Goal: Task Accomplishment & Management: Manage account settings

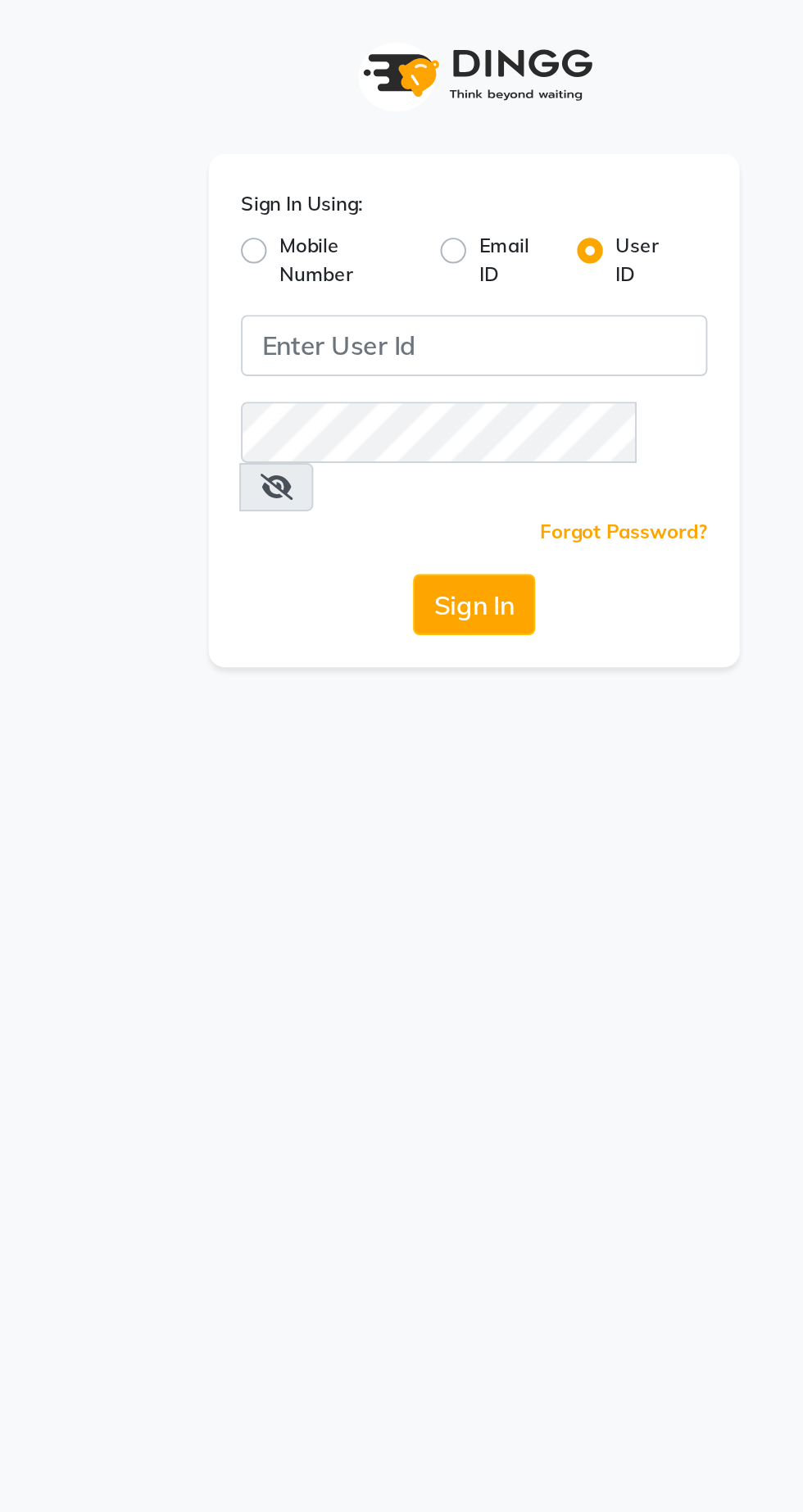
click at [323, 106] on label "Sign In Using:" at bounding box center [313, 106] width 62 height 15
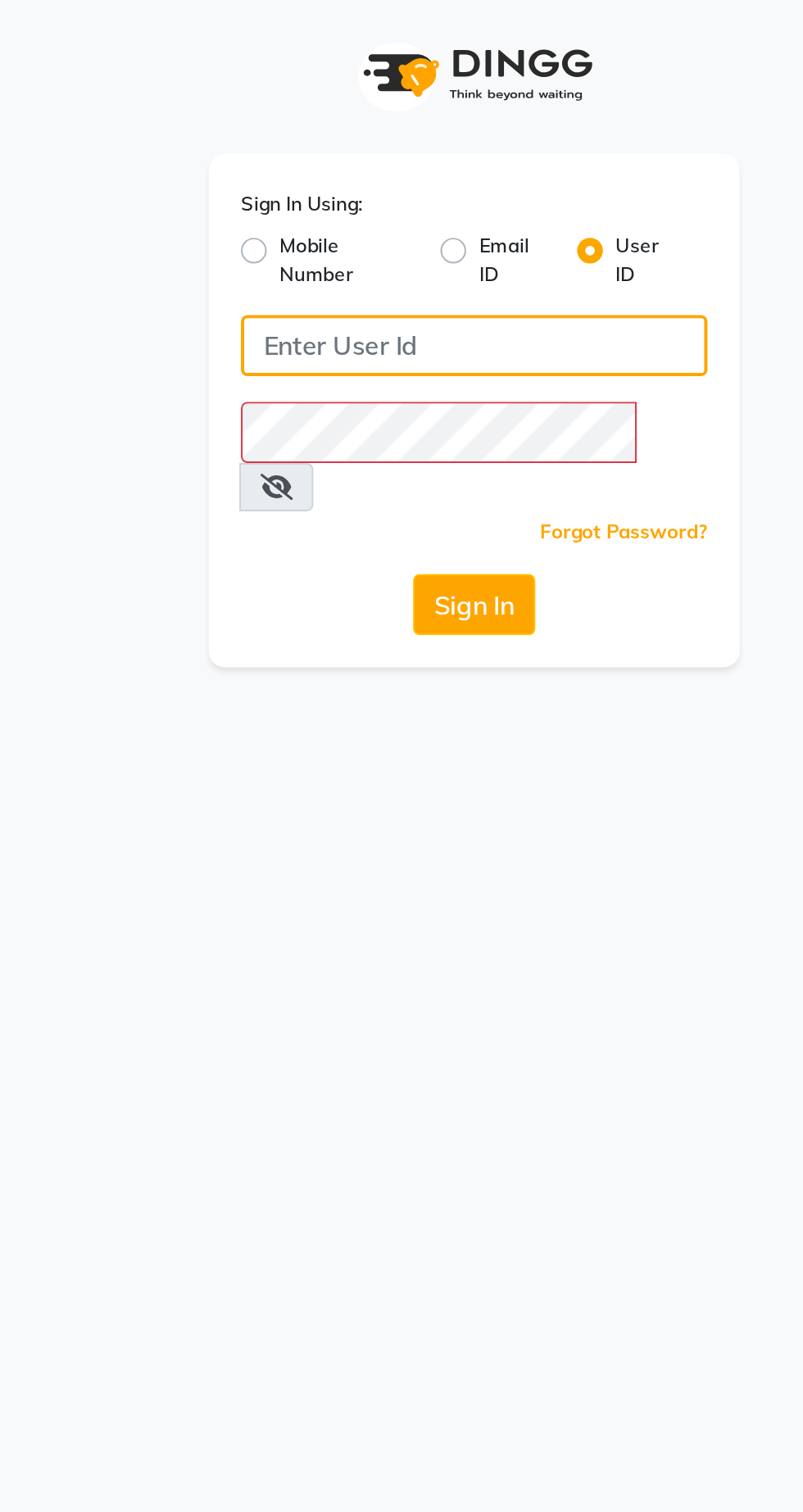
click at [319, 183] on input "Username" at bounding box center [401, 178] width 237 height 31
type input "Ashhok"
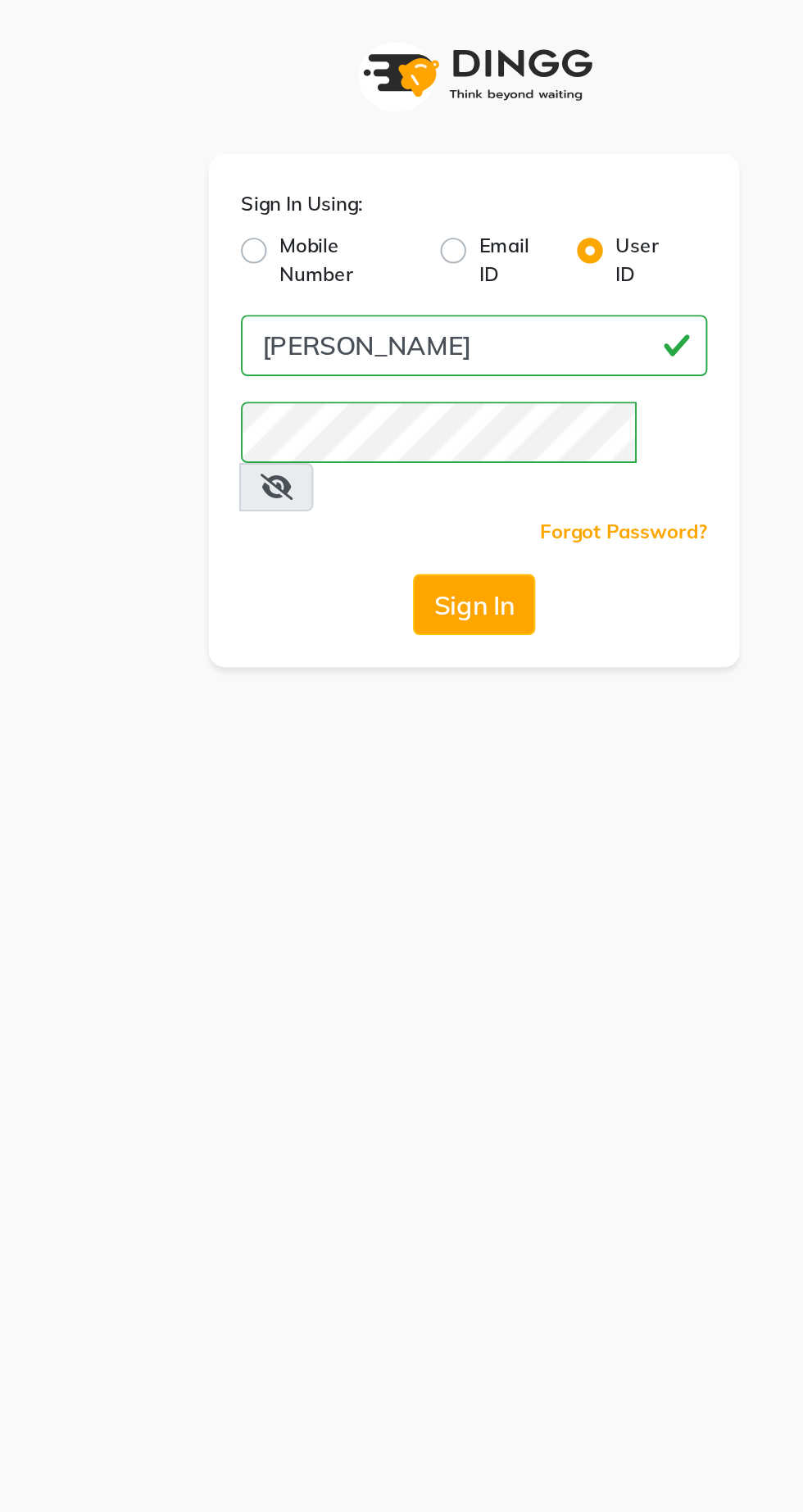
click at [390, 324] on div "Sign In Using: Mobile Number Email ID User ID Ashhok Remember me Forgot Passwor…" at bounding box center [401, 756] width 803 height 1512
click at [379, 295] on button "Sign In" at bounding box center [401, 310] width 62 height 31
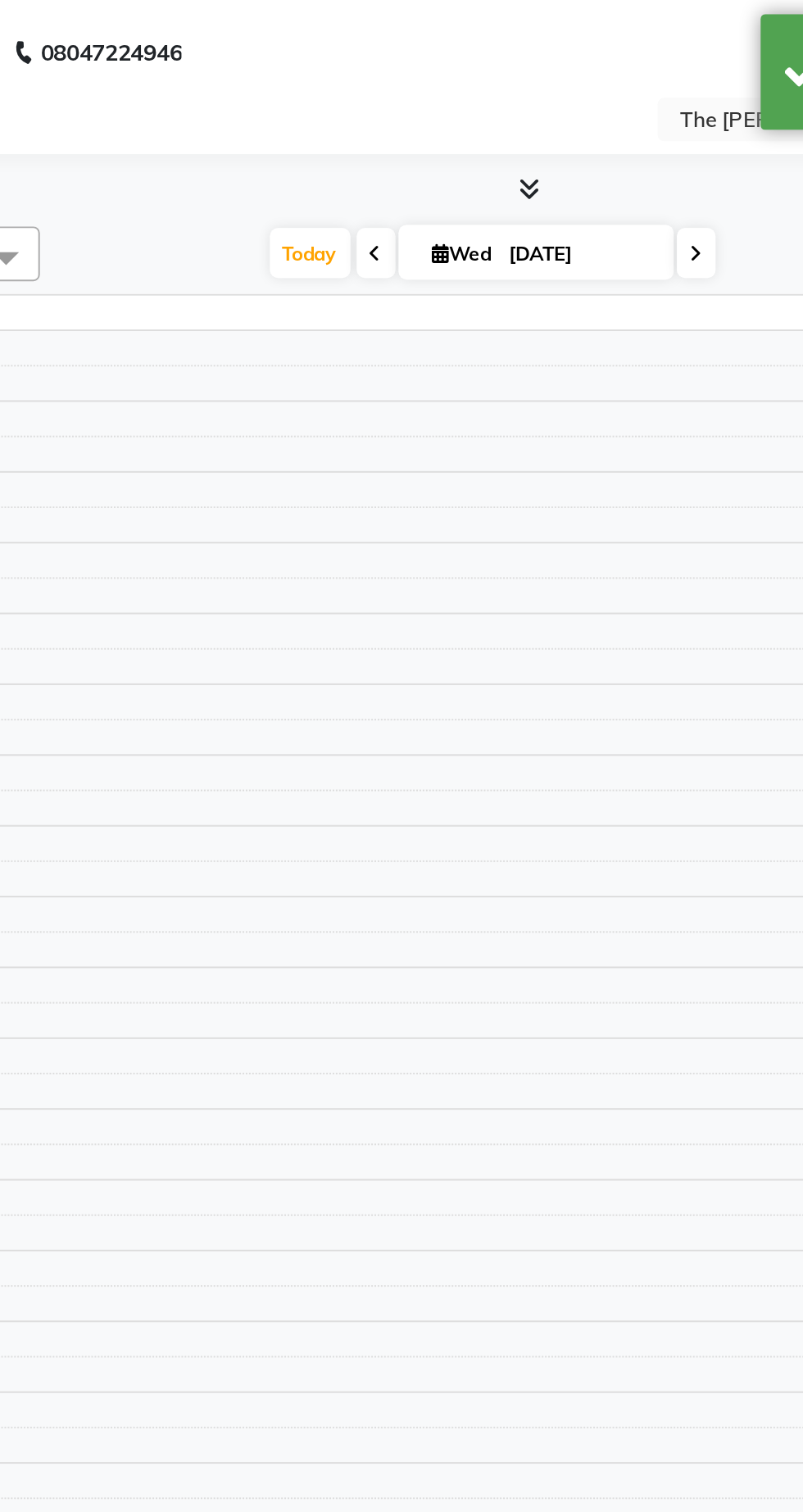
select select "en"
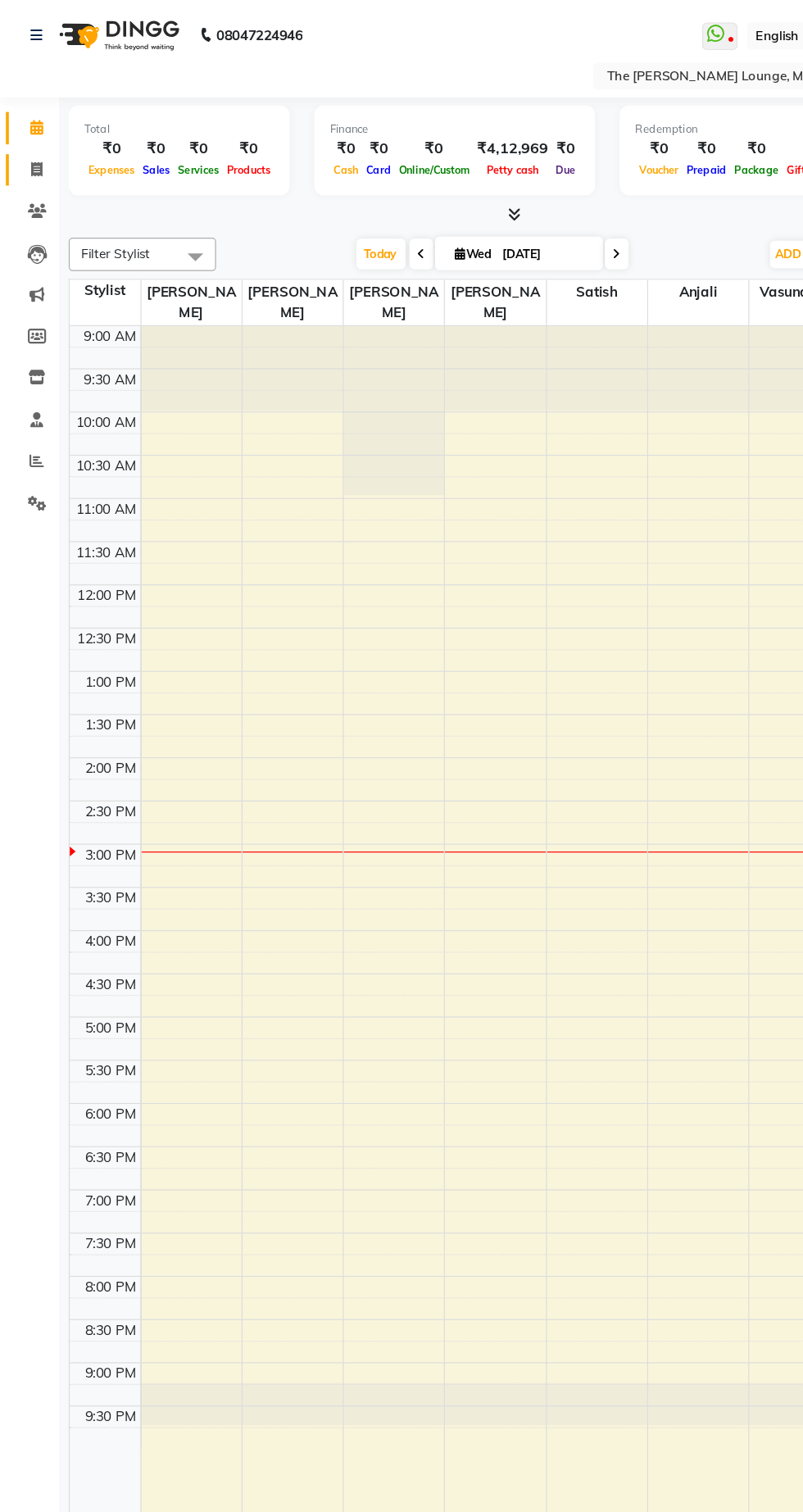
click at [11, 148] on link "Invoice" at bounding box center [25, 142] width 39 height 27
select select "service"
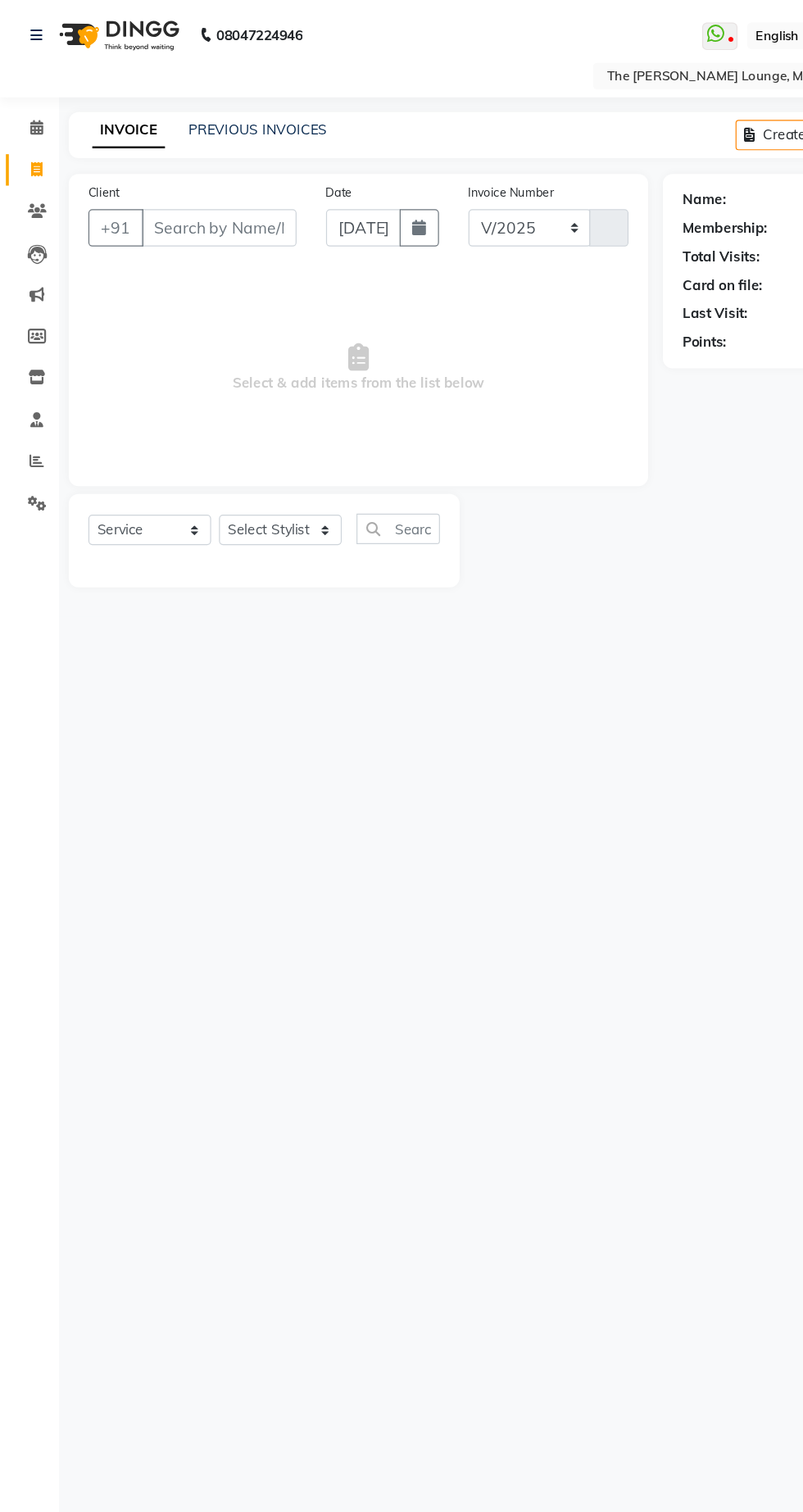
select select "7188"
type input "2428"
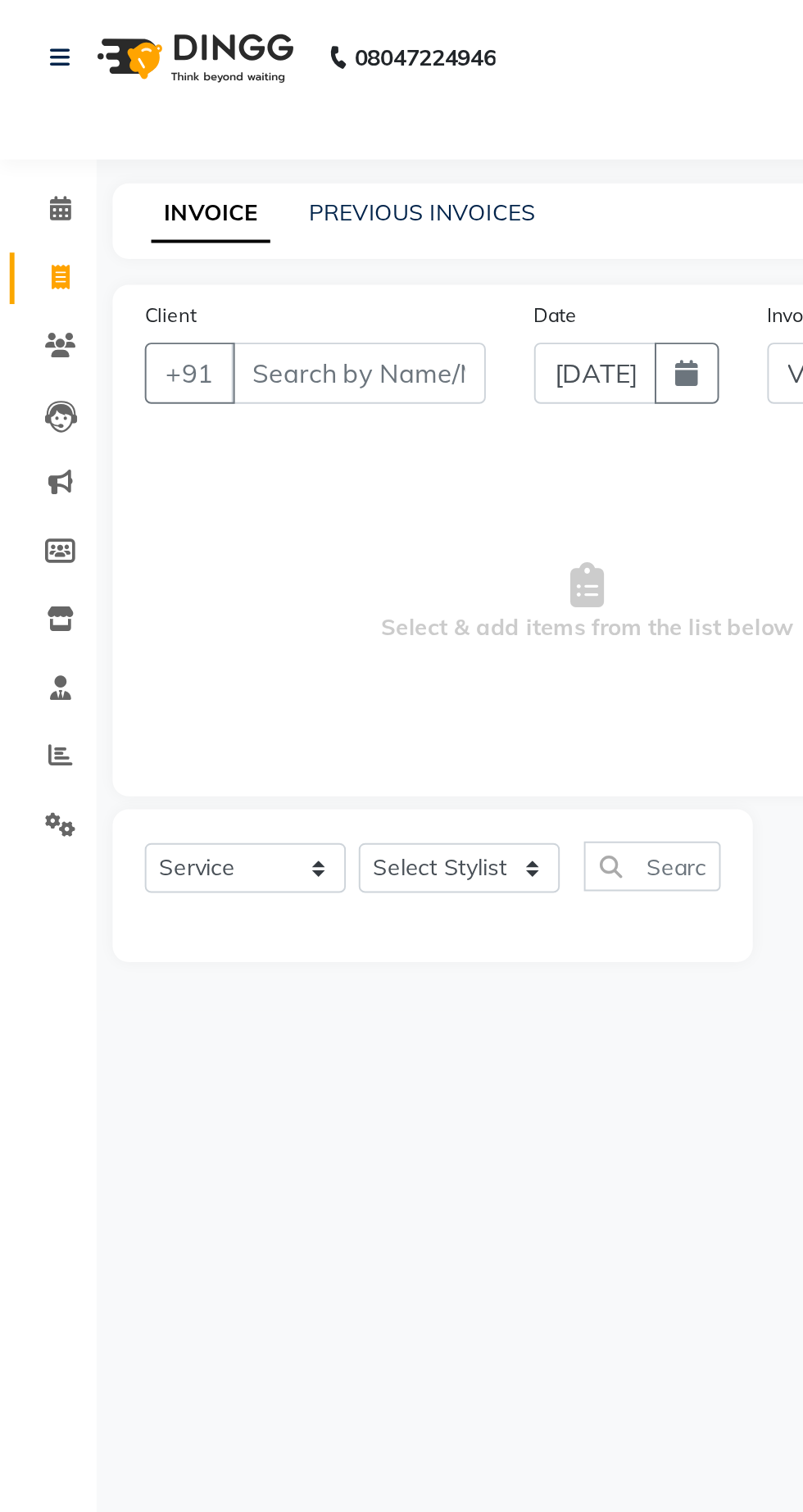
click at [128, 64] on div "Select Location × The Barber’s Lounge, Marol" at bounding box center [401, 63] width 776 height 22
click at [183, 110] on link "PREVIOUS INVOICES" at bounding box center [215, 108] width 115 height 15
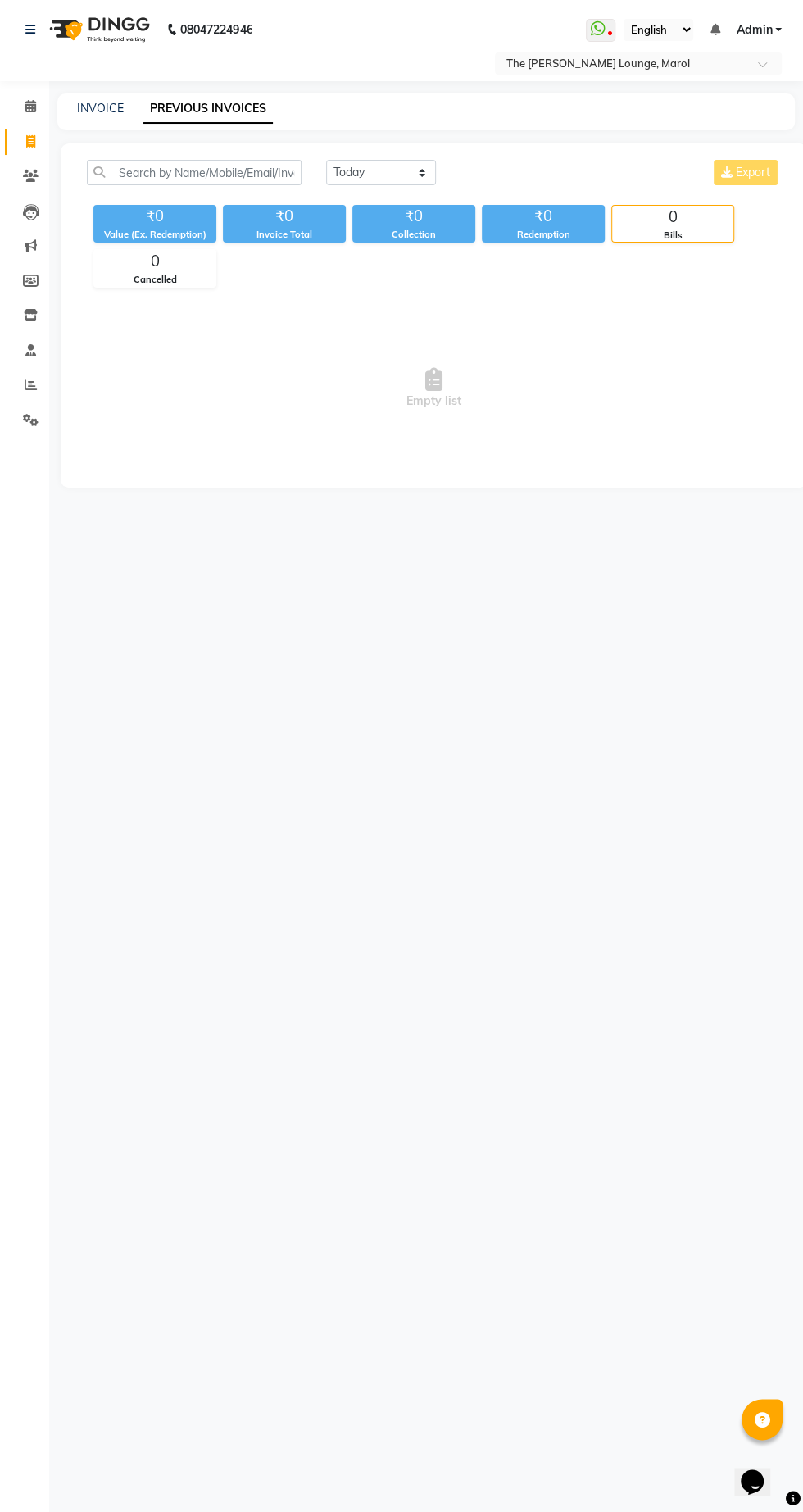
click at [556, 65] on input "text" at bounding box center [622, 65] width 237 height 17
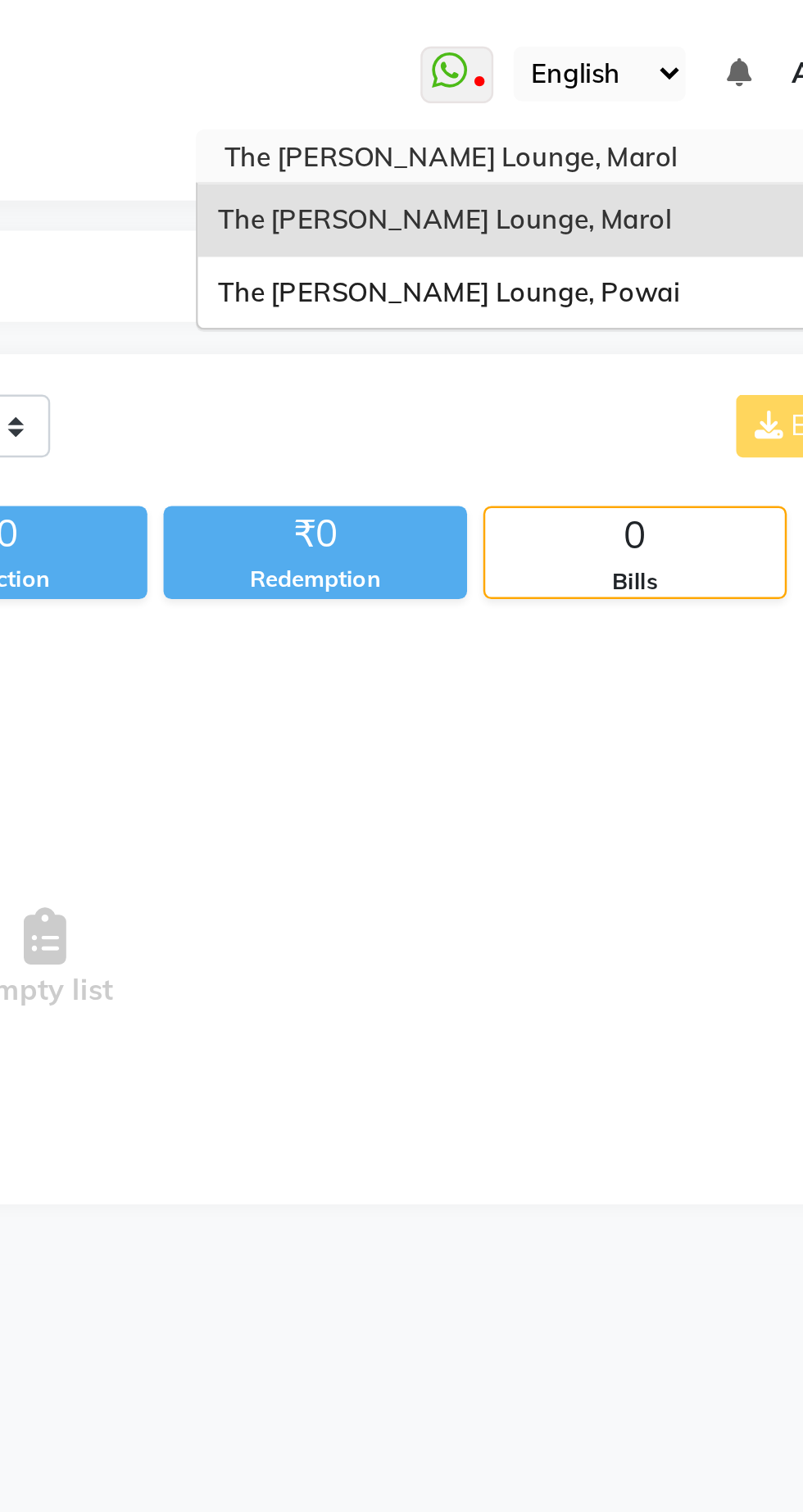
click at [555, 128] on div "The [PERSON_NAME] Lounge, Powai" at bounding box center [638, 119] width 285 height 29
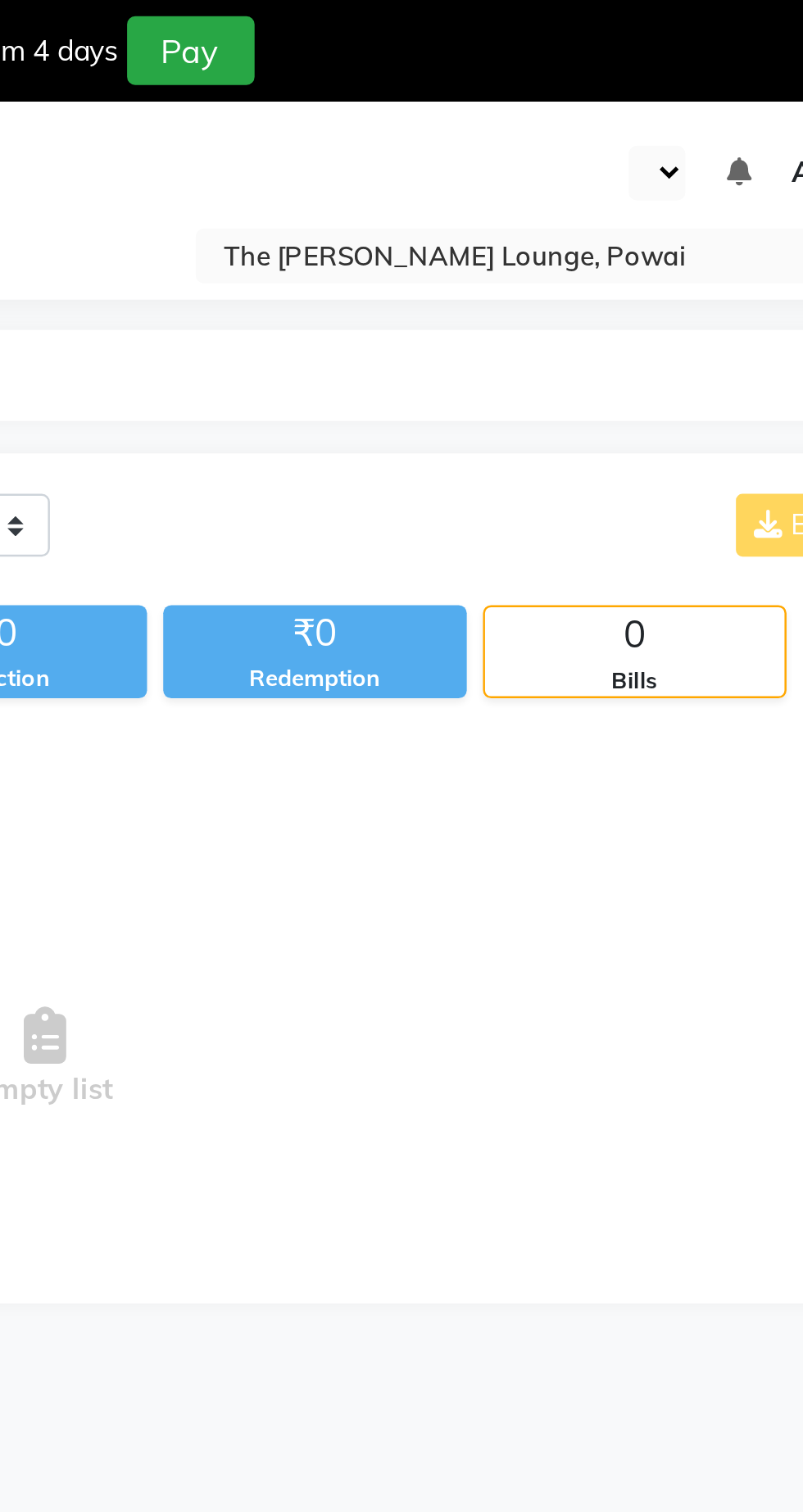
select select "en"
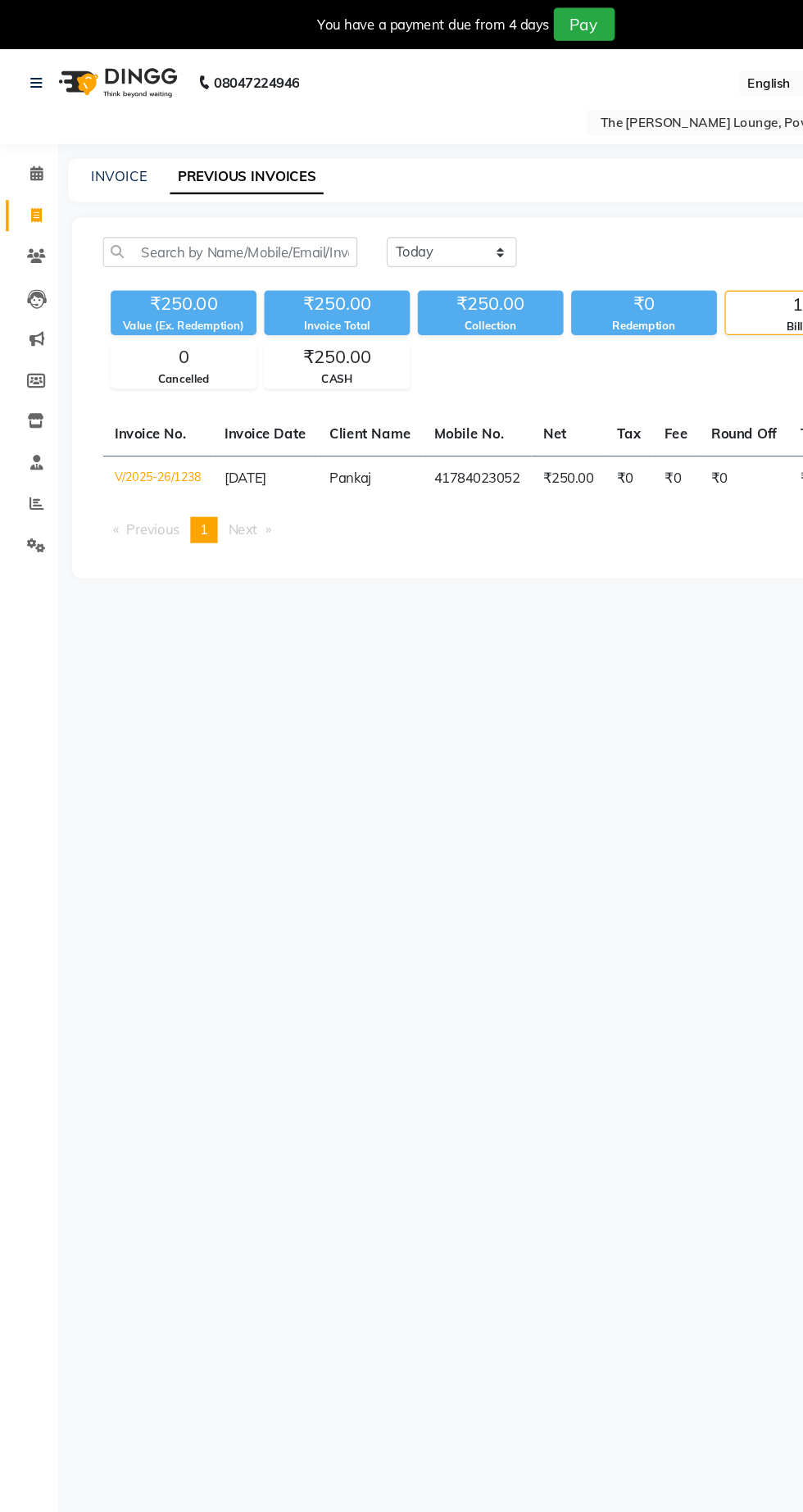
click at [112, 181] on main "INVOICE PREVIOUS INVOICES Today Yesterday Custom Range Export ₹250.00 Value (Ex…" at bounding box center [426, 323] width 753 height 379
click at [94, 149] on link "INVOICE" at bounding box center [100, 148] width 47 height 15
select select "service"
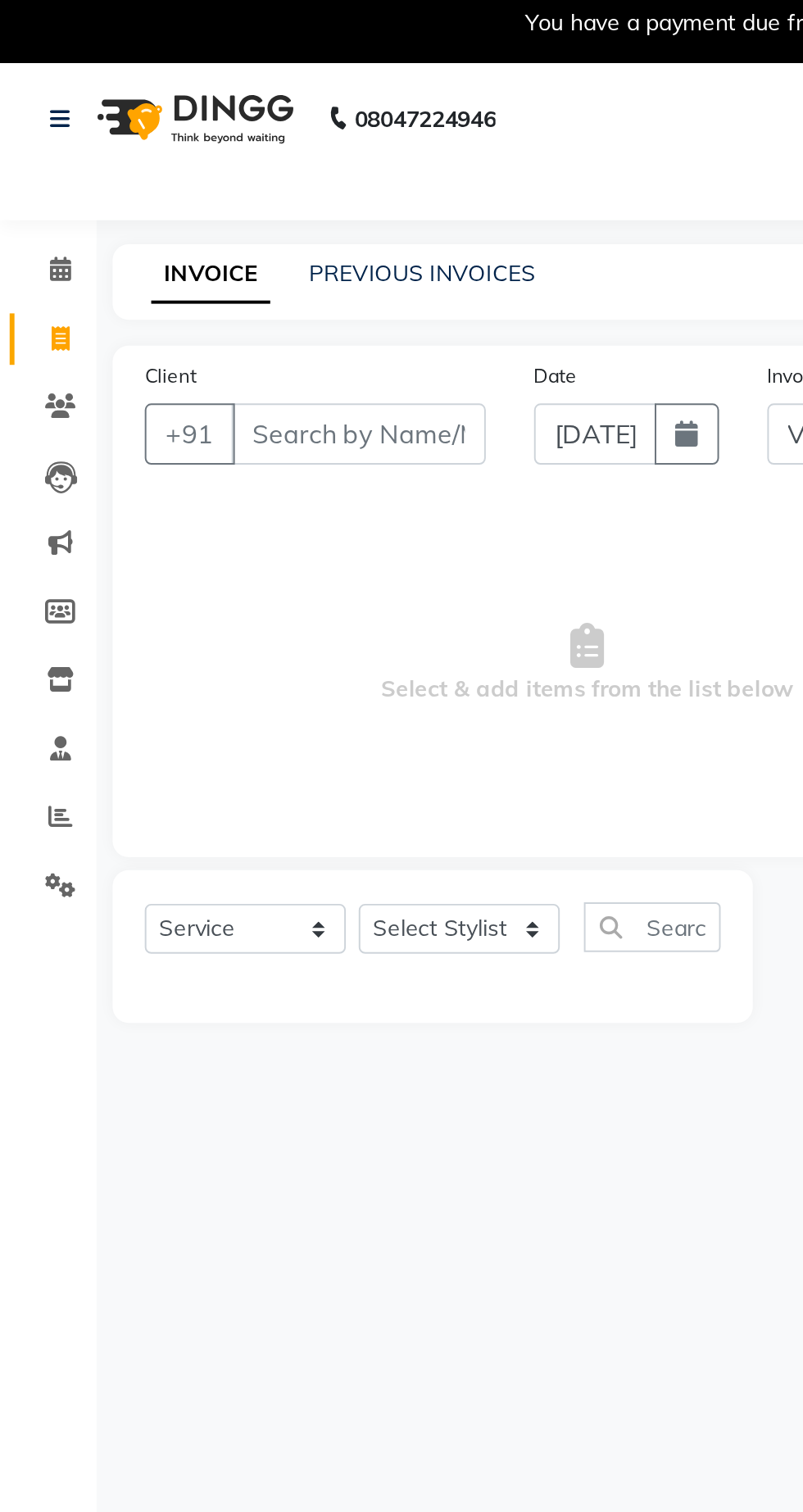
select select "7307"
type input "1239"
type input "8080055404"
click at [206, 243] on button "Add Client" at bounding box center [205, 229] width 84 height 31
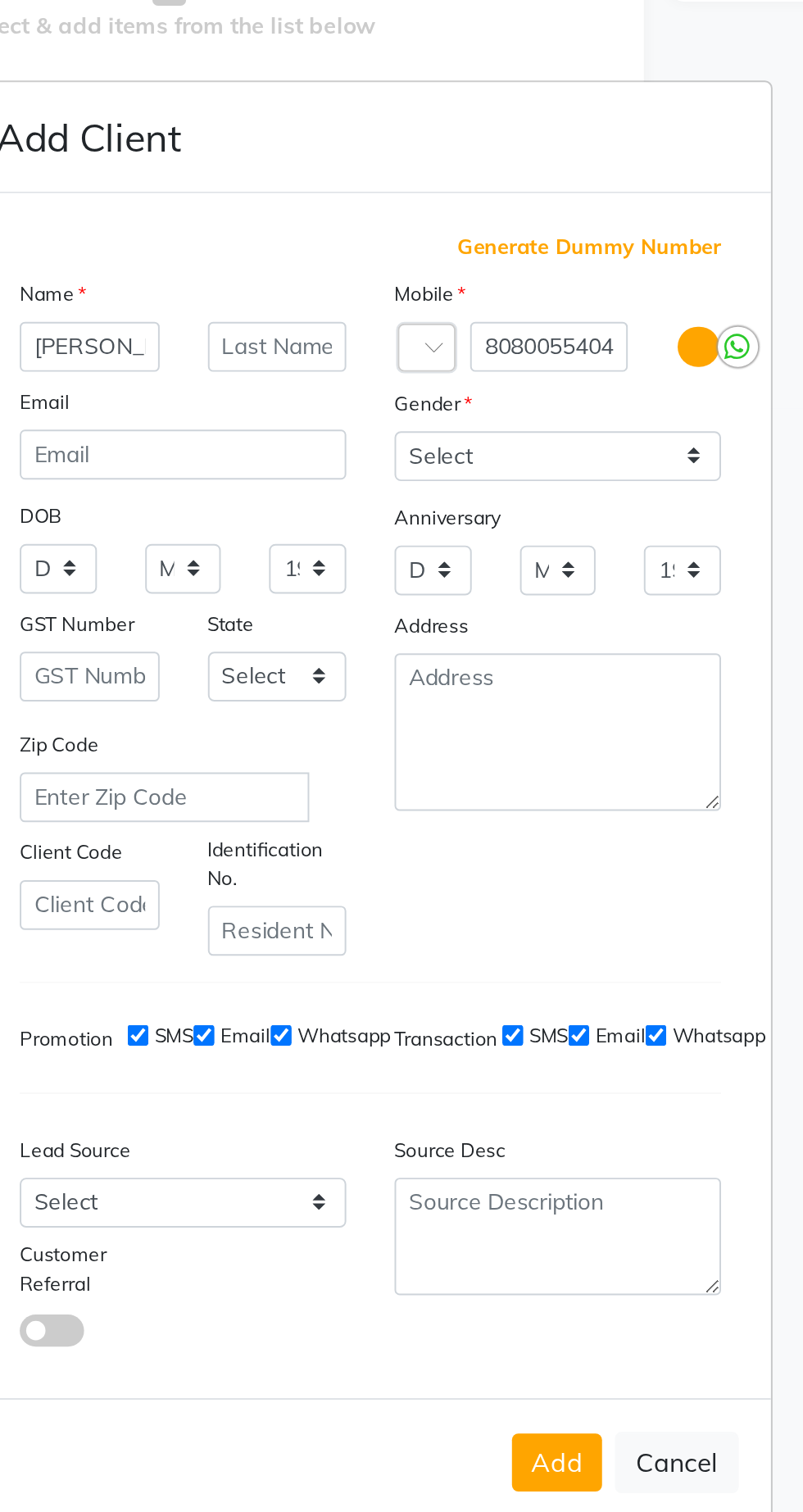
type input "[PERSON_NAME]"
click at [440, 591] on select "Select Male Female Other Prefer Not To Say" at bounding box center [497, 579] width 166 height 26
select select "female"
click at [413, 591] on select "Select Male Female Other Prefer Not To Say" at bounding box center [497, 579] width 166 height 26
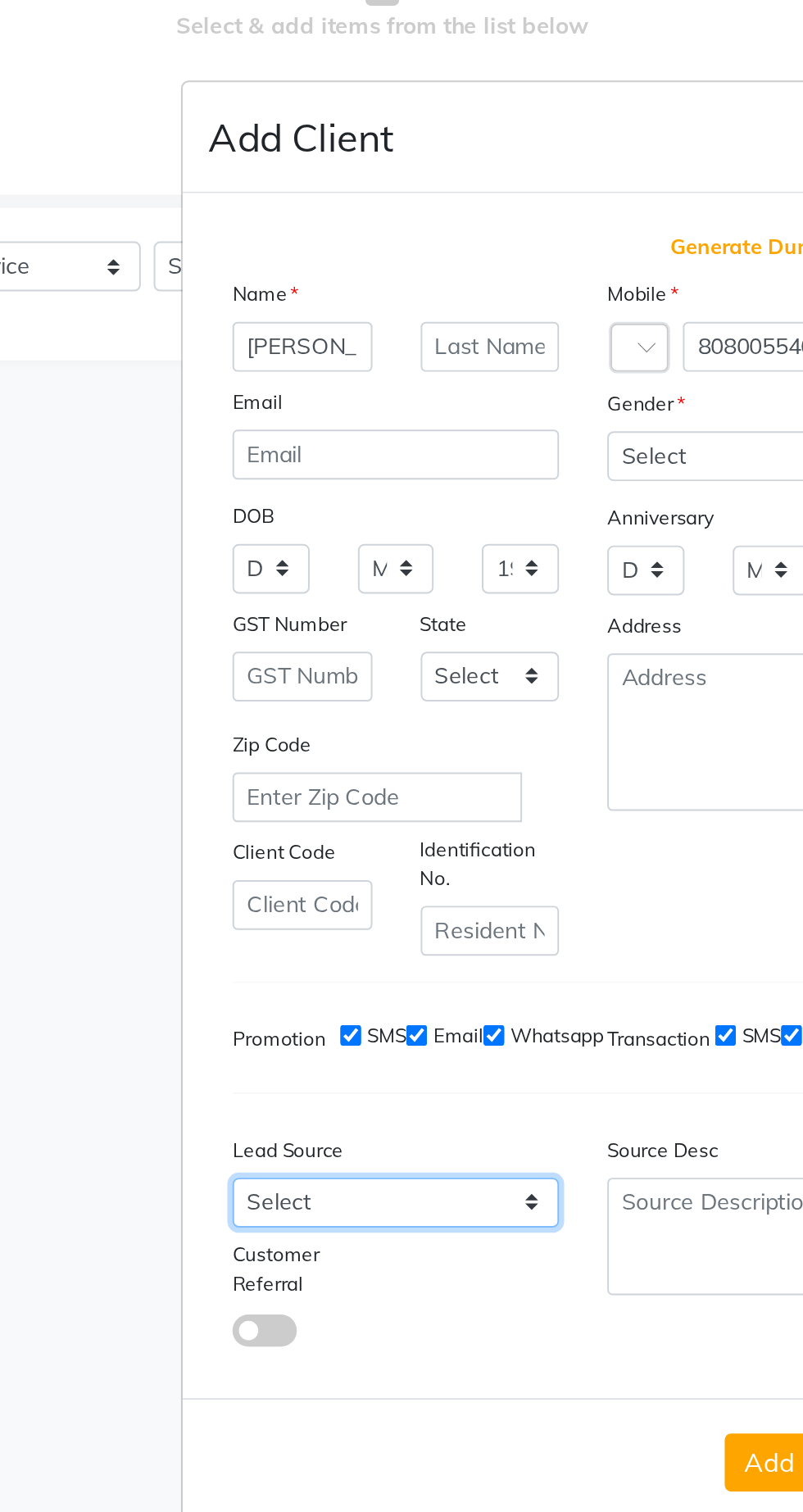
click at [241, 972] on select "Select Walk-in Referral Internet Friend Word of Mouth Advertisement Facebook Ju…" at bounding box center [306, 959] width 166 height 26
select select "50065"
click at [223, 972] on select "Select Walk-in Referral Internet Friend Word of Mouth Advertisement Facebook Ju…" at bounding box center [306, 959] width 166 height 26
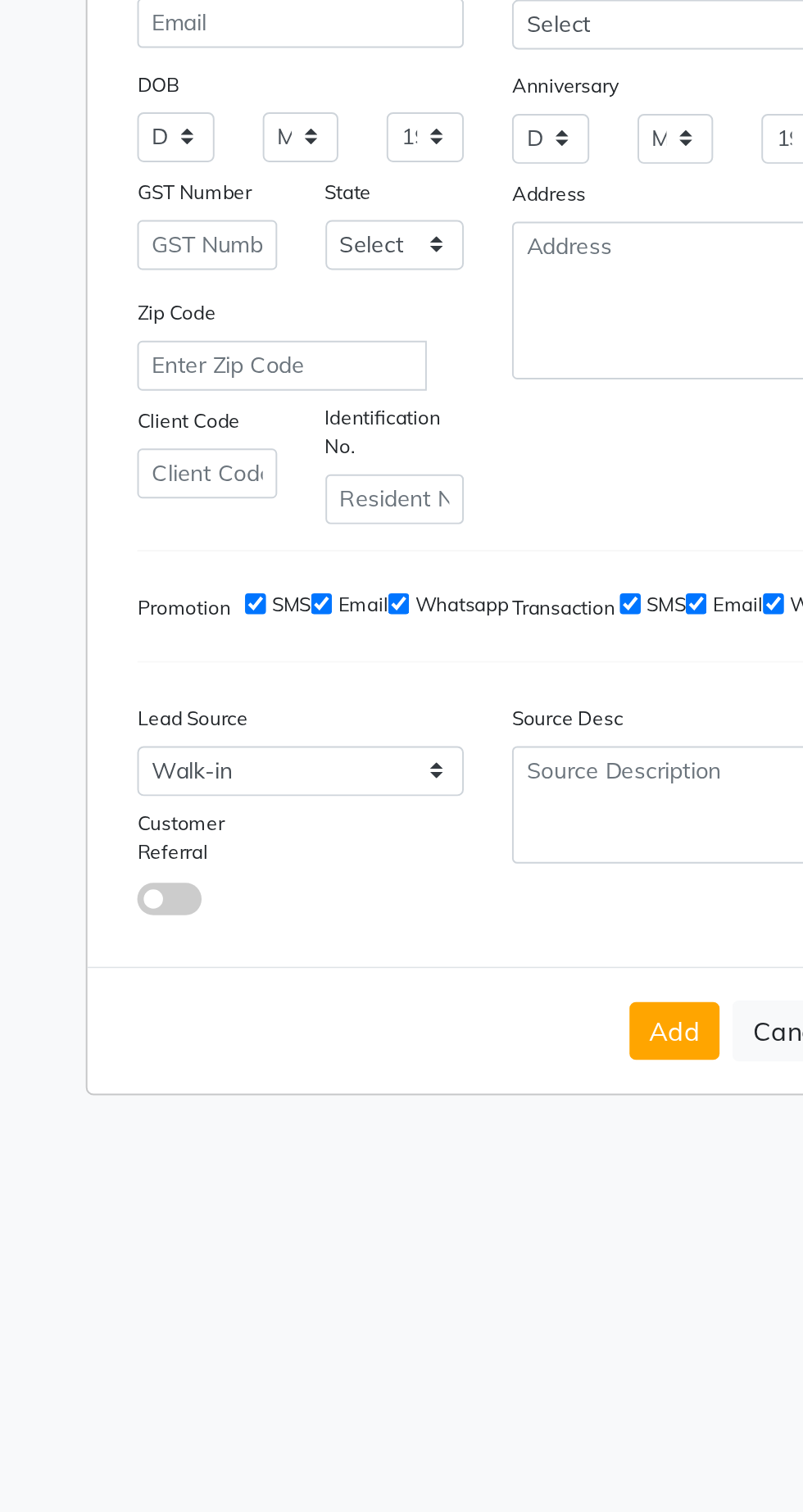
click at [495, 1106] on button "Add" at bounding box center [497, 1091] width 46 height 29
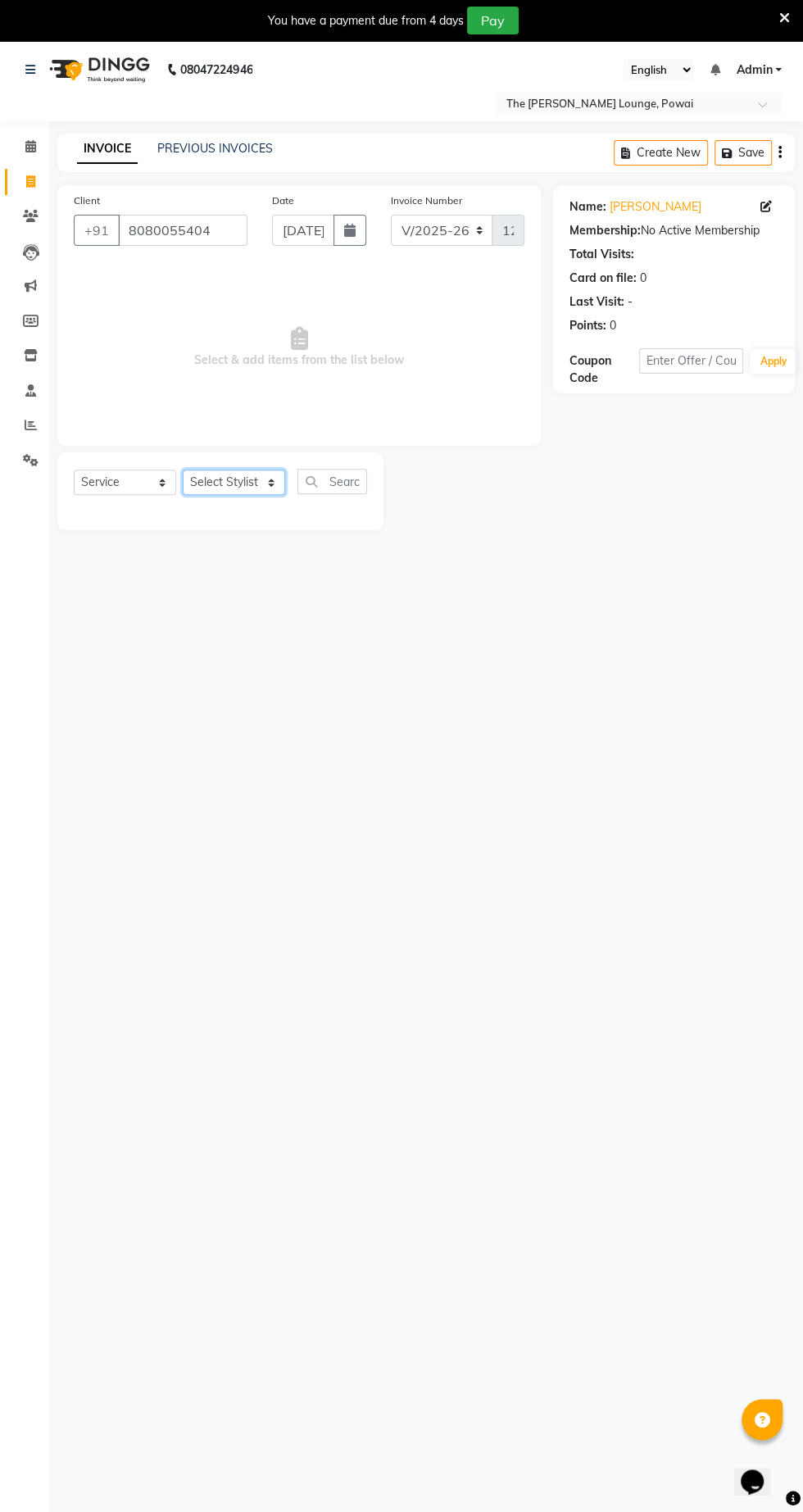
click at [225, 487] on select "Select Stylist Abhishek Anjali Jaiswar Jafer Ahmed Ketan Shinde Sameer Shaikh T…" at bounding box center [234, 482] width 103 height 26
select select "62666"
click at [182, 469] on select "Select Stylist Abhishek Anjali Jaiswar Jafer Ahmed Ketan Shinde Sameer Shaikh T…" at bounding box center [234, 482] width 103 height 26
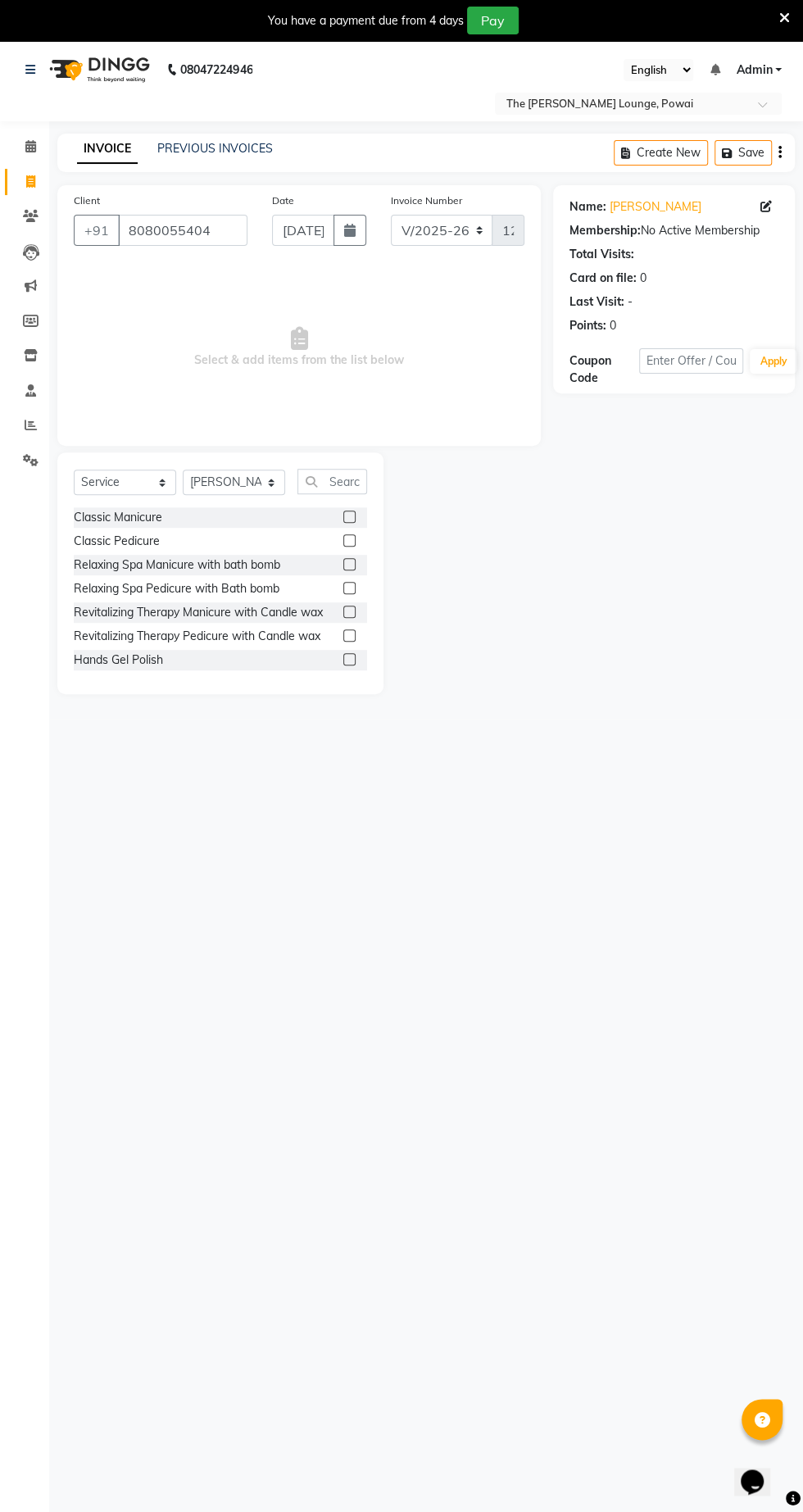
click at [347, 515] on label at bounding box center [350, 517] width 12 height 12
click at [347, 515] on input "checkbox" at bounding box center [349, 517] width 11 height 11
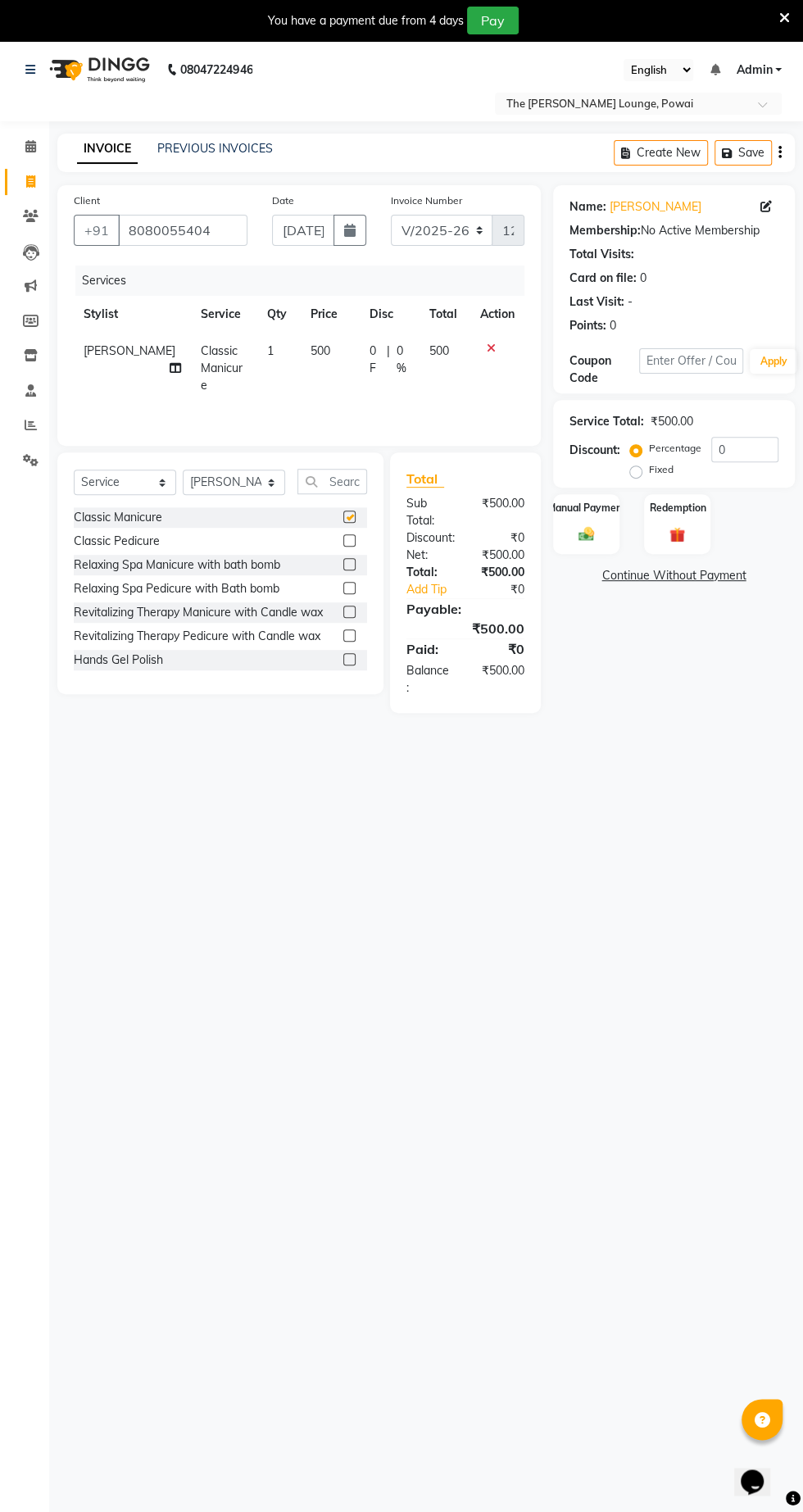
checkbox input "false"
click at [345, 483] on input "text" at bounding box center [332, 481] width 70 height 26
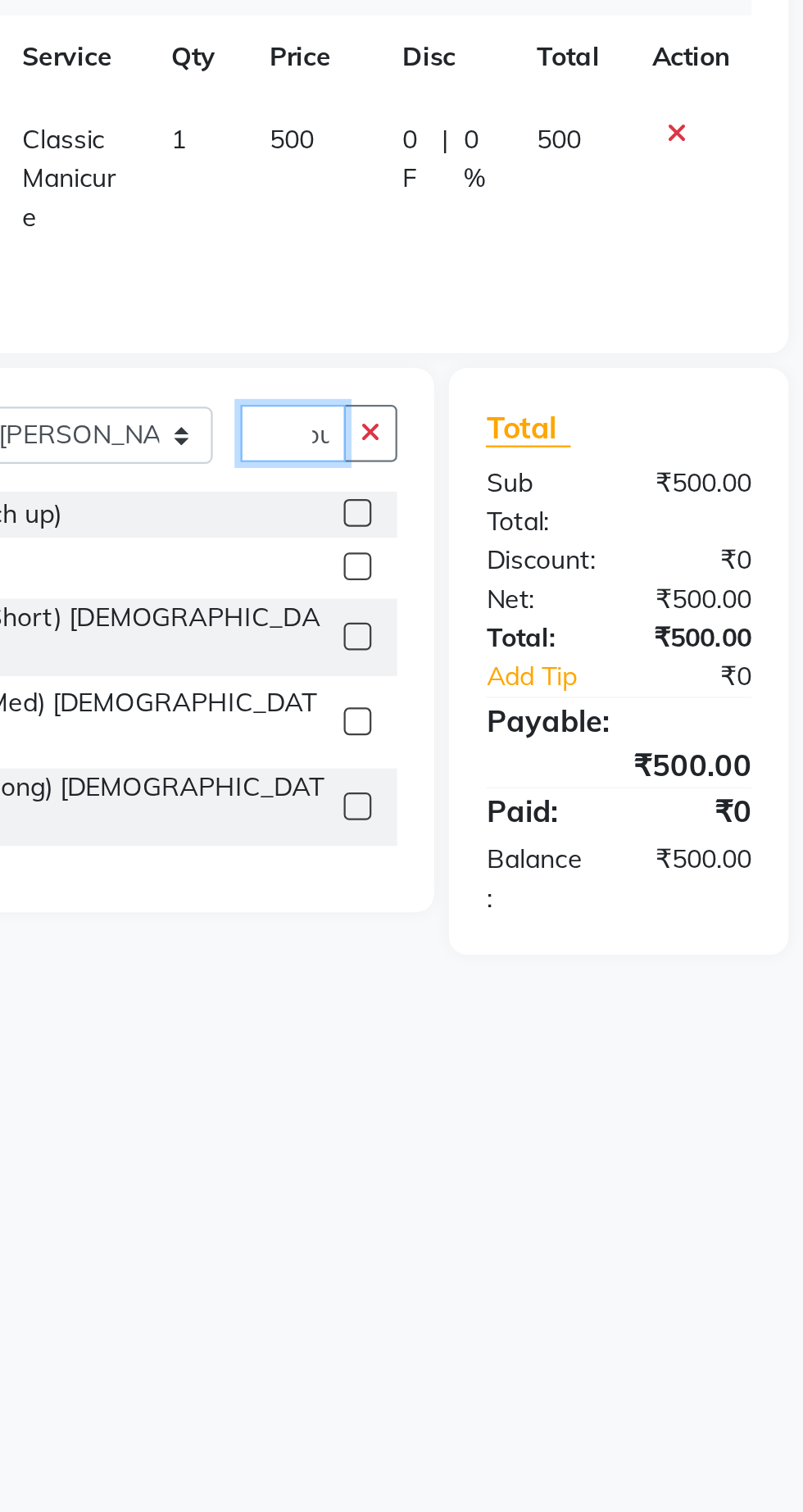
scroll to position [0, 24]
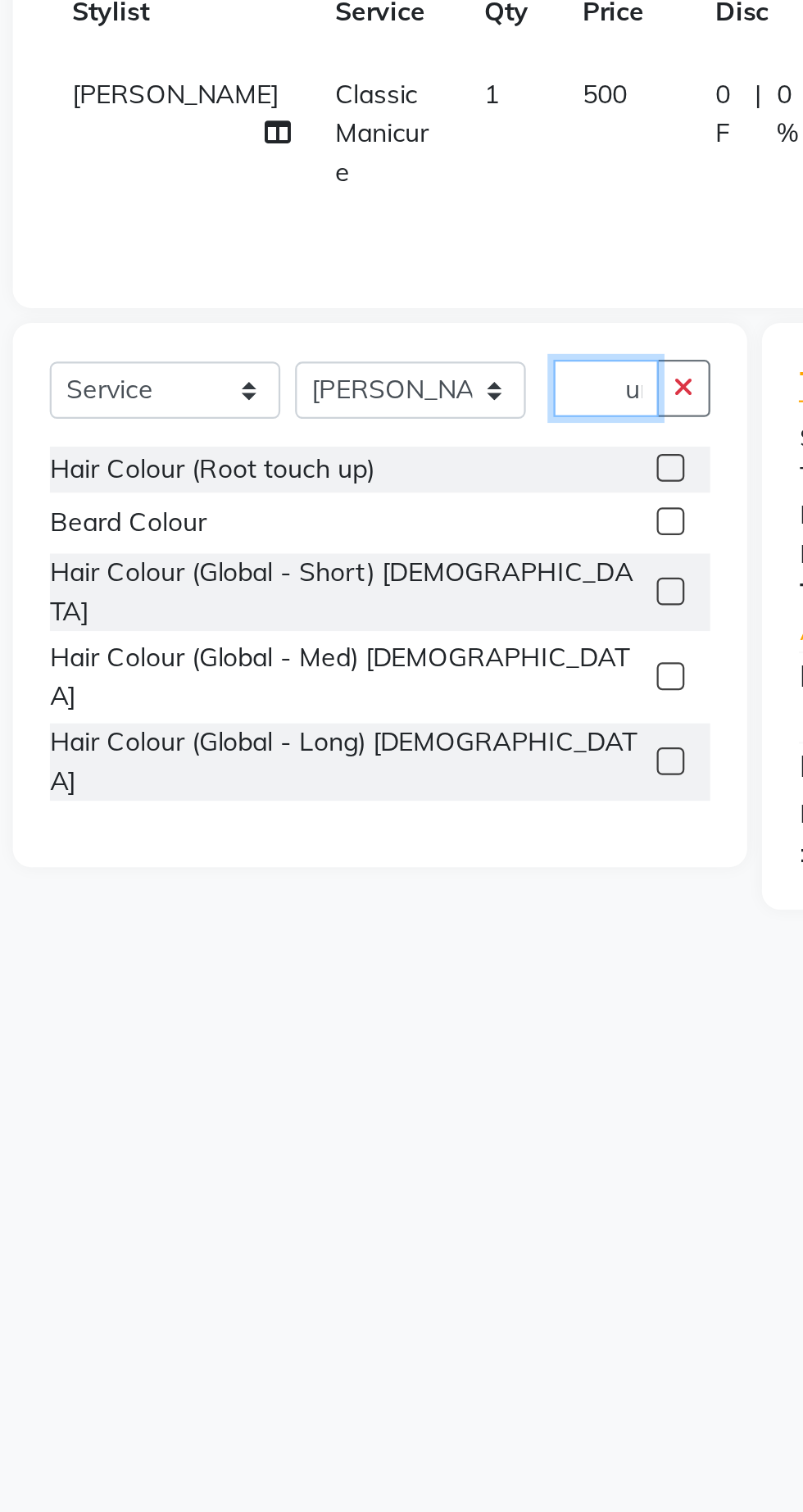
type input "Colour"
click at [344, 567] on label at bounding box center [350, 572] width 12 height 12
click at [344, 567] on input "checkbox" at bounding box center [349, 572] width 11 height 11
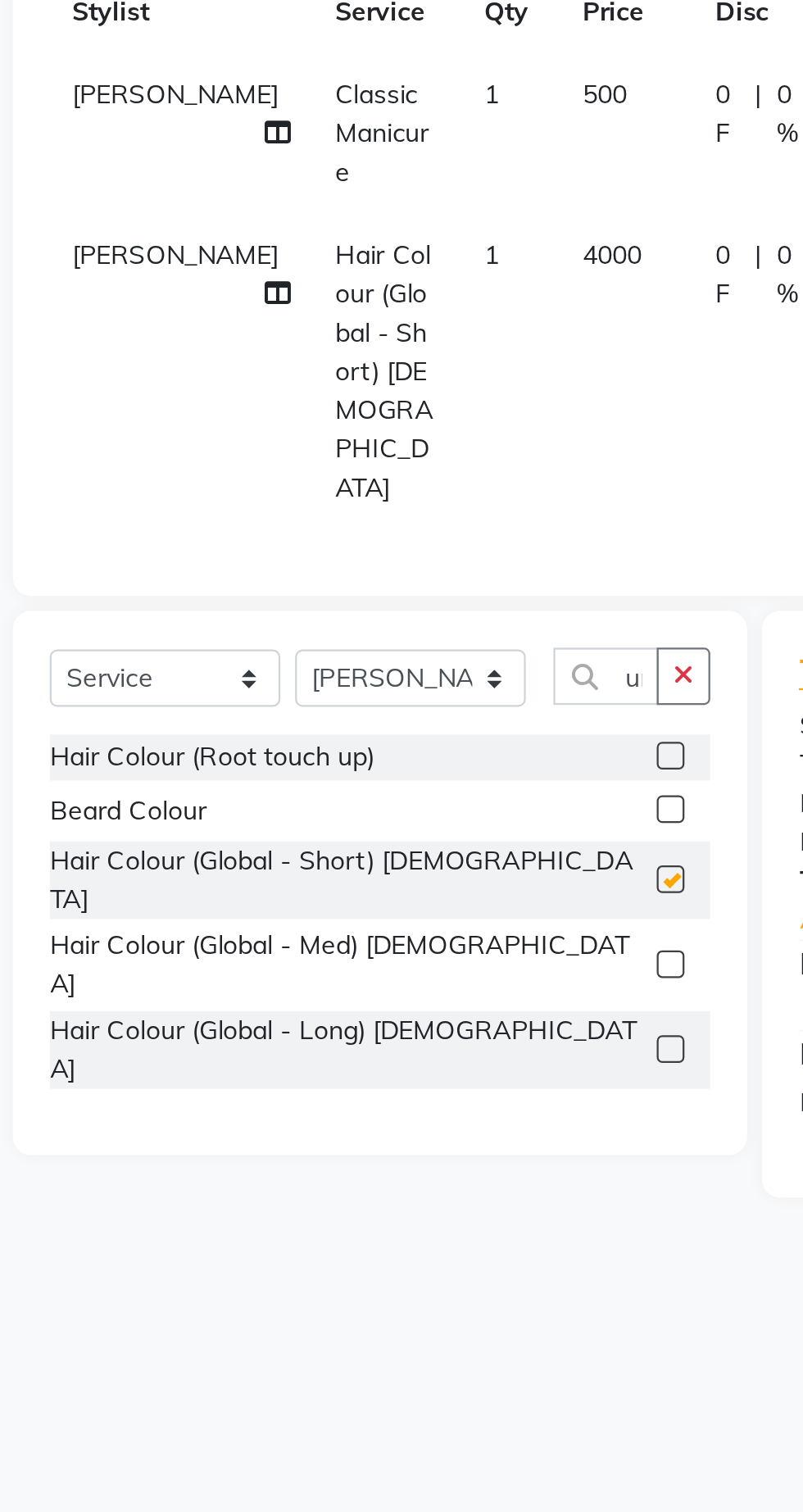
scroll to position [0, 0]
checkbox input "false"
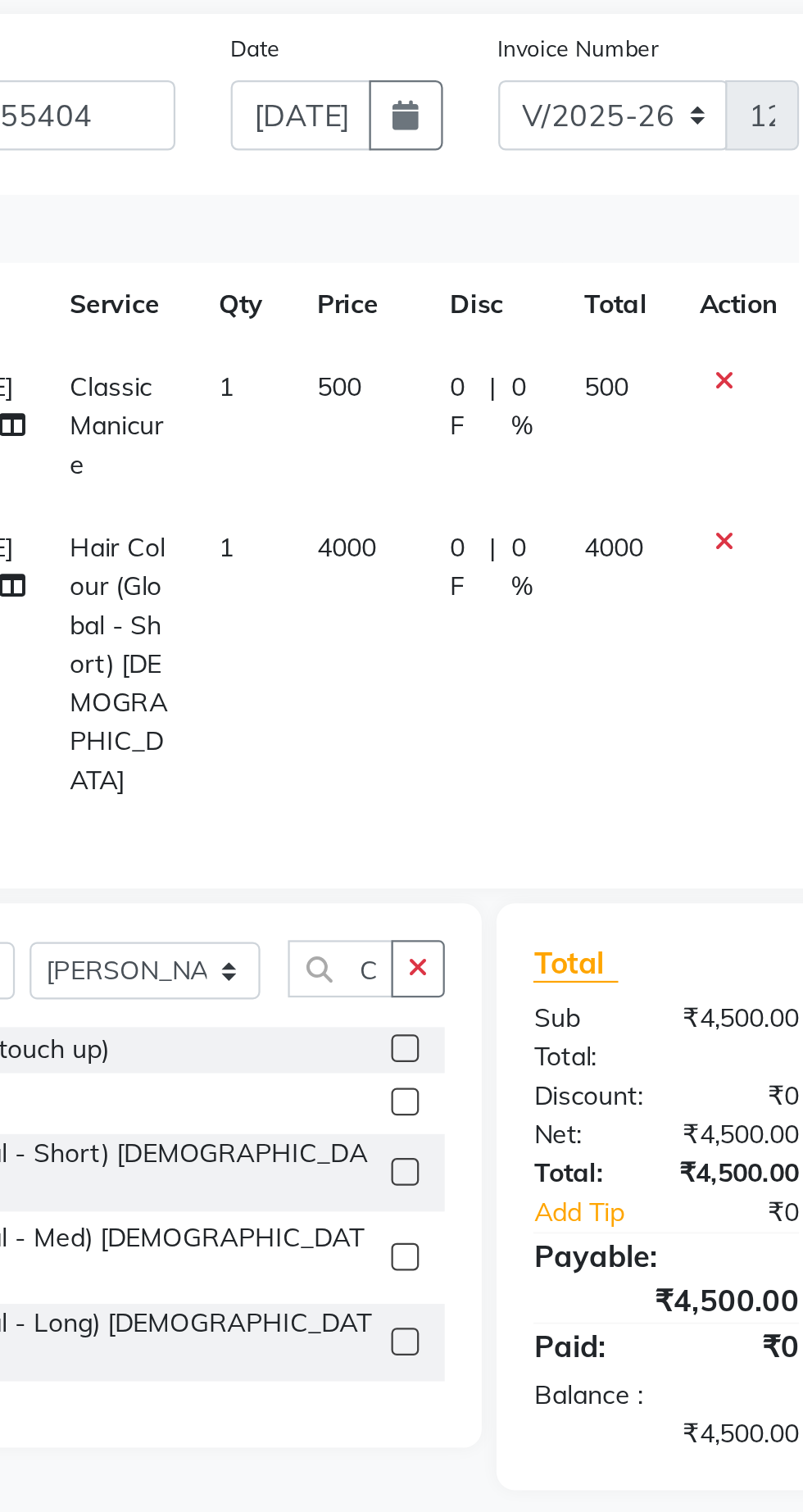
click at [490, 347] on icon at bounding box center [491, 348] width 9 height 12
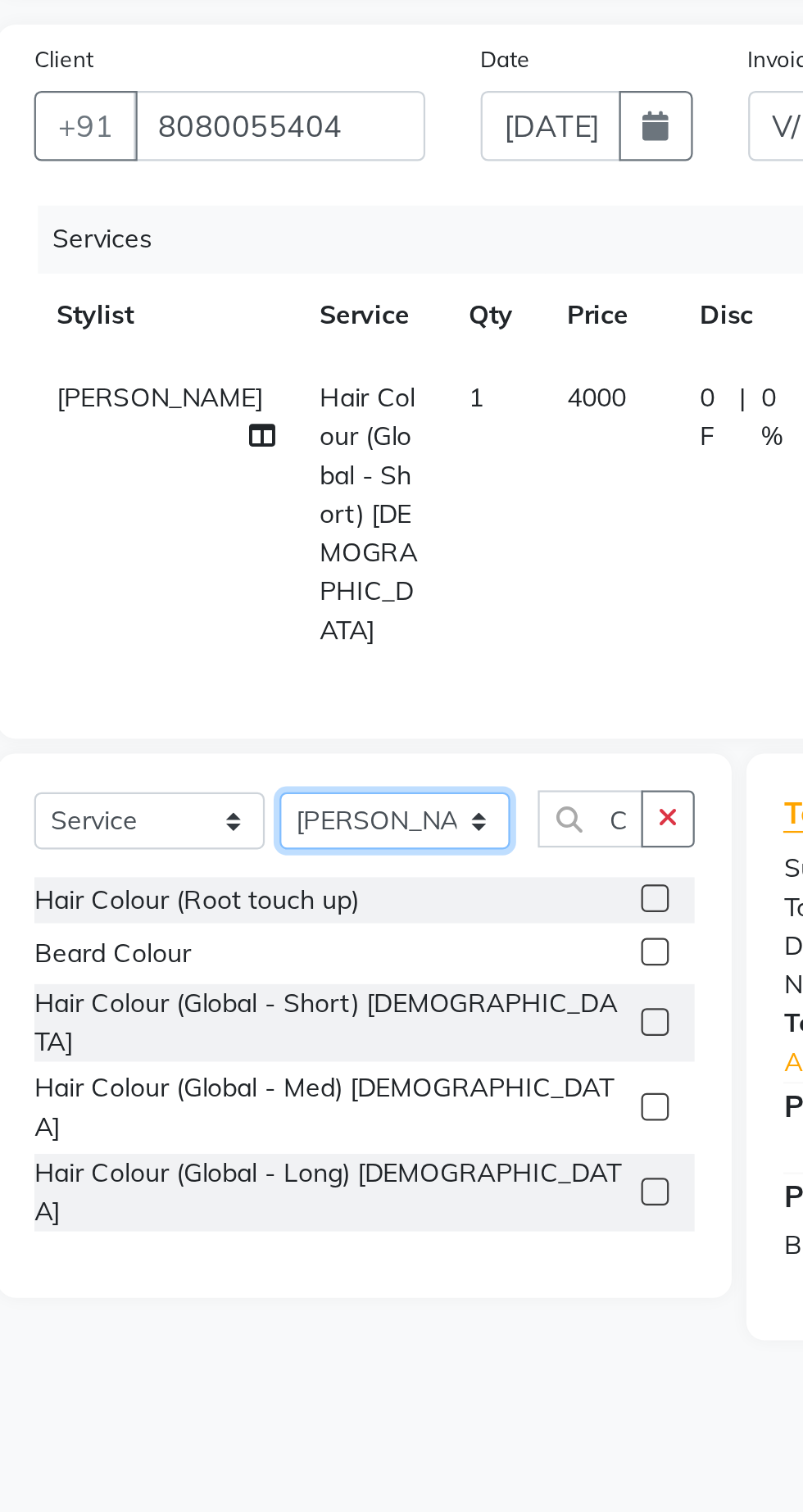
click at [210, 526] on select "Select Stylist Abhishek Anjali Jaiswar Jafer Ahmed Ketan Shinde Sameer Shaikh T…" at bounding box center [234, 538] width 103 height 26
select select "62667"
click at [182, 526] on select "Select Stylist Abhishek Anjali Jaiswar Jafer Ahmed Ketan Shinde Sameer Shaikh T…" at bounding box center [234, 538] width 103 height 26
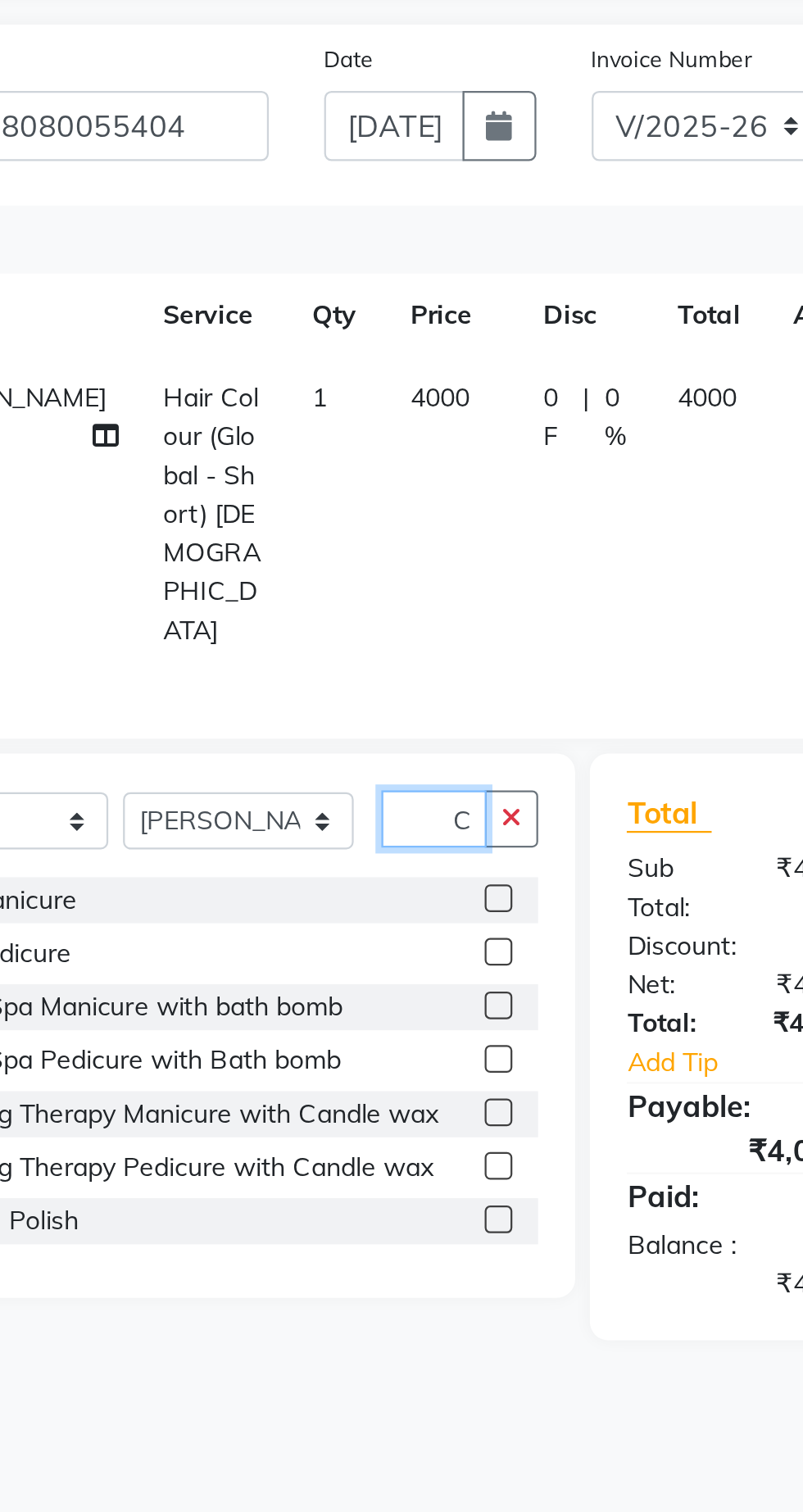
click at [333, 525] on input "Colour" at bounding box center [320, 537] width 47 height 26
click at [351, 525] on button "button" at bounding box center [355, 537] width 24 height 26
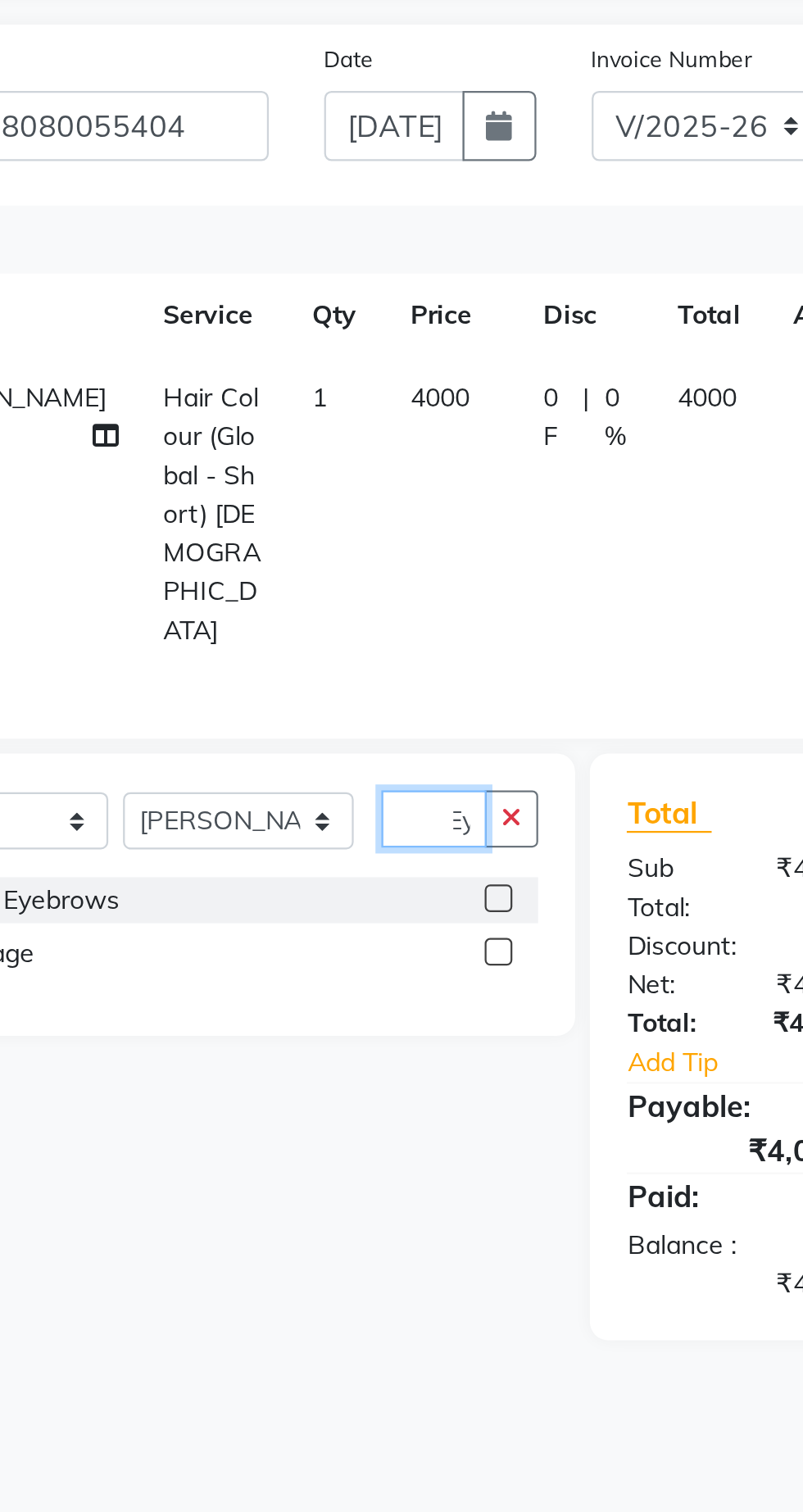
scroll to position [0, 9]
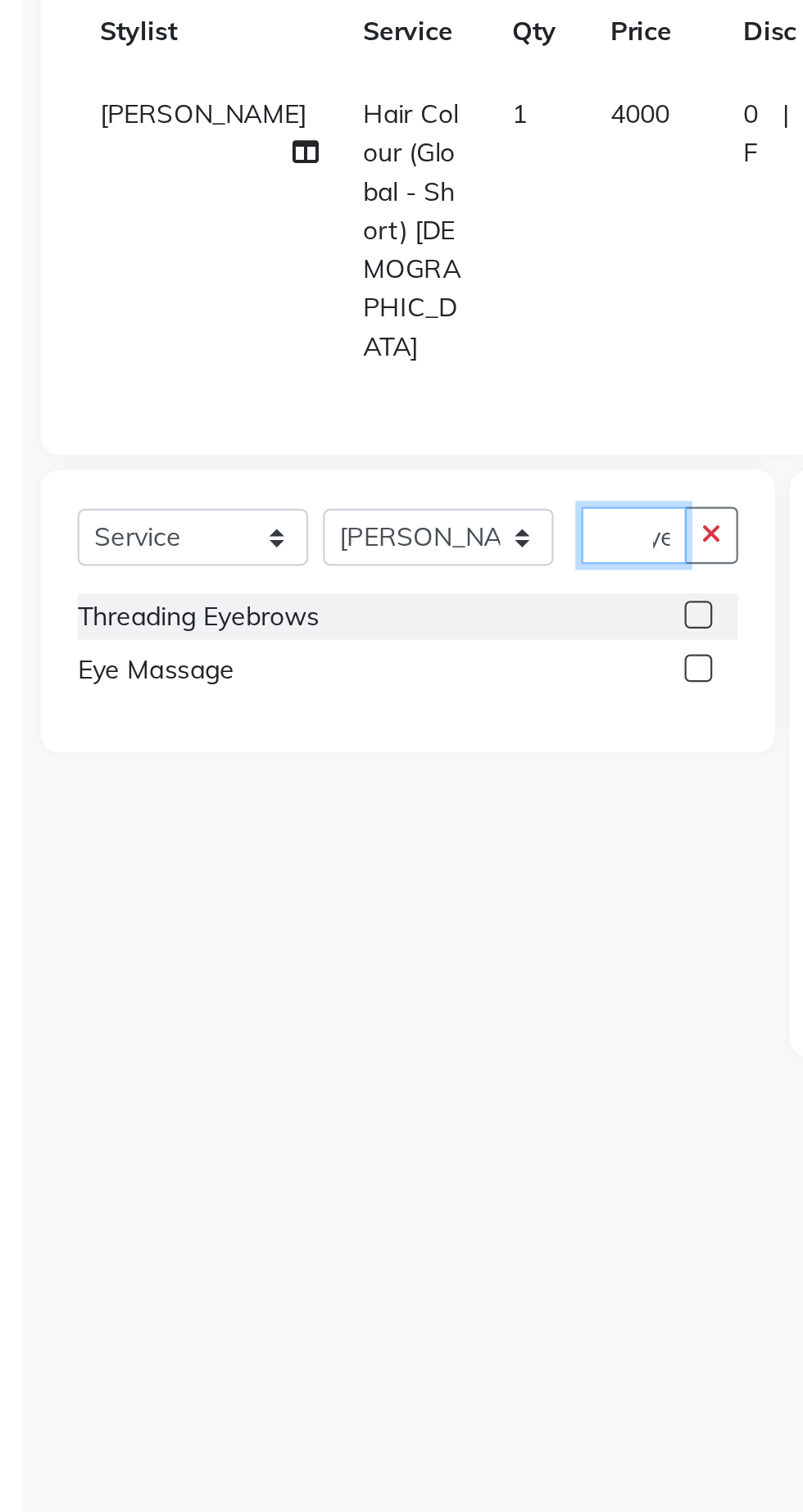
type input "Eye"
click at [346, 590] on label at bounding box center [350, 597] width 12 height 12
click at [346, 592] on input "checkbox" at bounding box center [349, 598] width 11 height 11
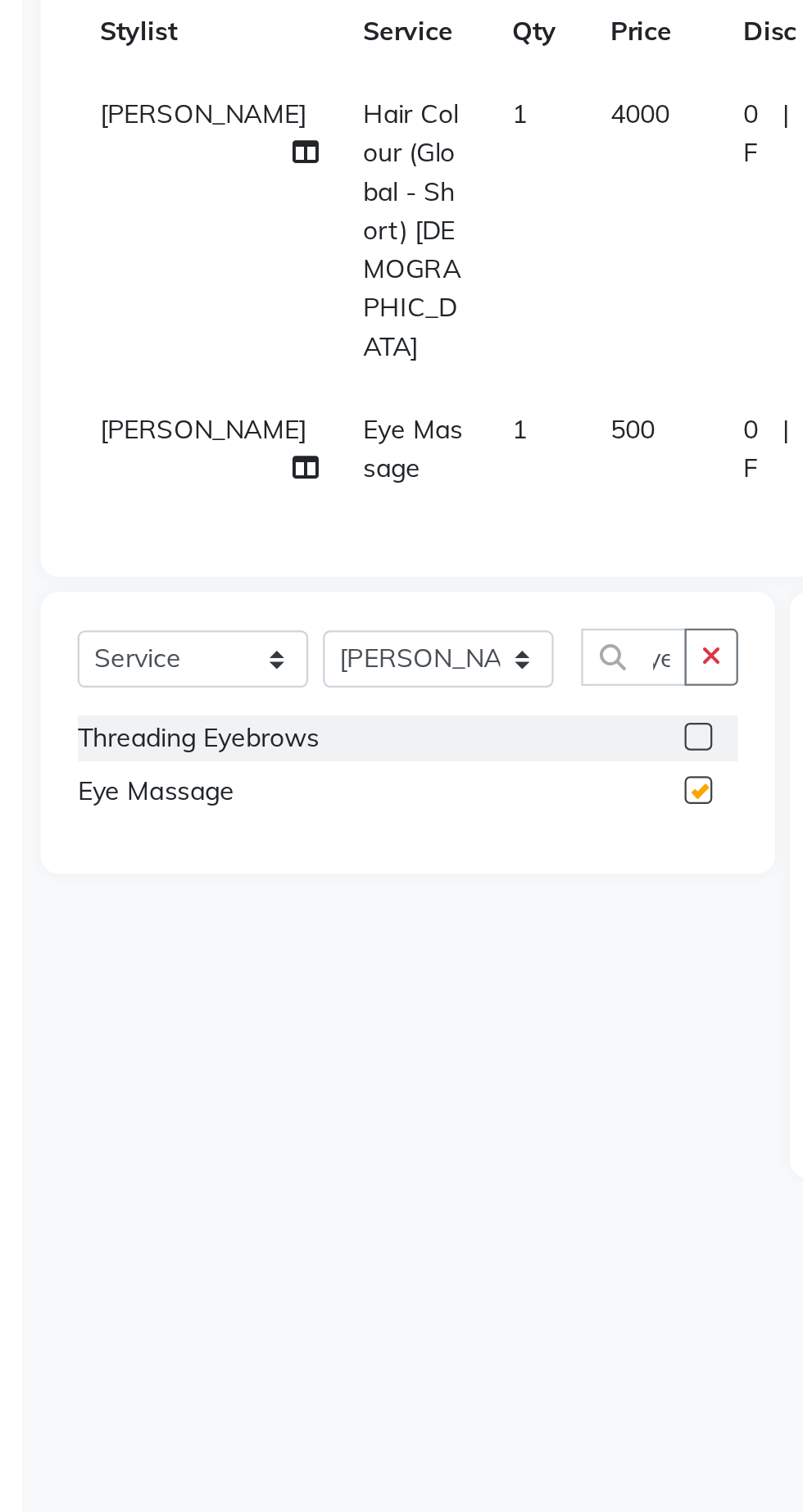
scroll to position [0, 0]
checkbox input "false"
click at [346, 621] on label at bounding box center [350, 628] width 12 height 12
click at [346, 622] on input "checkbox" at bounding box center [349, 628] width 11 height 11
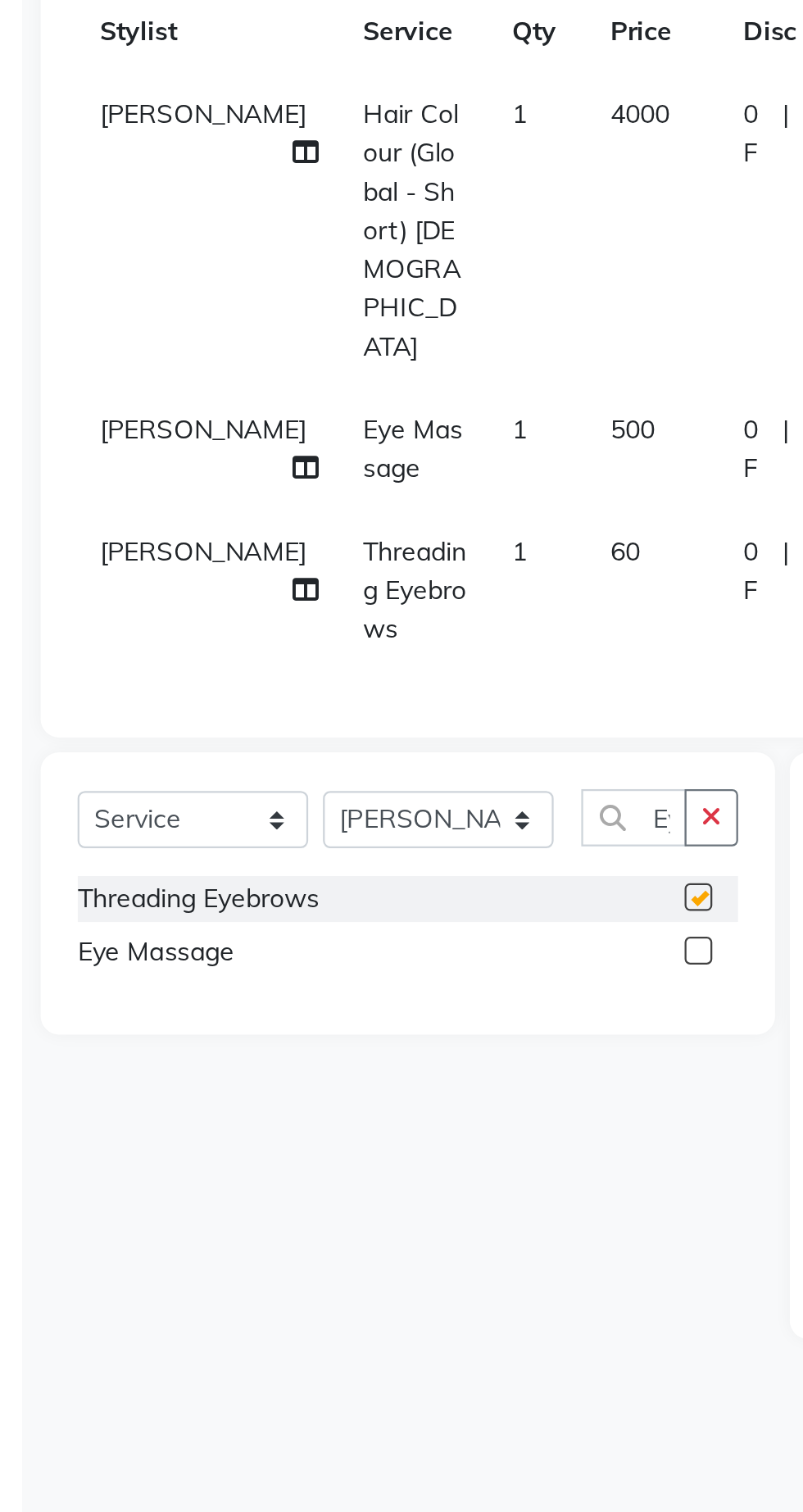
checkbox input "false"
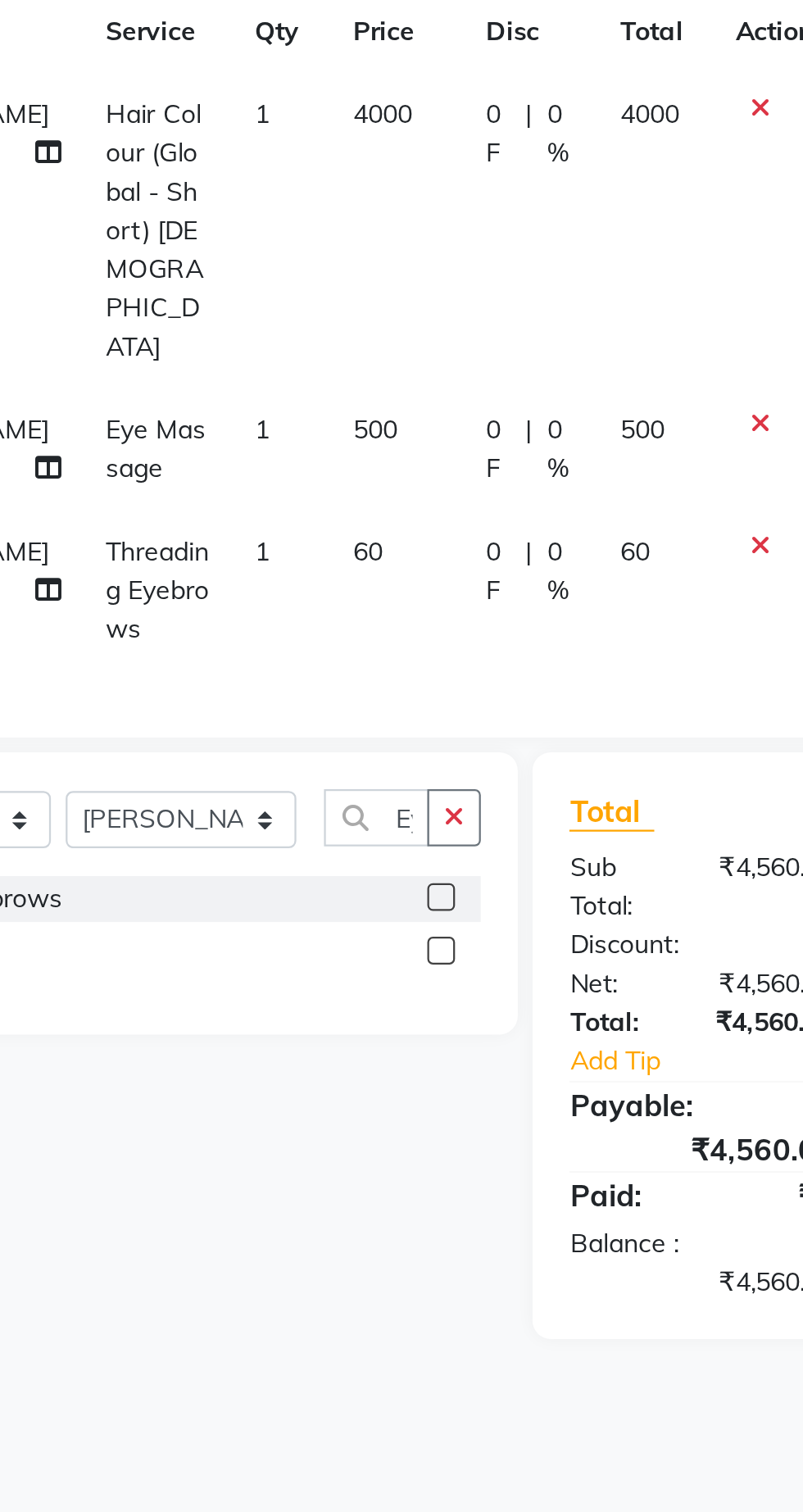
click at [487, 482] on icon at bounding box center [491, 488] width 9 height 12
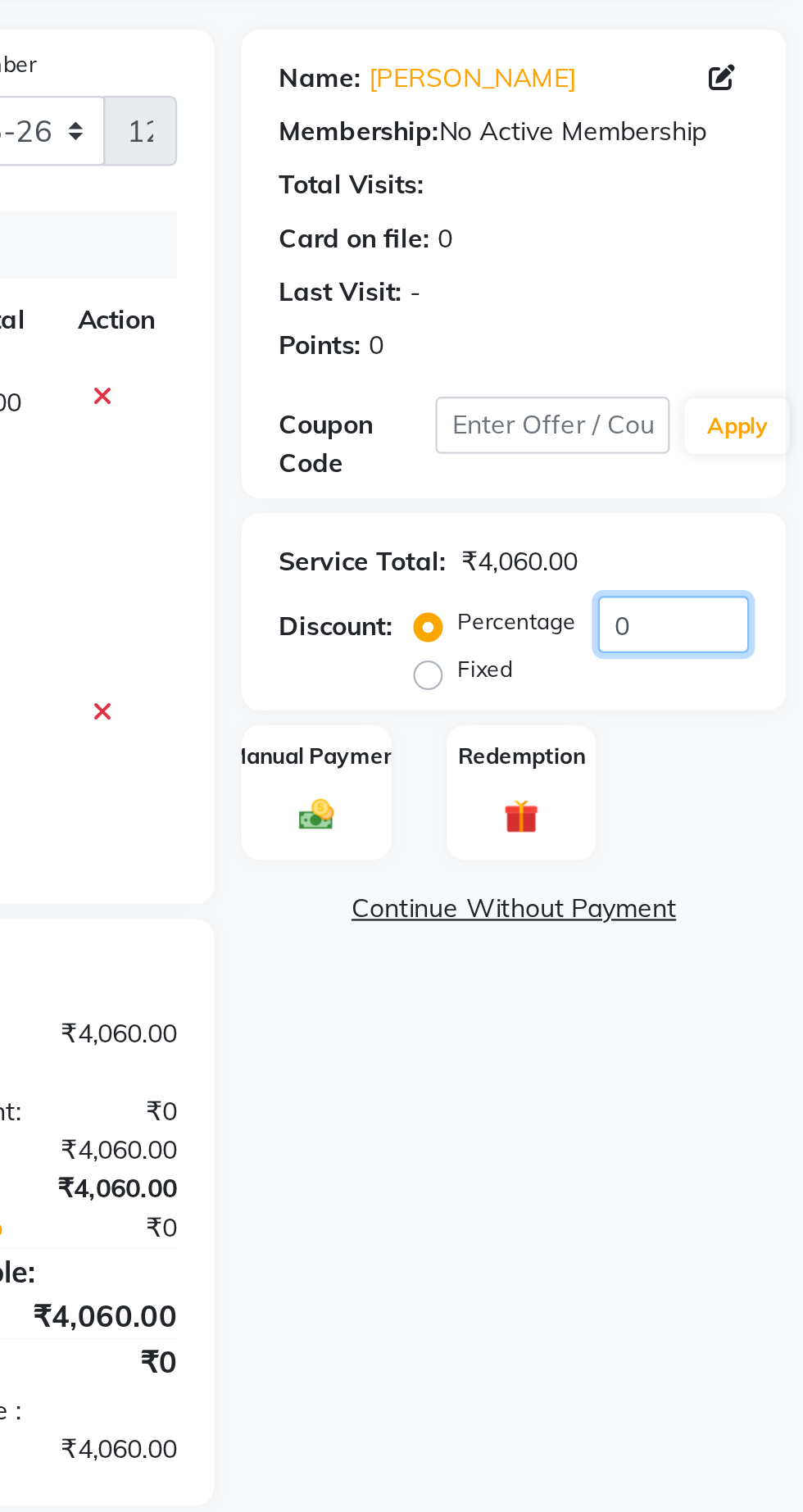
click at [731, 459] on input "0" at bounding box center [745, 449] width 67 height 26
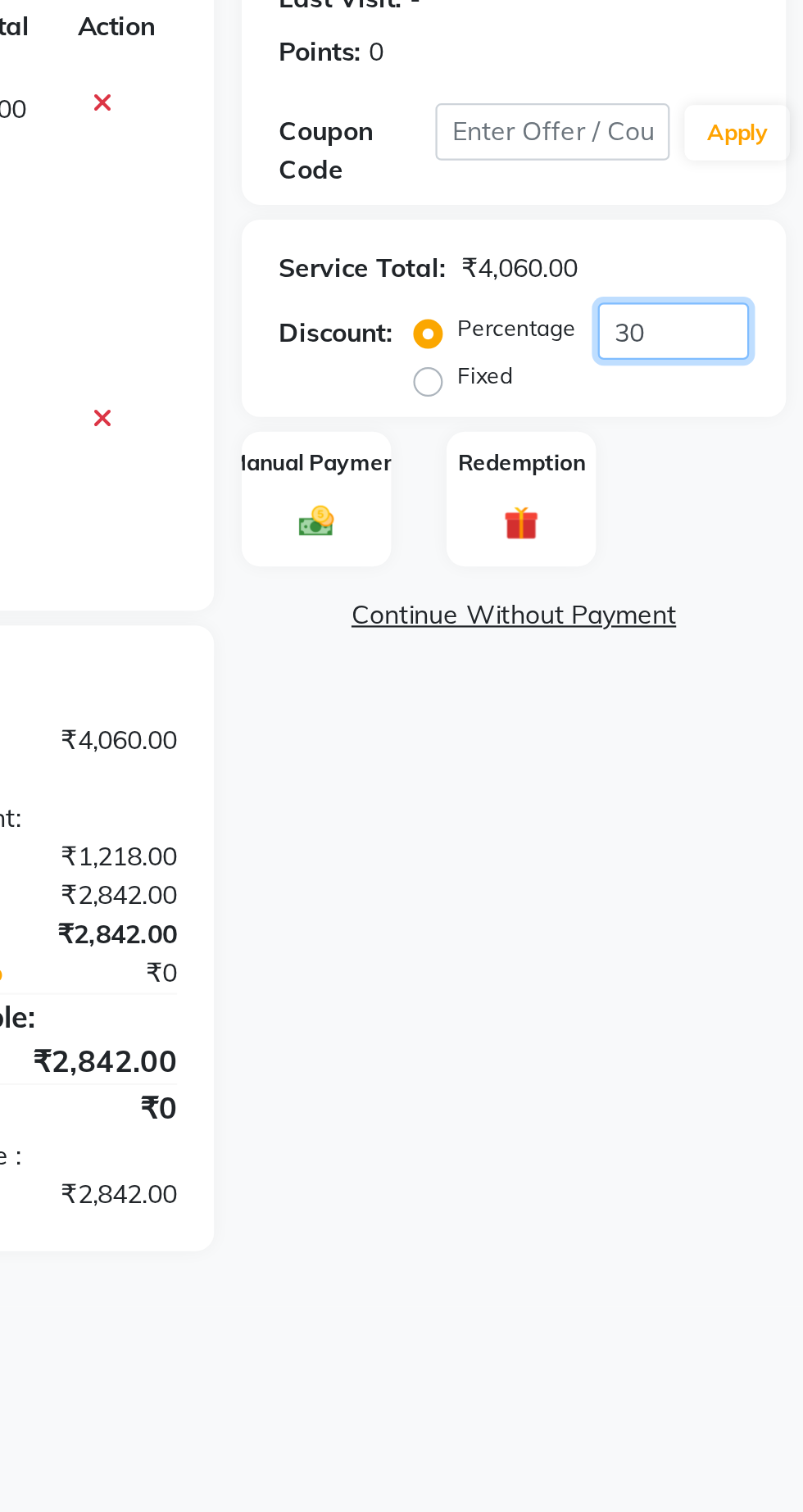
type input "30"
click at [583, 522] on div "Manual Payment" at bounding box center [586, 524] width 66 height 60
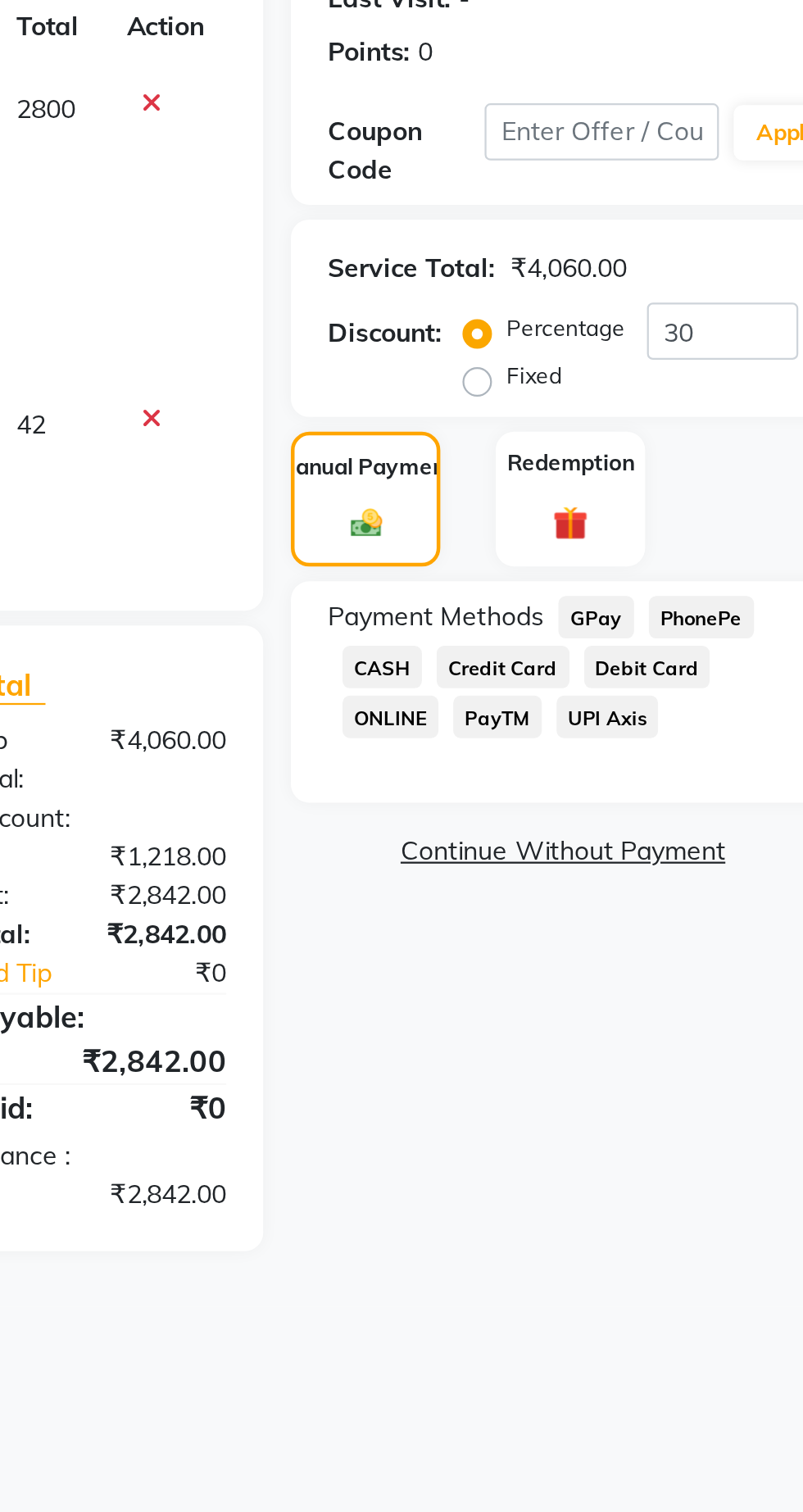
click at [591, 614] on span "ONLINE" at bounding box center [598, 620] width 42 height 19
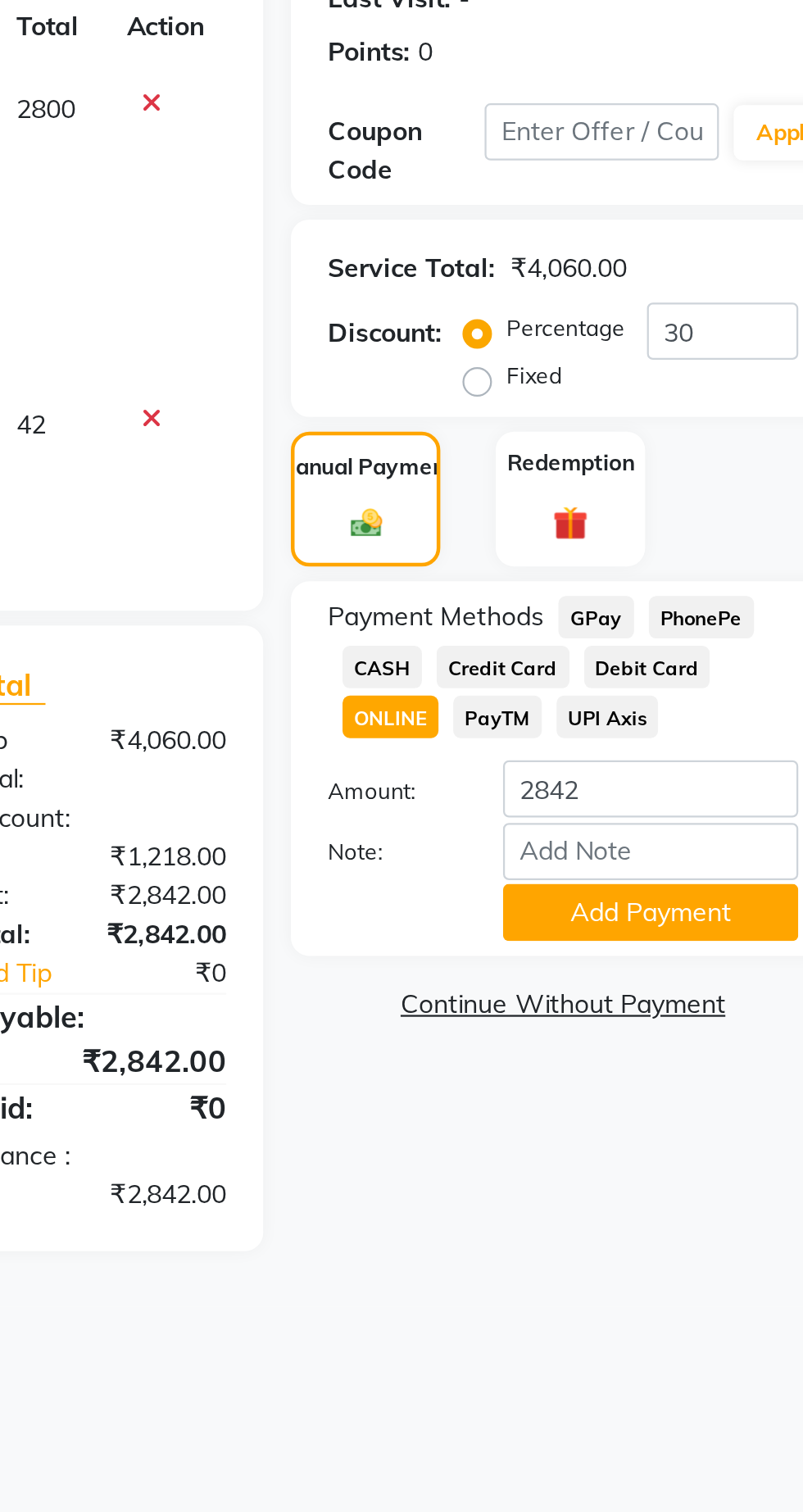
click at [590, 598] on span "CASH" at bounding box center [594, 598] width 35 height 19
click at [734, 714] on button "Add Payment" at bounding box center [713, 707] width 131 height 26
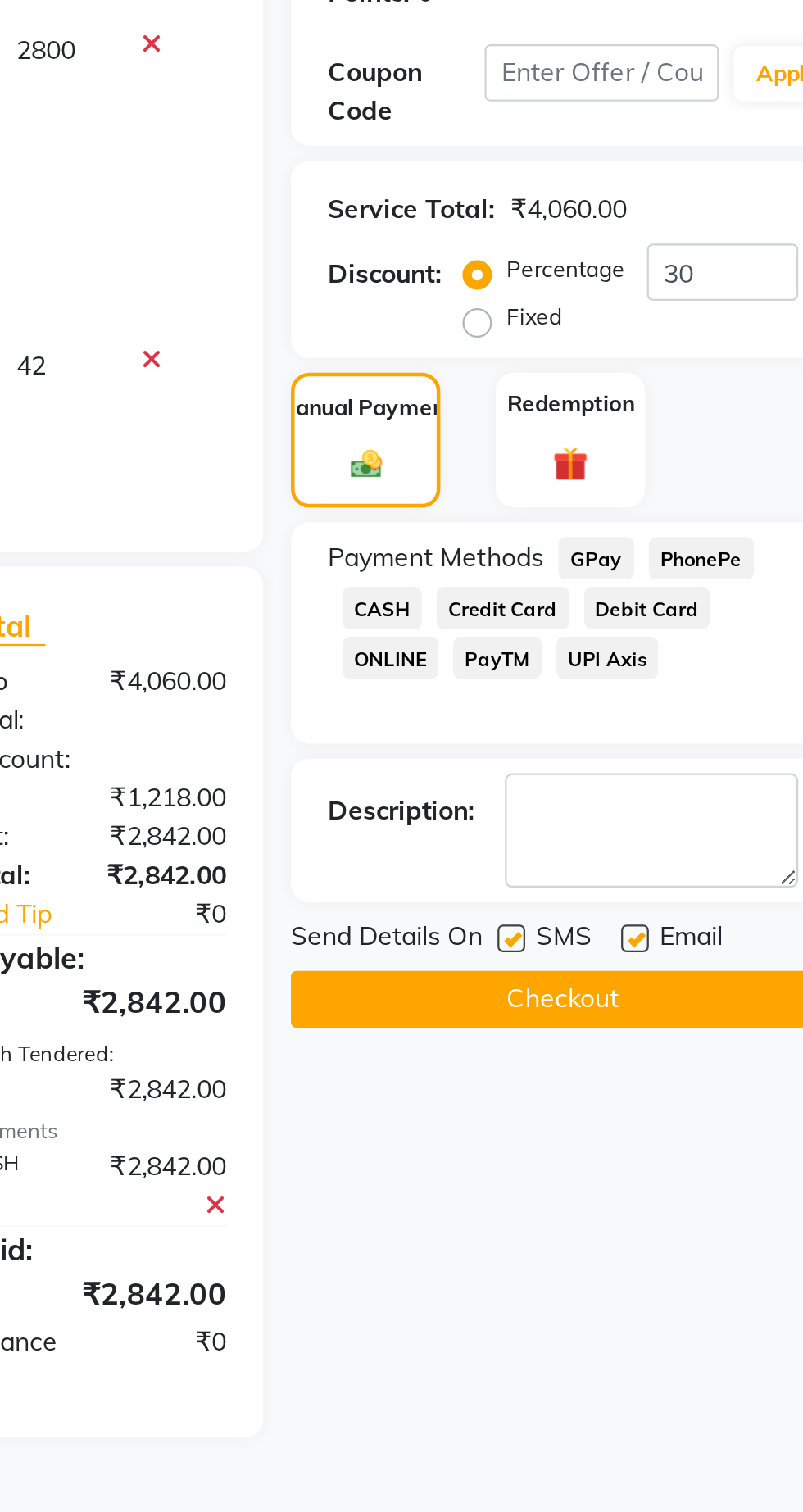
click at [710, 762] on button "Checkout" at bounding box center [674, 772] width 242 height 26
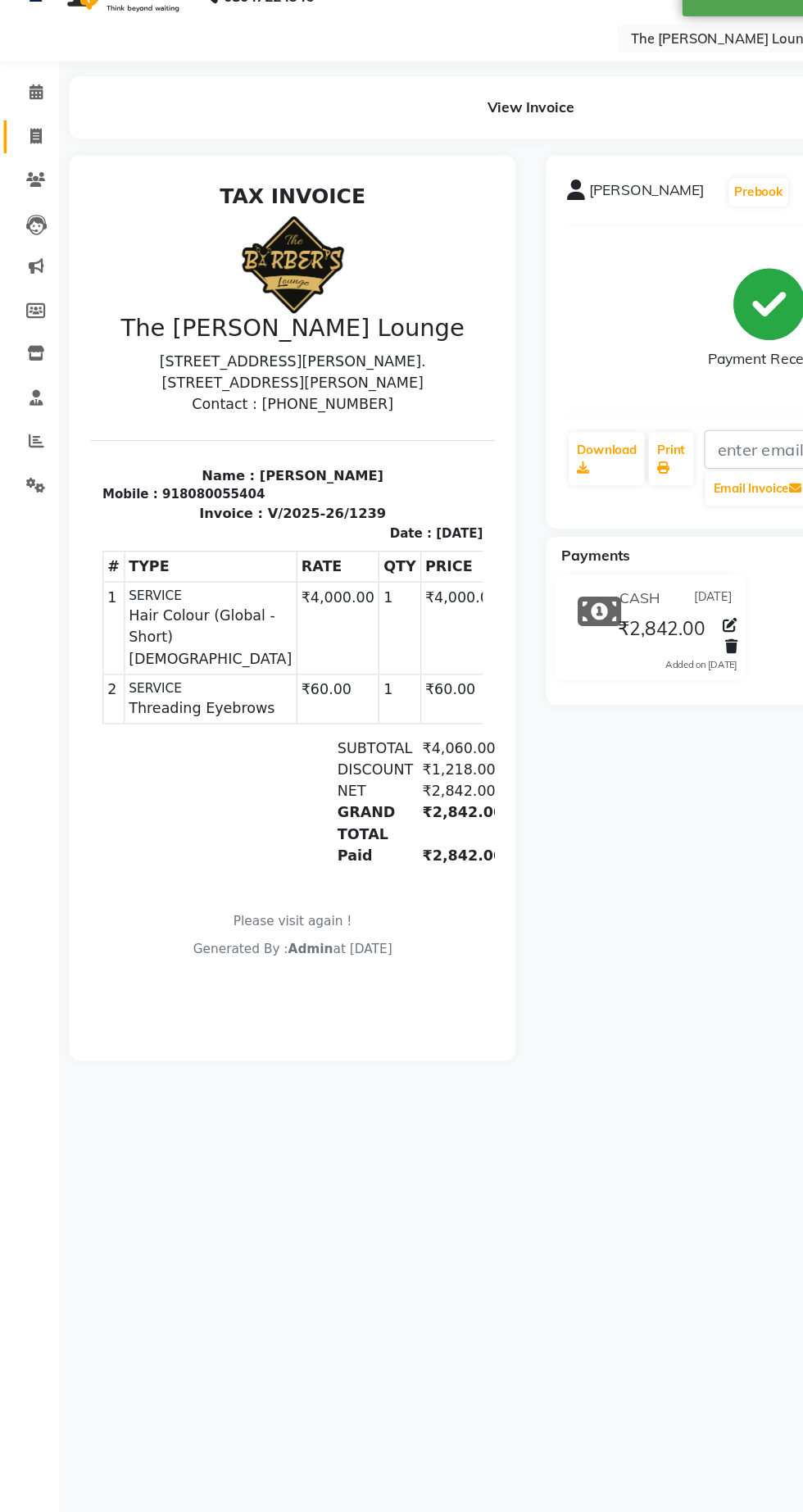
click at [27, 181] on icon at bounding box center [31, 181] width 9 height 12
select select "service"
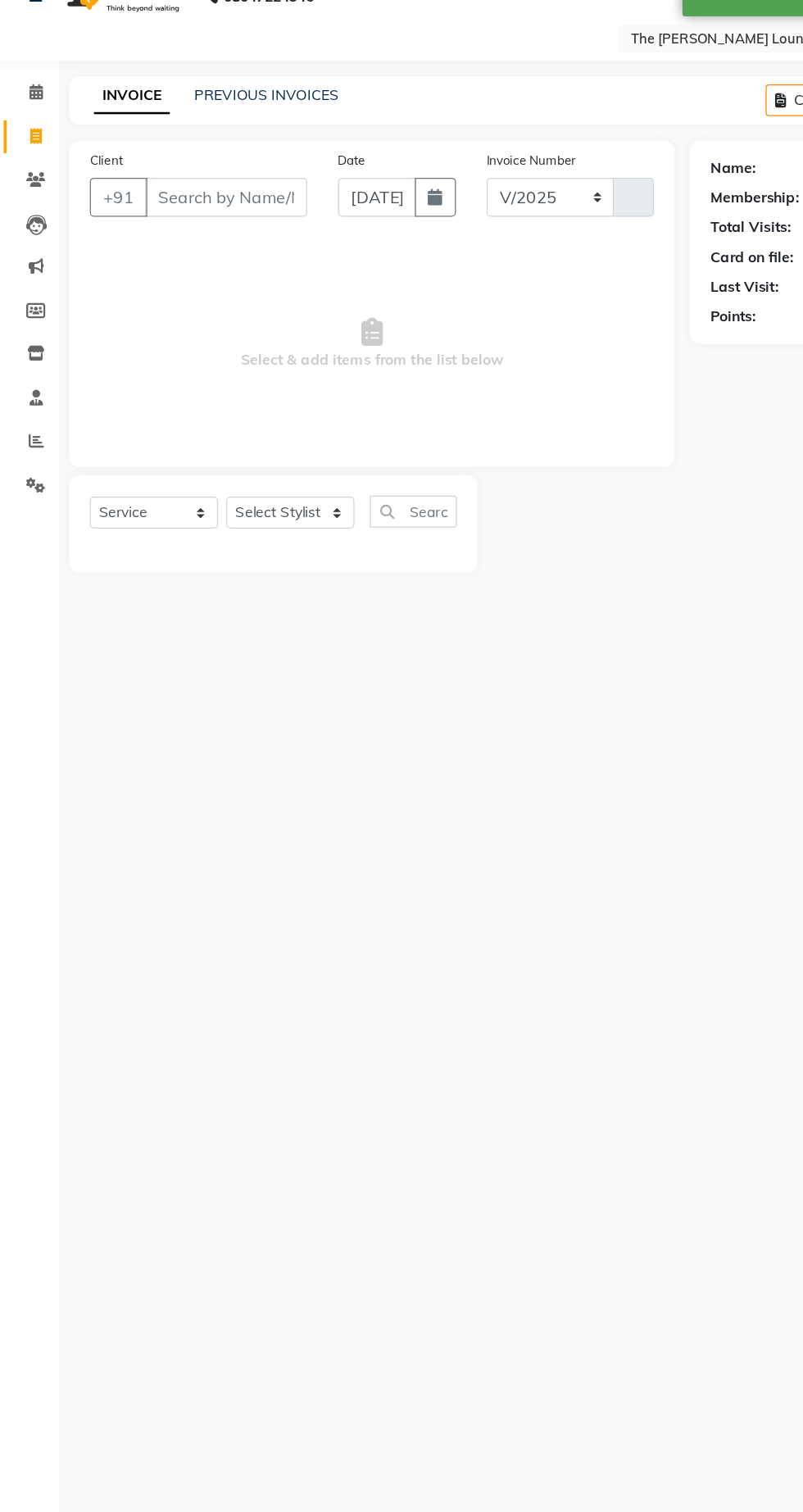
select select "7307"
type input "1240"
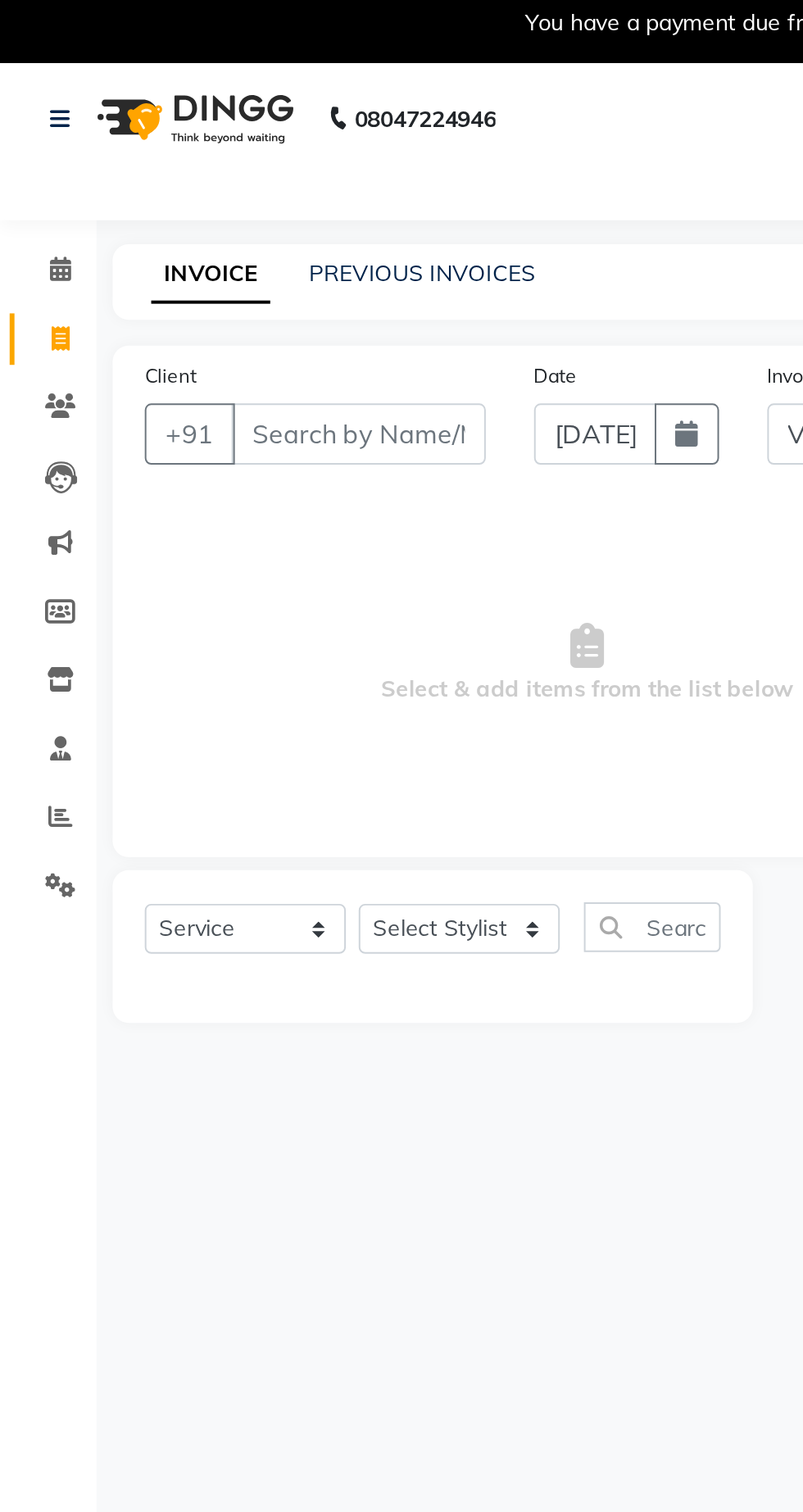
click at [218, 170] on div "INVOICE PREVIOUS INVOICES Create New Save" at bounding box center [426, 152] width 737 height 38
click at [181, 150] on link "PREVIOUS INVOICES" at bounding box center [215, 148] width 115 height 15
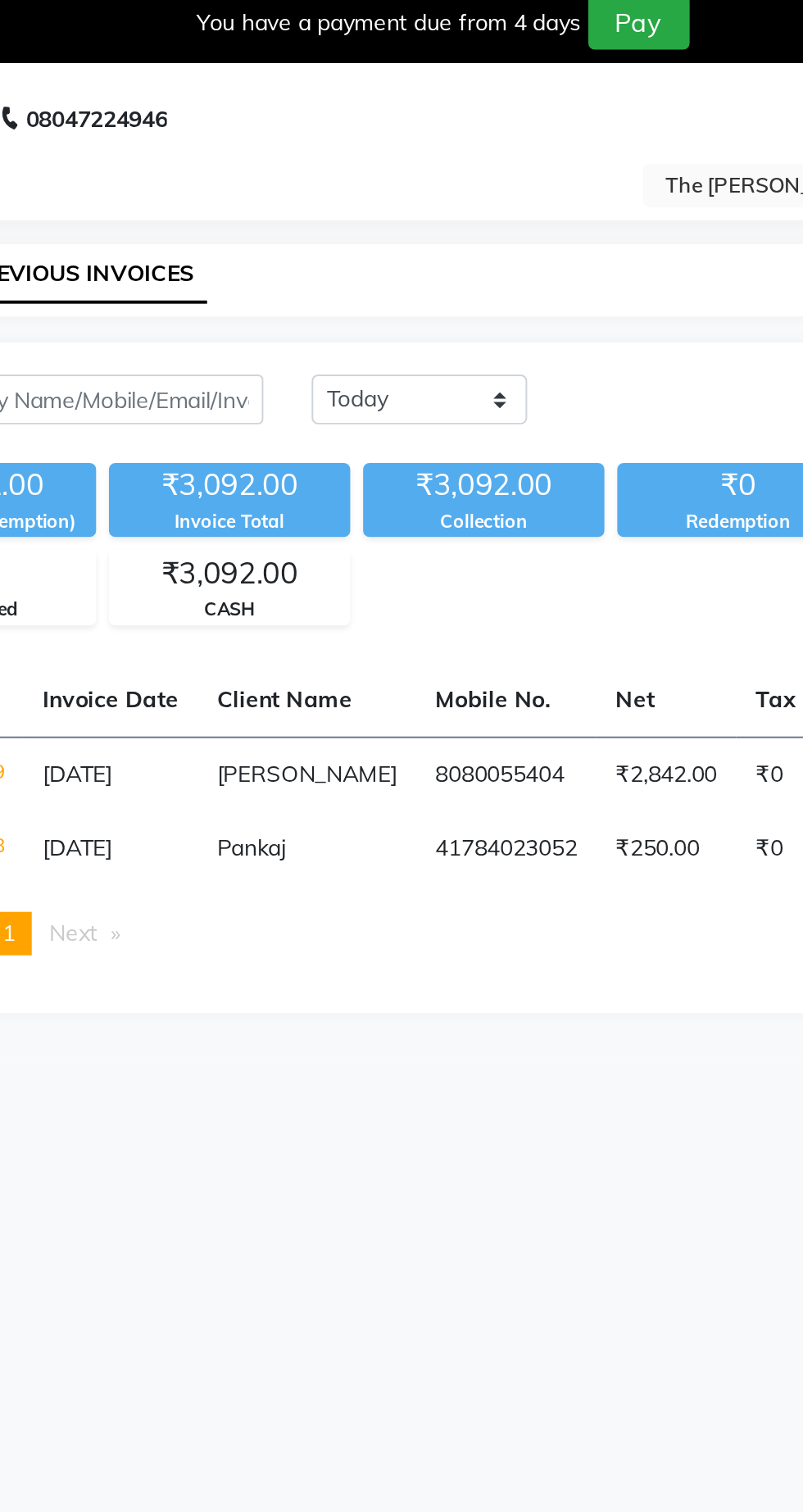
click at [487, 409] on td "₹2,842.00" at bounding box center [506, 403] width 72 height 38
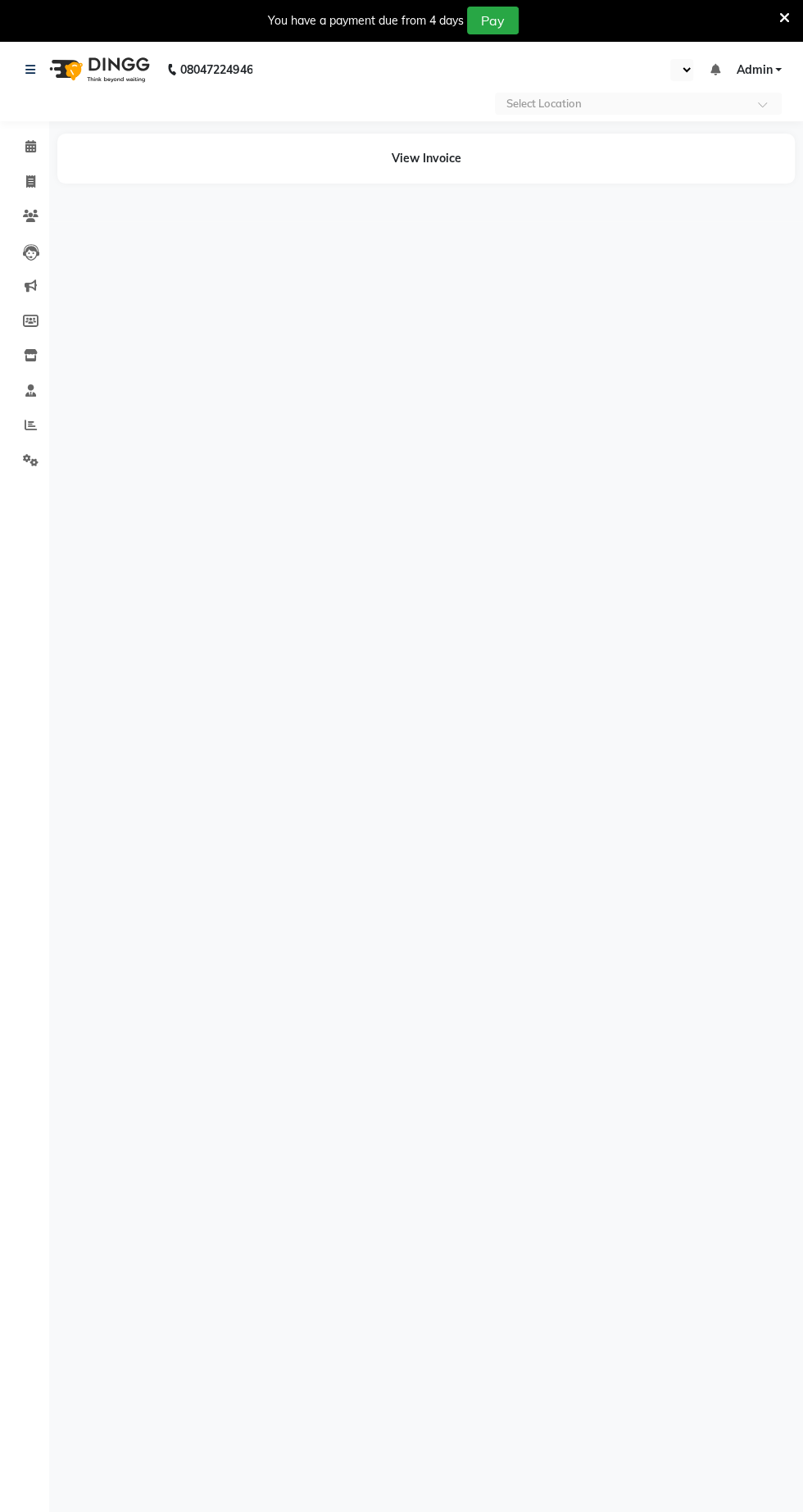
select select "en"
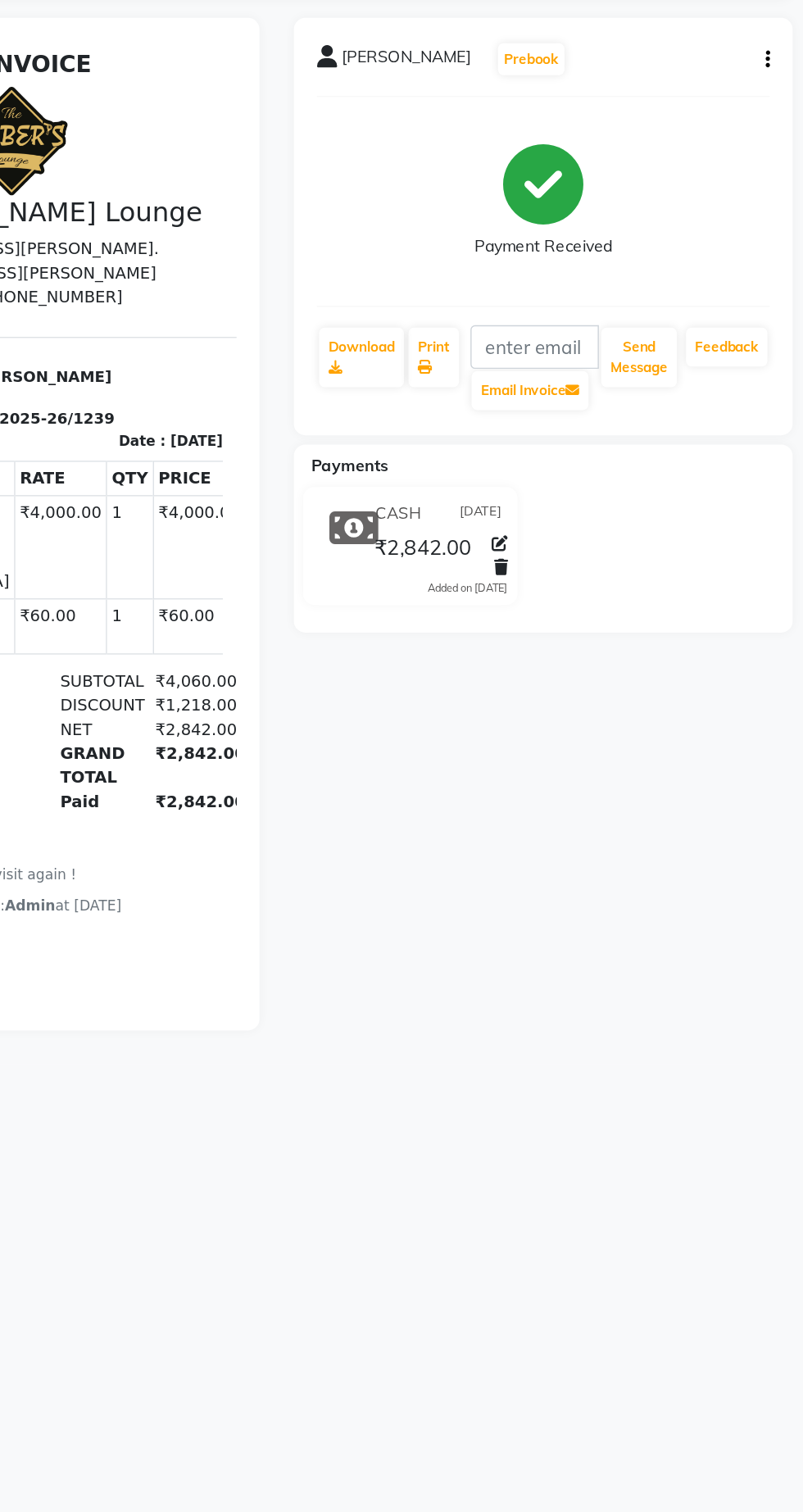
click at [773, 226] on button "button" at bounding box center [773, 226] width 10 height 17
click at [651, 252] on div "Edit Invoice" at bounding box center [694, 246] width 112 height 20
select select "service"
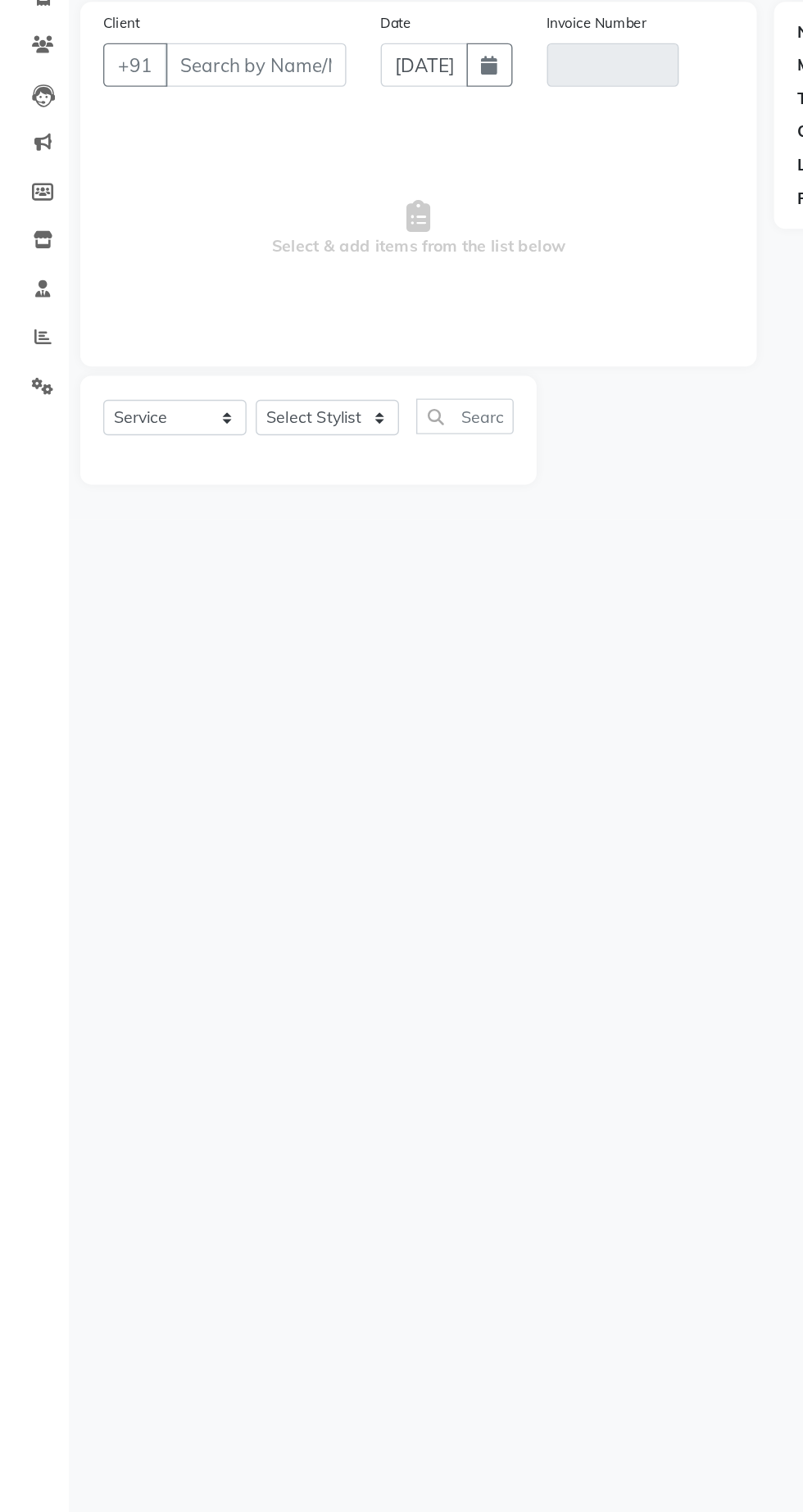
type input "8080055404"
type input "V/2025-26/1239"
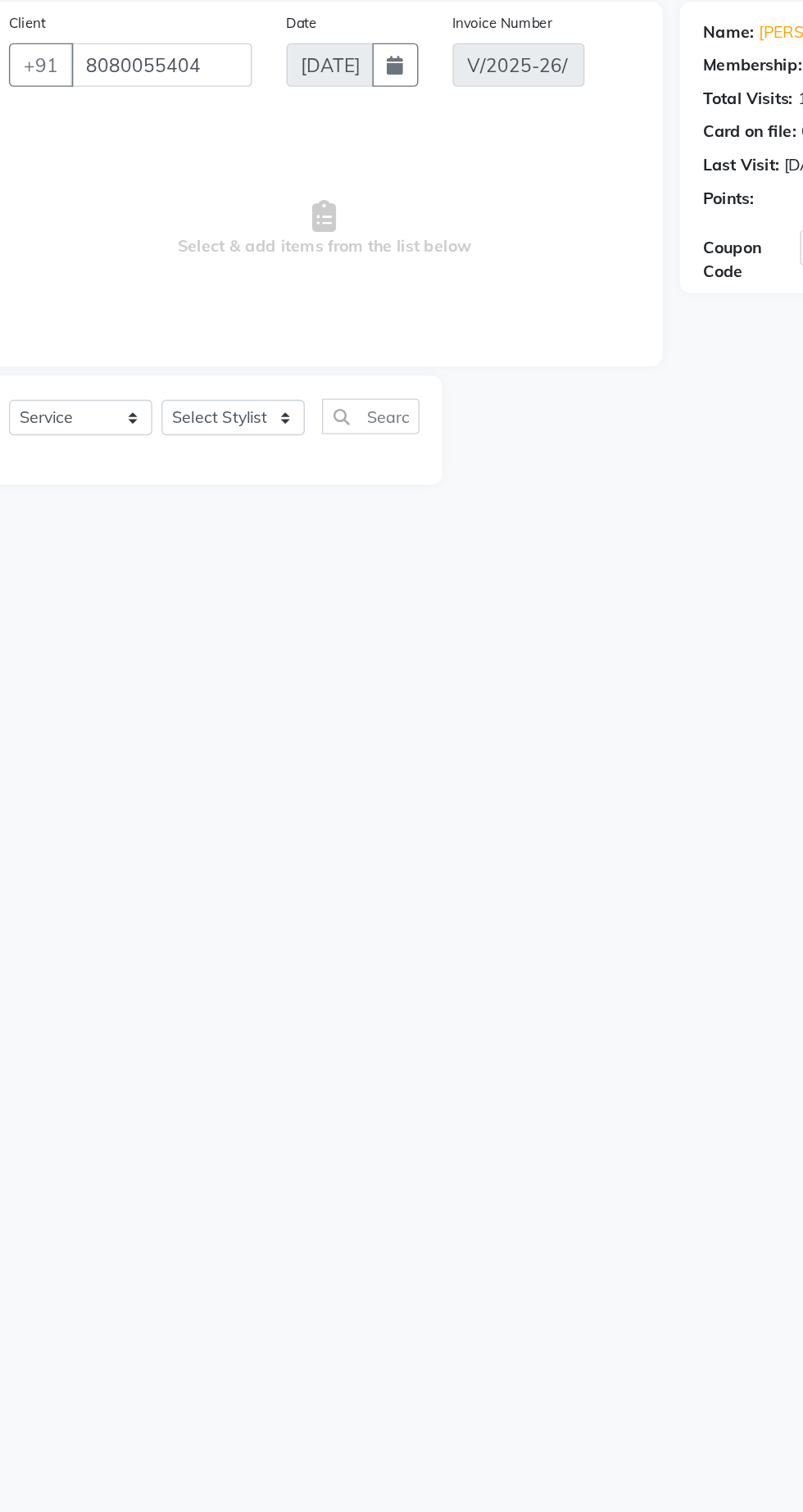
select select "select"
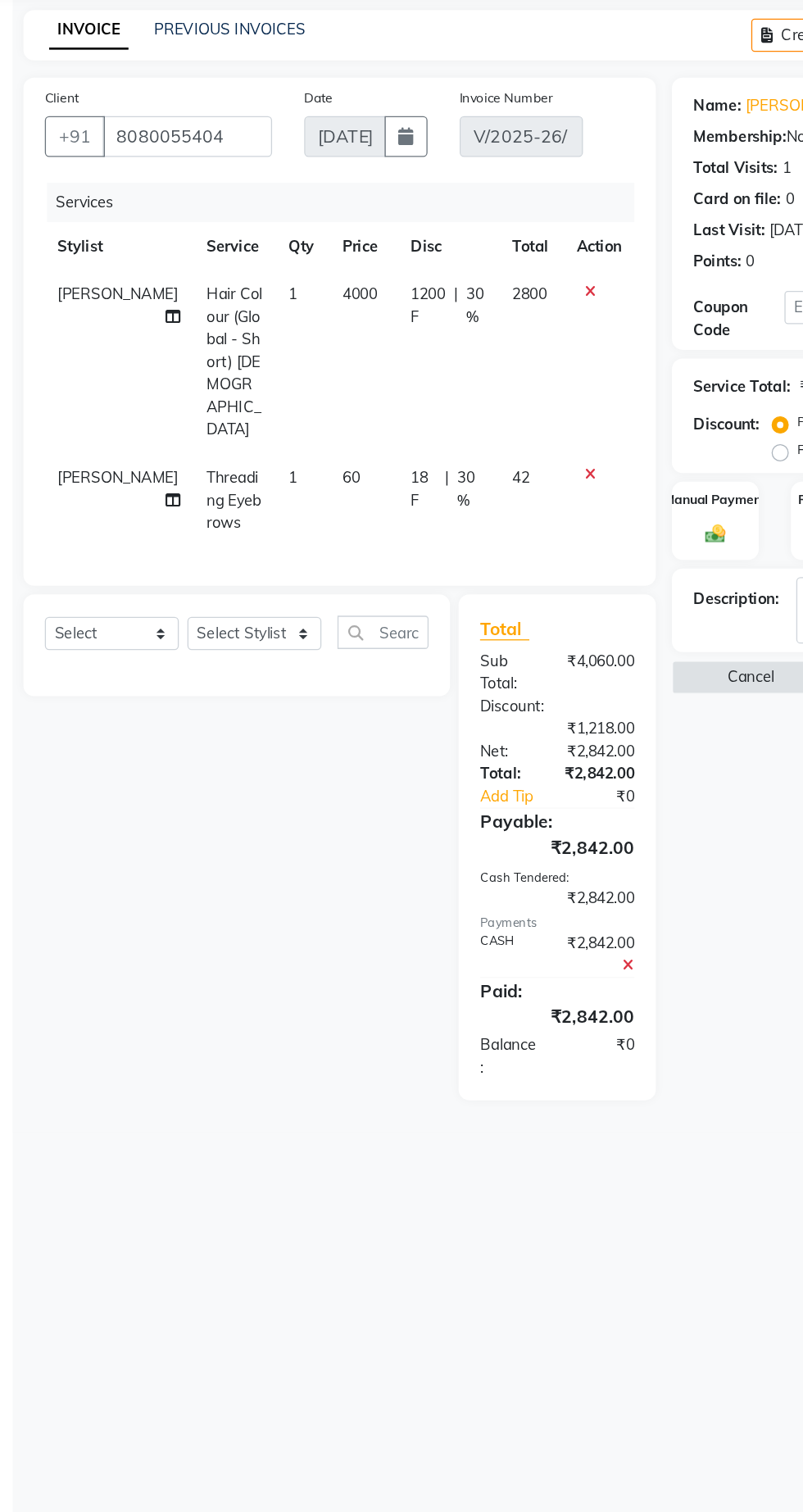
click at [444, 473] on td "42" at bounding box center [446, 508] width 50 height 72
select select "62667"
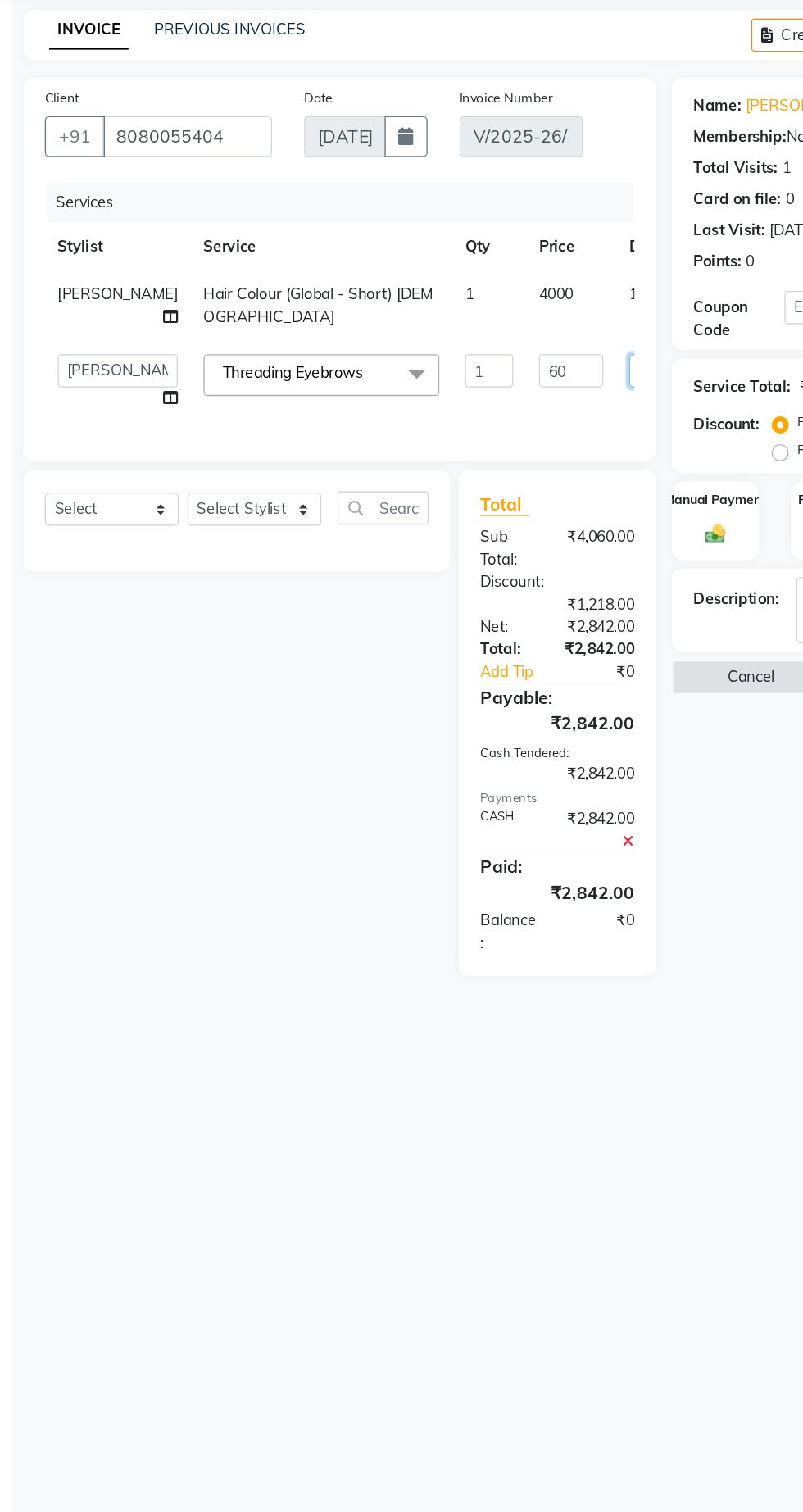
click at [521, 422] on input "18" at bounding box center [545, 409] width 50 height 26
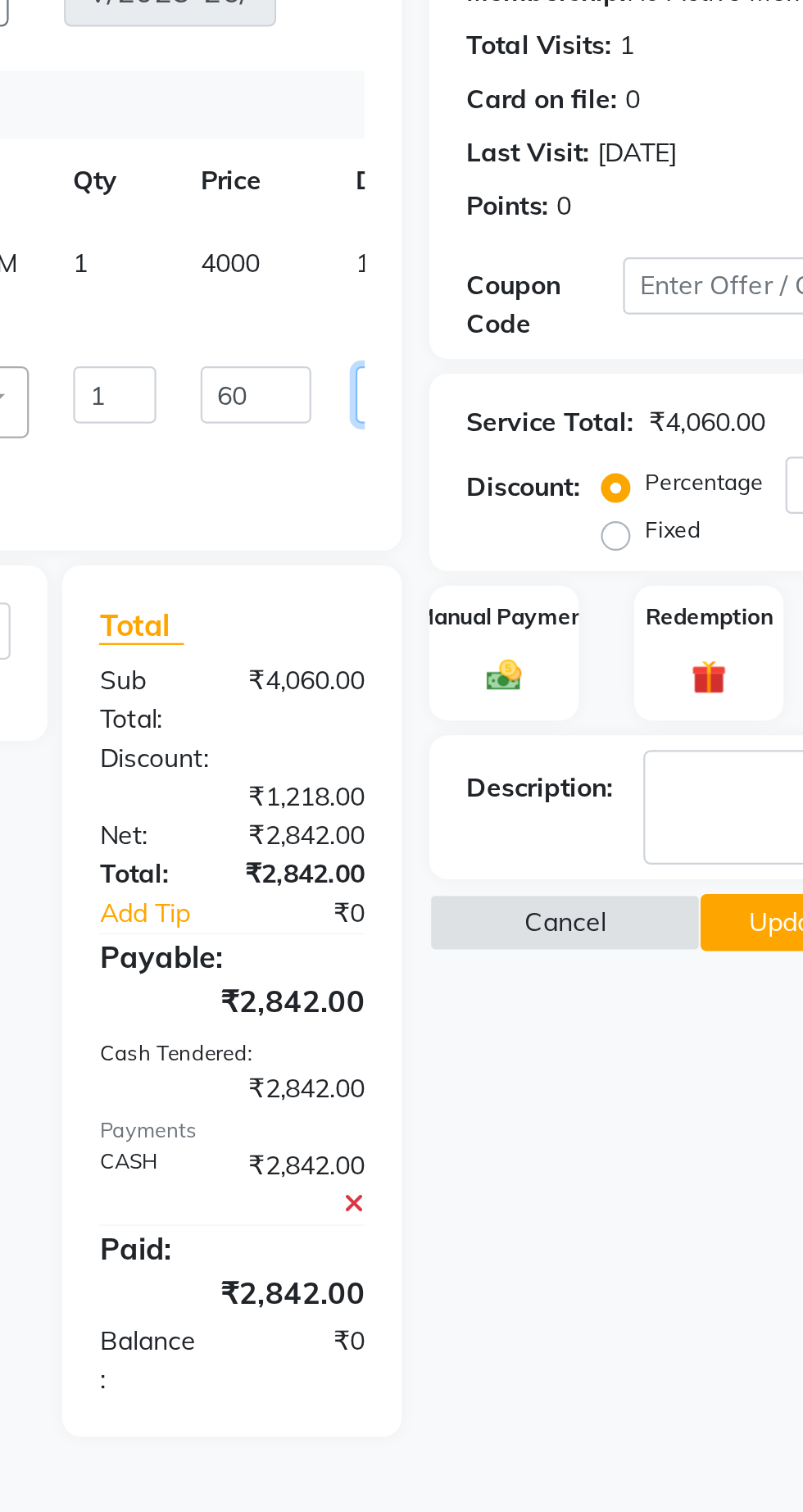
click at [521, 422] on input "18" at bounding box center [545, 409] width 50 height 26
type input "1"
type input "20"
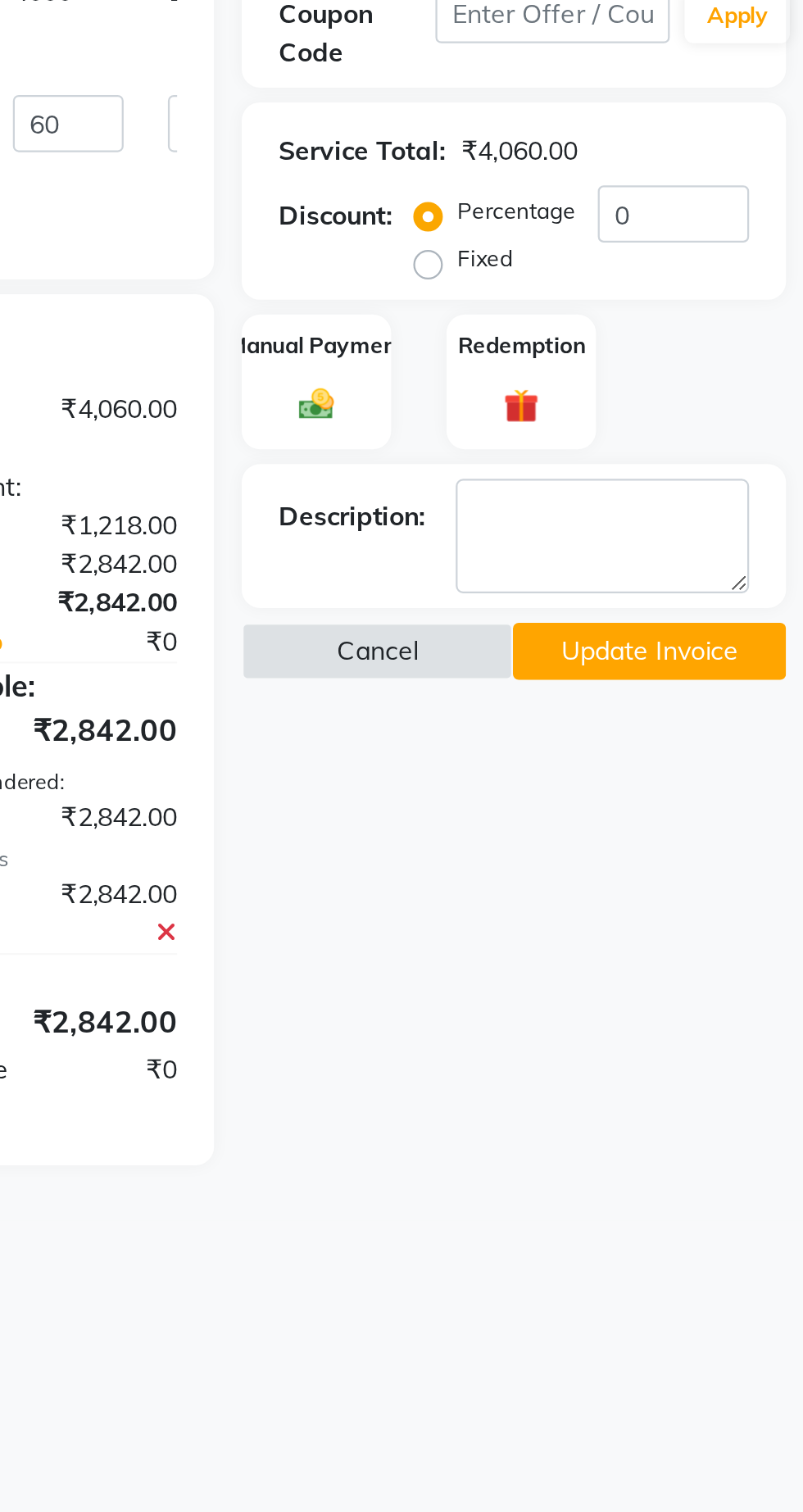
click at [746, 652] on button "Update Invoice" at bounding box center [734, 644] width 120 height 26
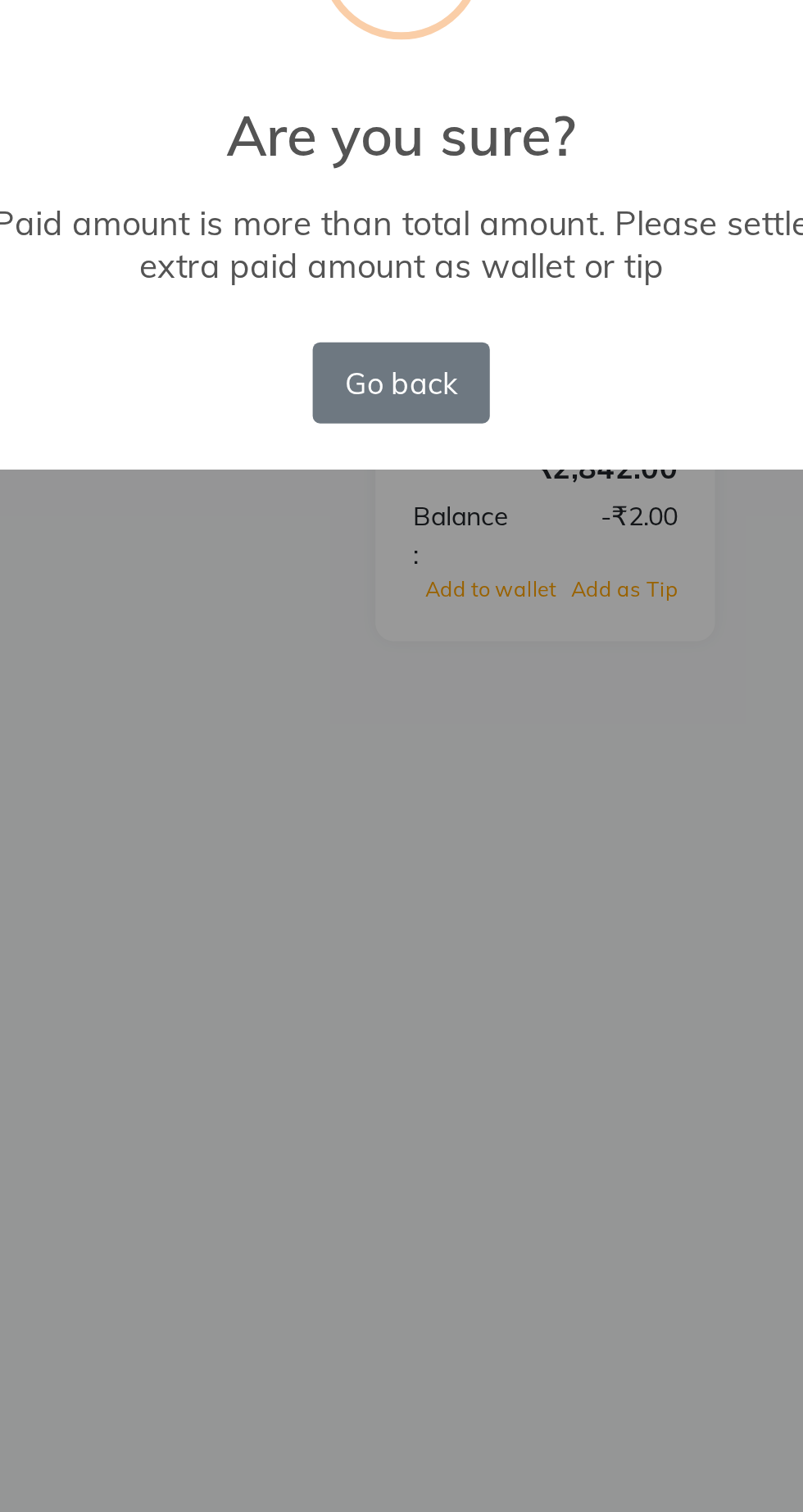
click at [402, 877] on button "Go back" at bounding box center [401, 865] width 79 height 36
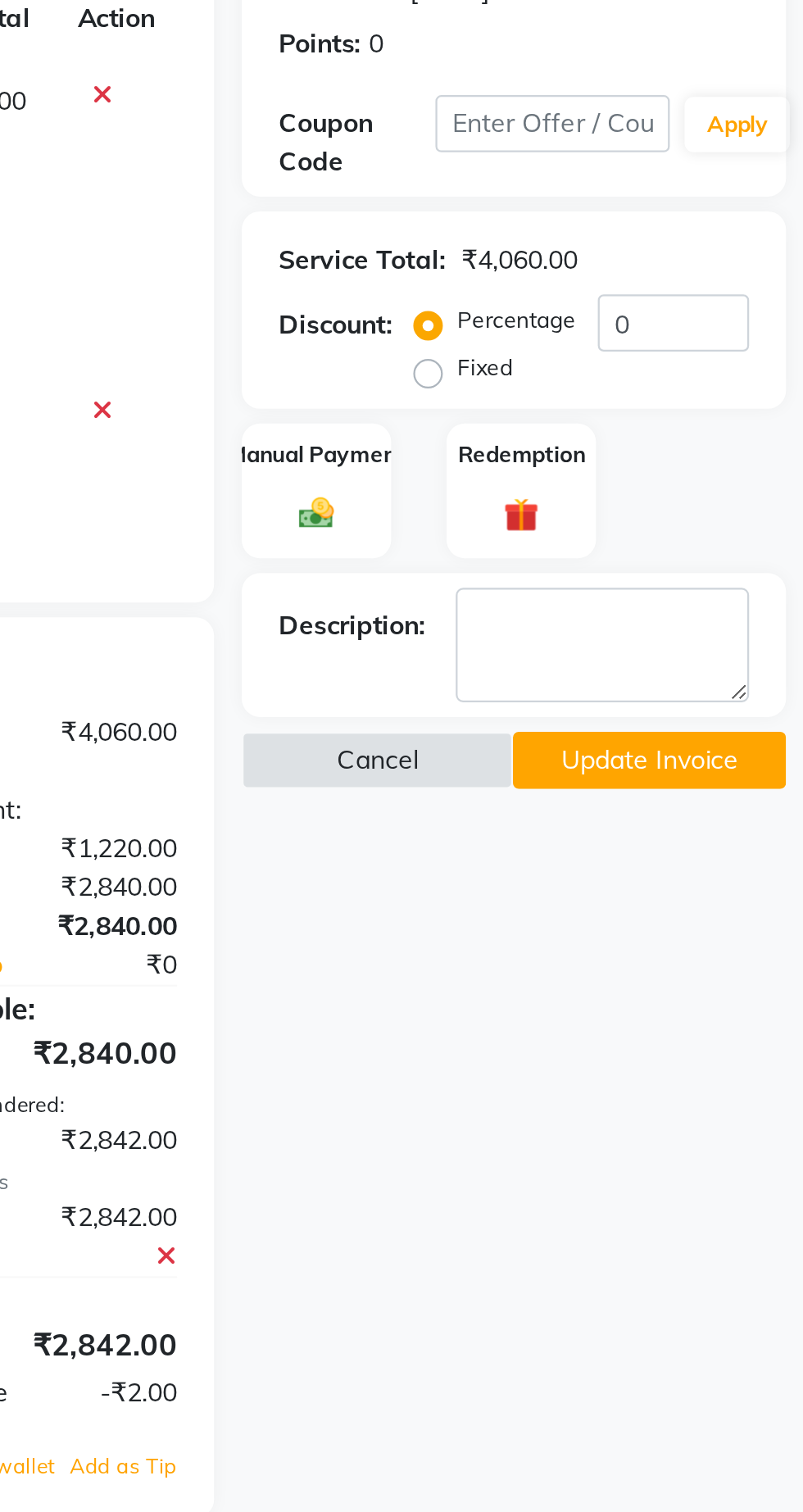
click at [759, 646] on button "Update Invoice" at bounding box center [734, 644] width 120 height 26
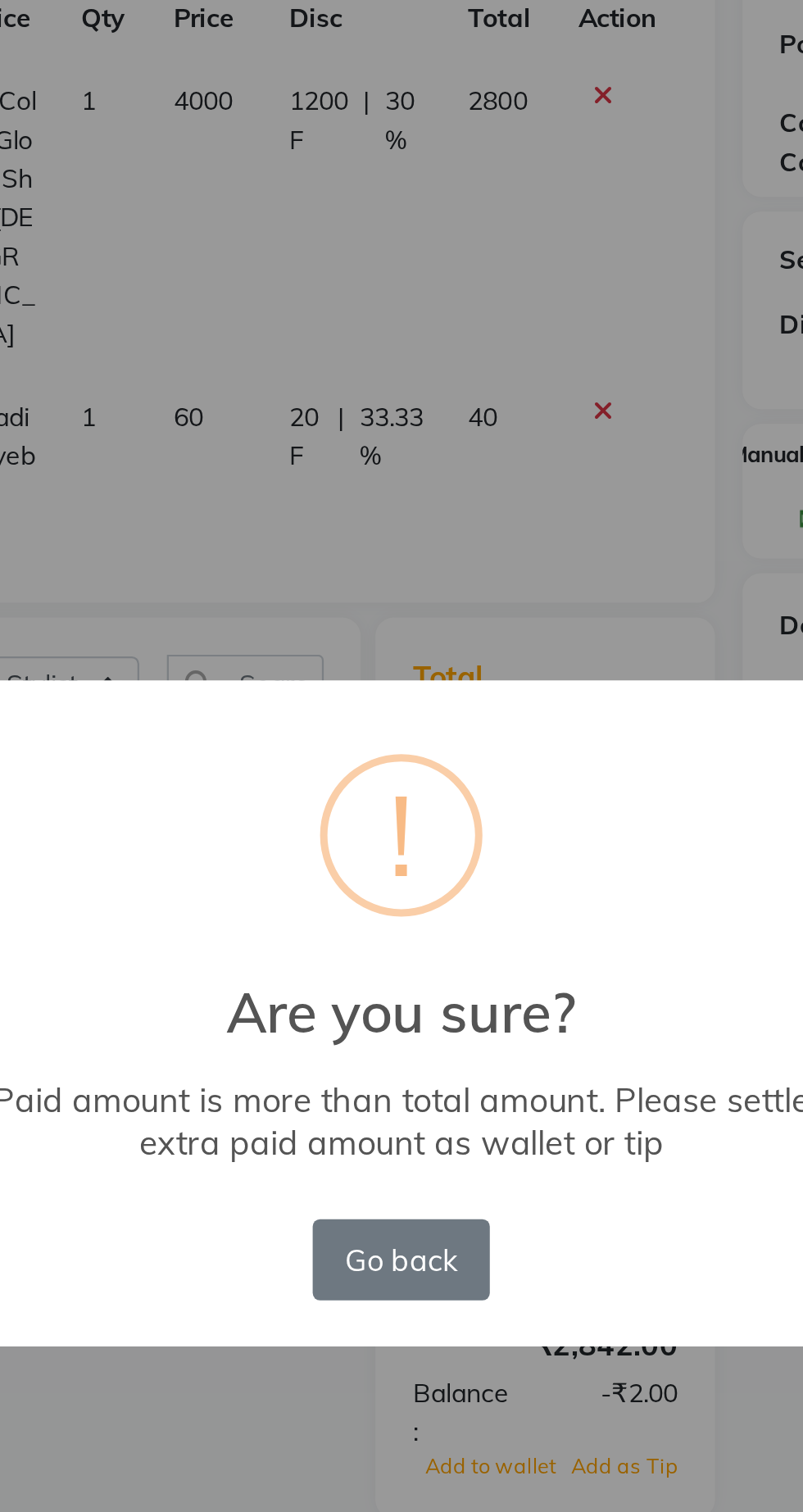
click at [408, 872] on button "Go back" at bounding box center [401, 865] width 79 height 36
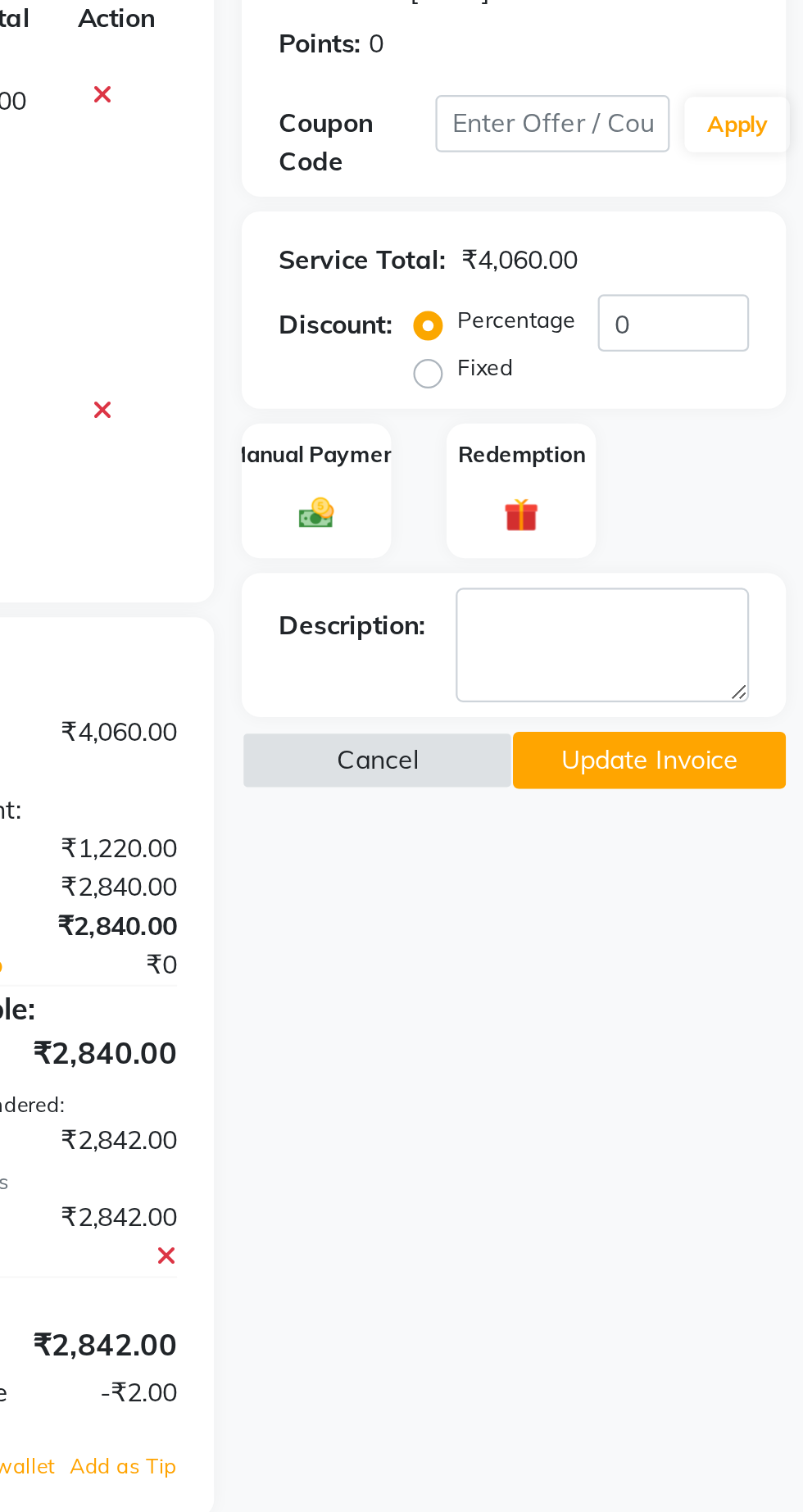
click at [745, 644] on button "Update Invoice" at bounding box center [734, 644] width 120 height 26
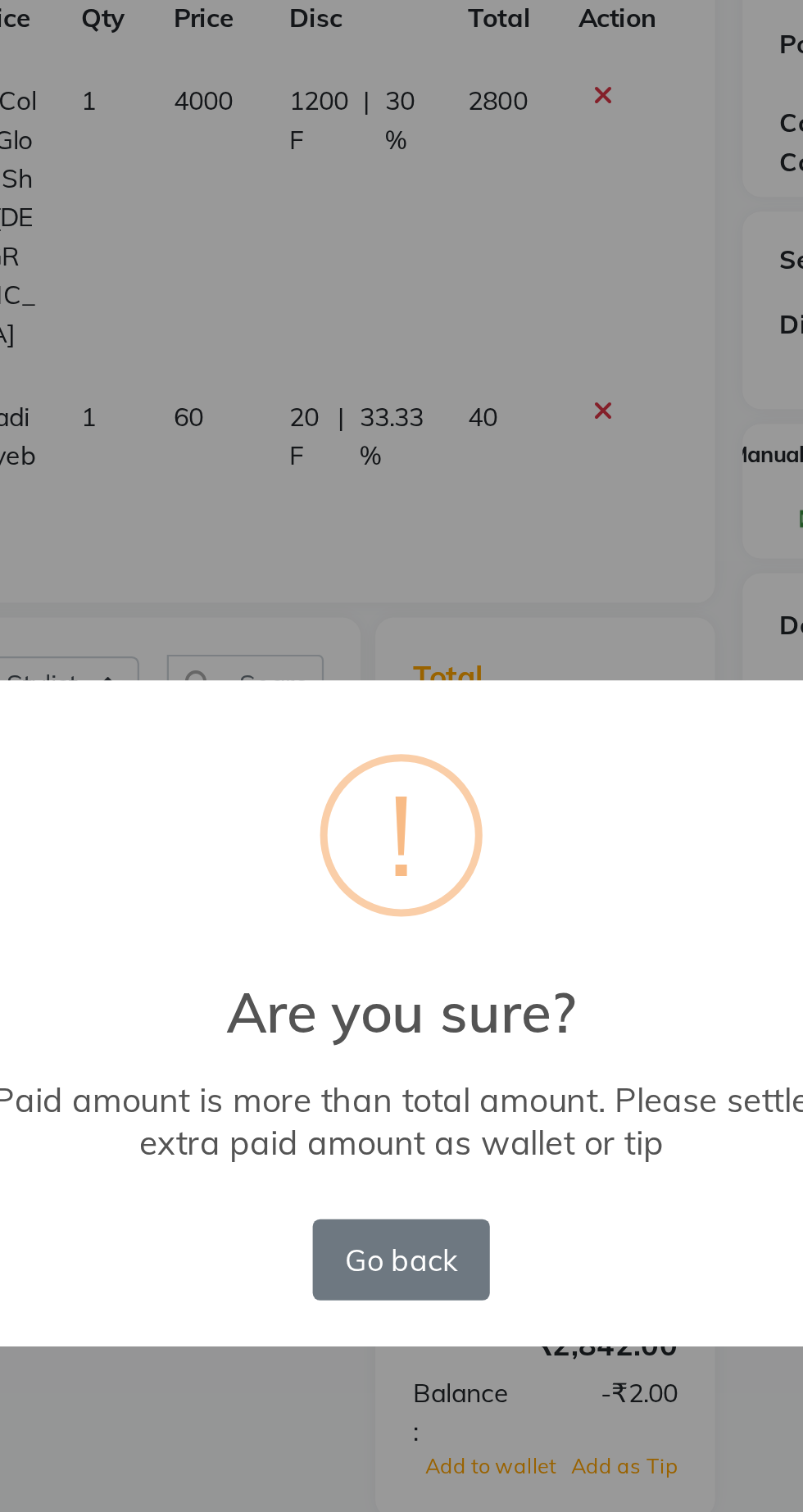
click at [409, 873] on button "Go back" at bounding box center [401, 865] width 79 height 36
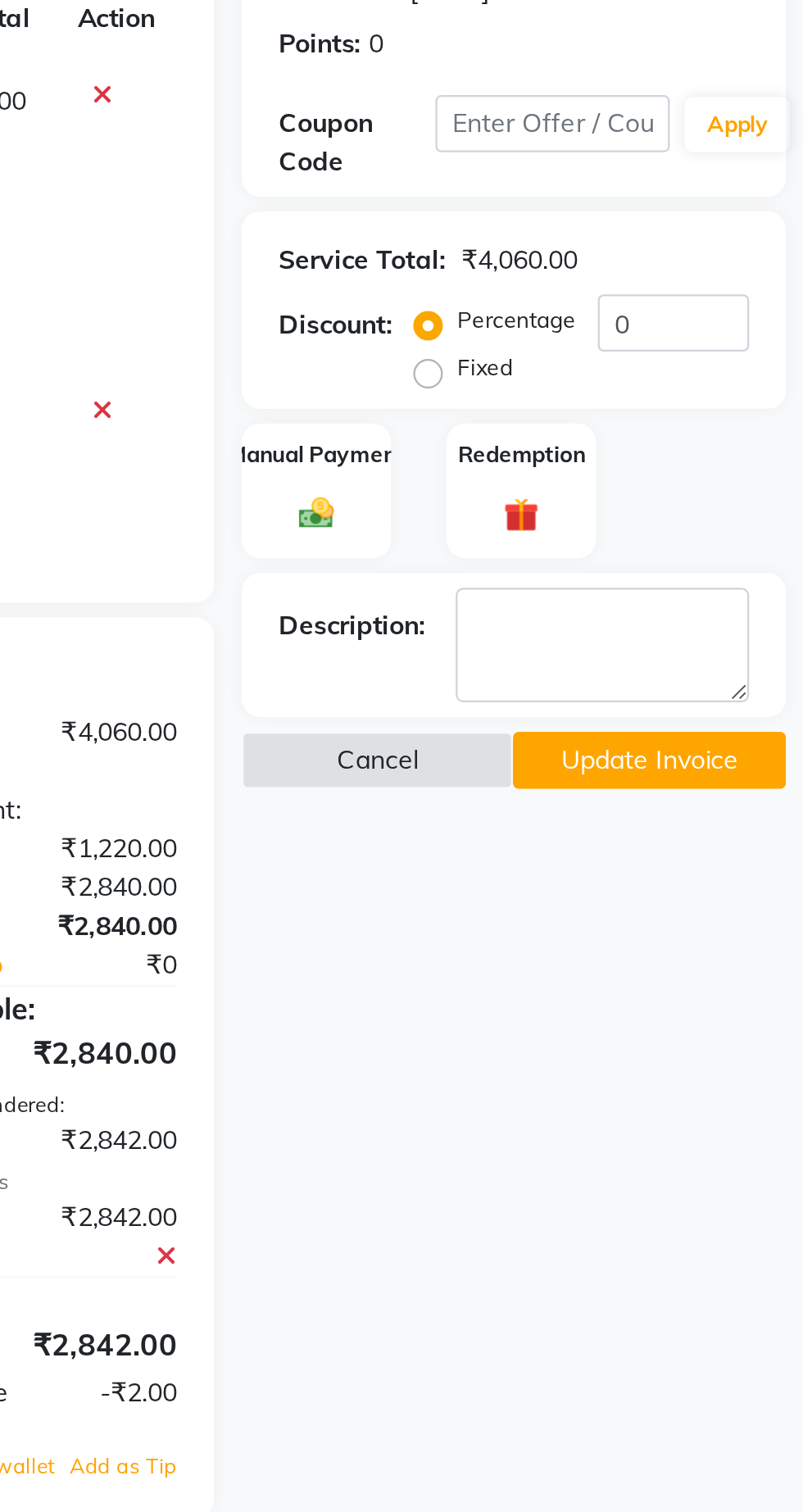
click at [583, 538] on img at bounding box center [586, 534] width 26 height 18
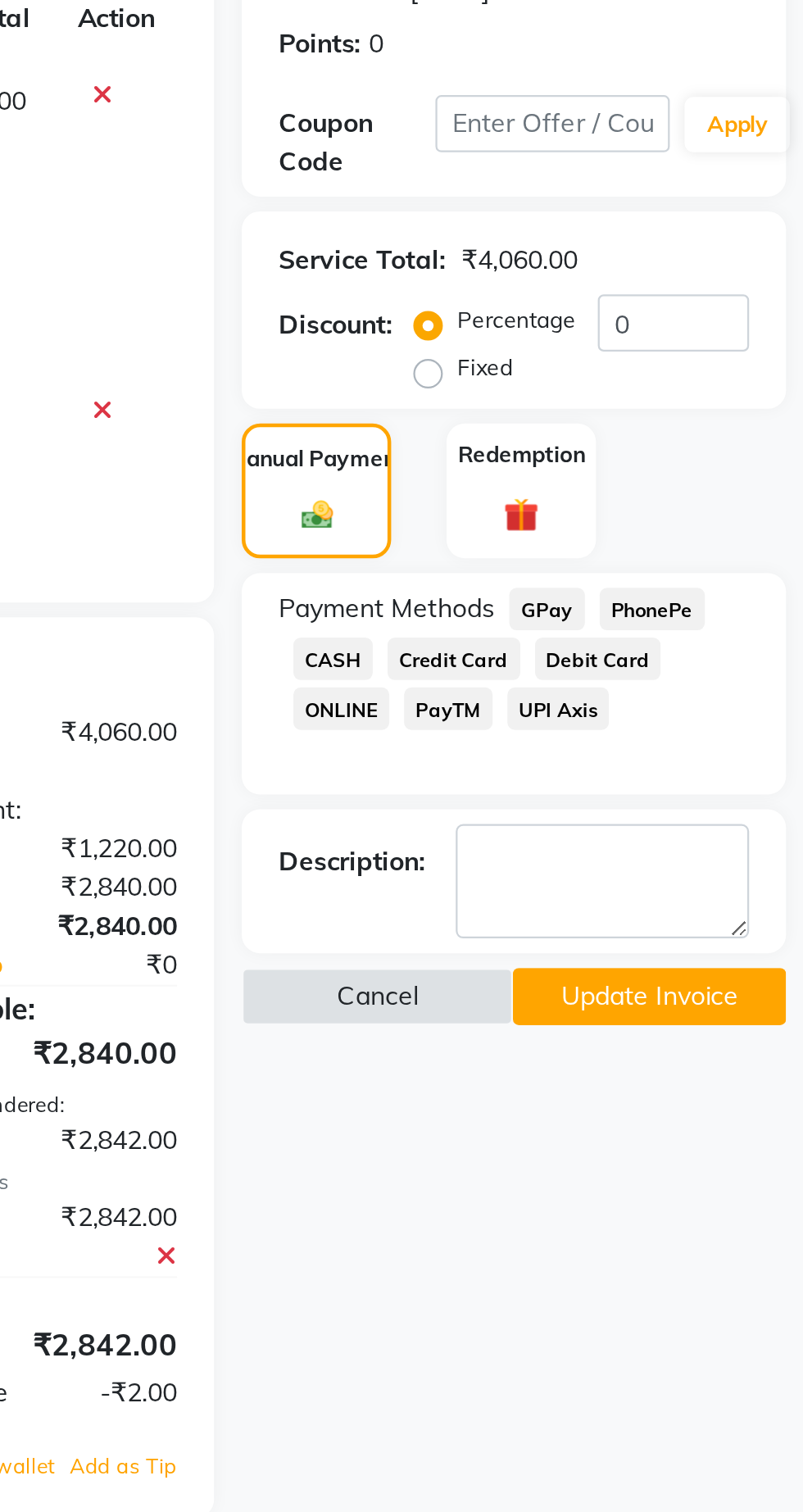
click at [593, 589] on span "CASH" at bounding box center [594, 598] width 35 height 19
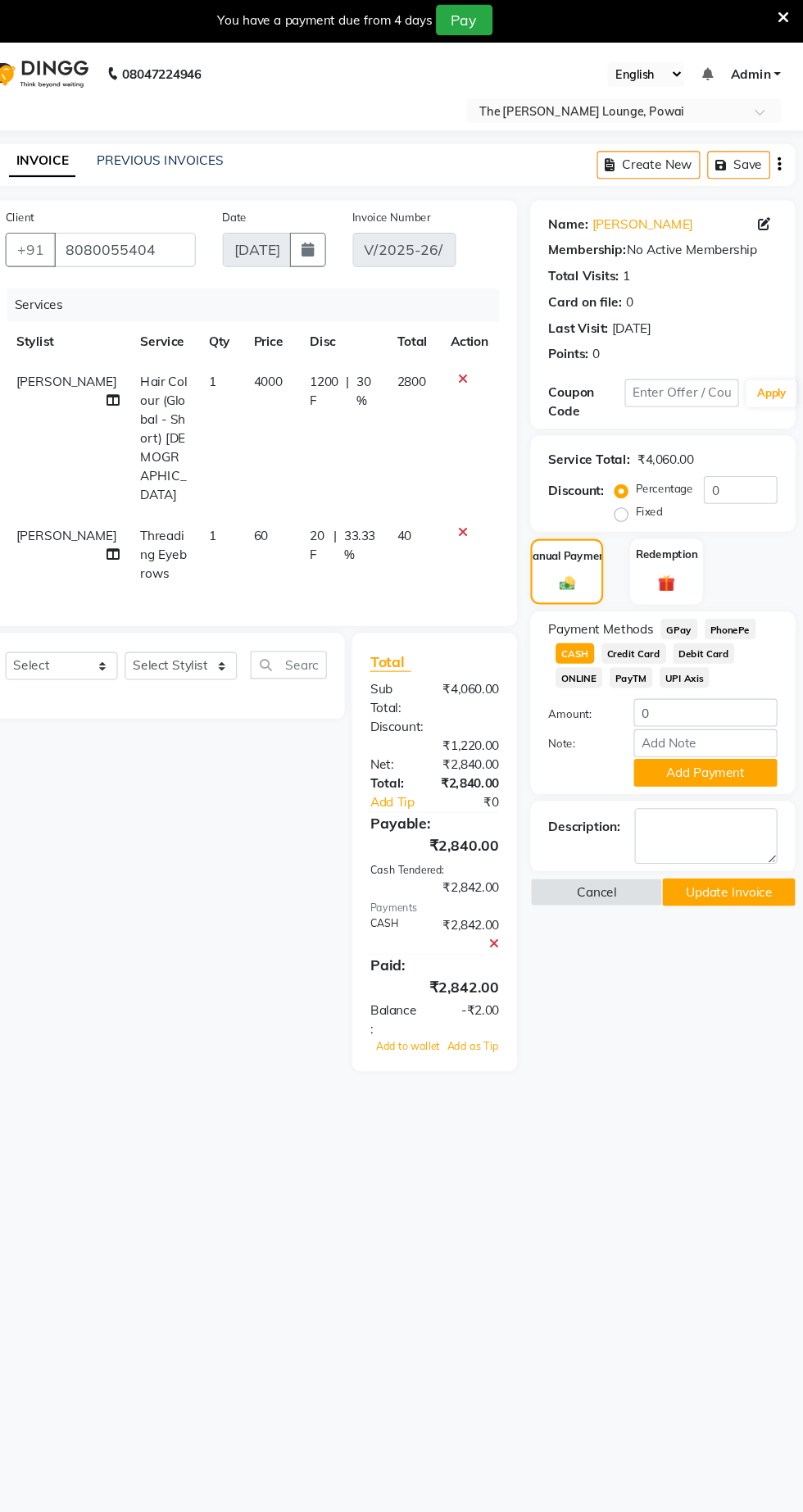
click at [752, 814] on button "Update Invoice" at bounding box center [734, 816] width 120 height 26
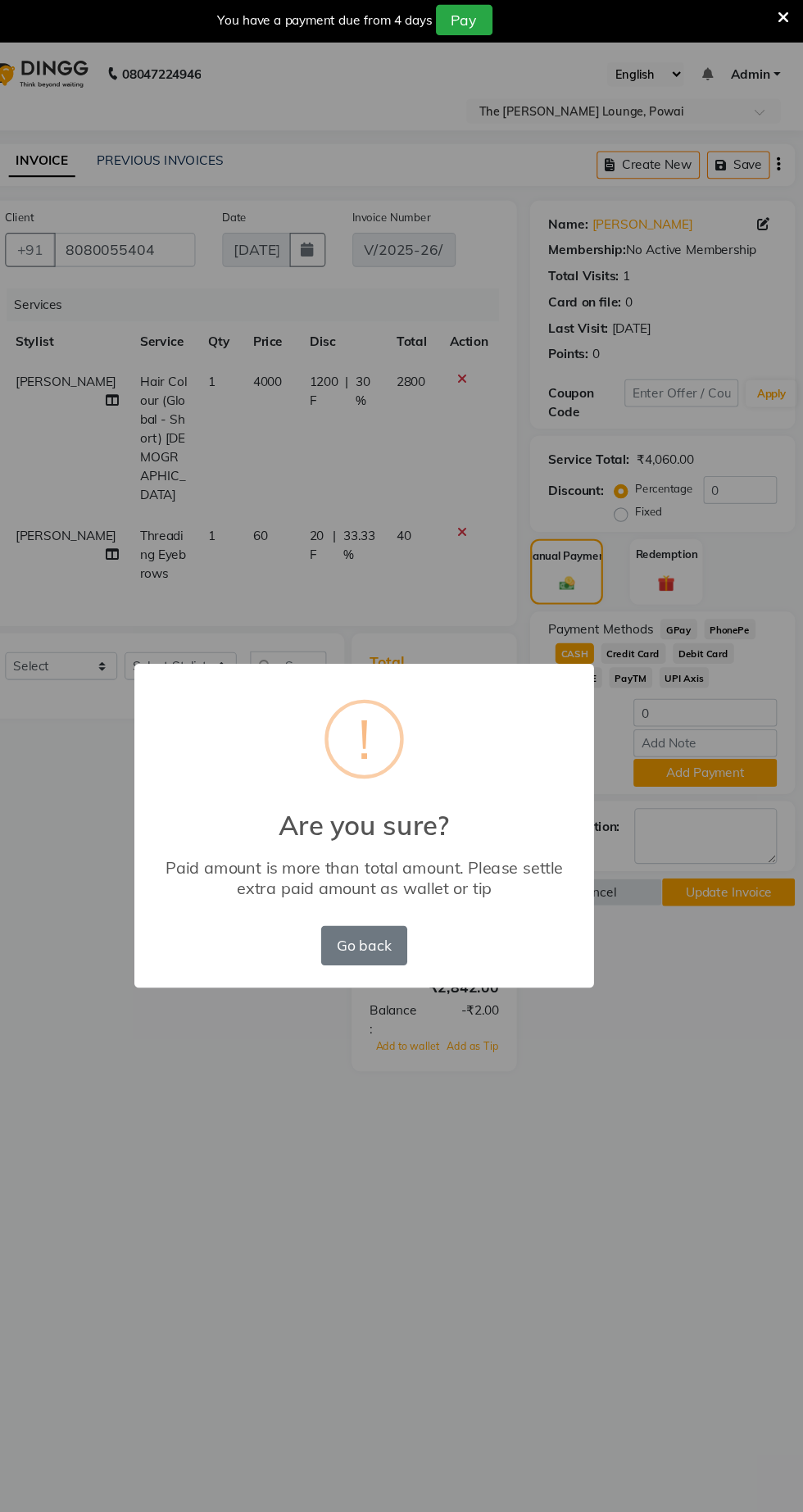
click at [393, 883] on button "Go back" at bounding box center [401, 865] width 79 height 36
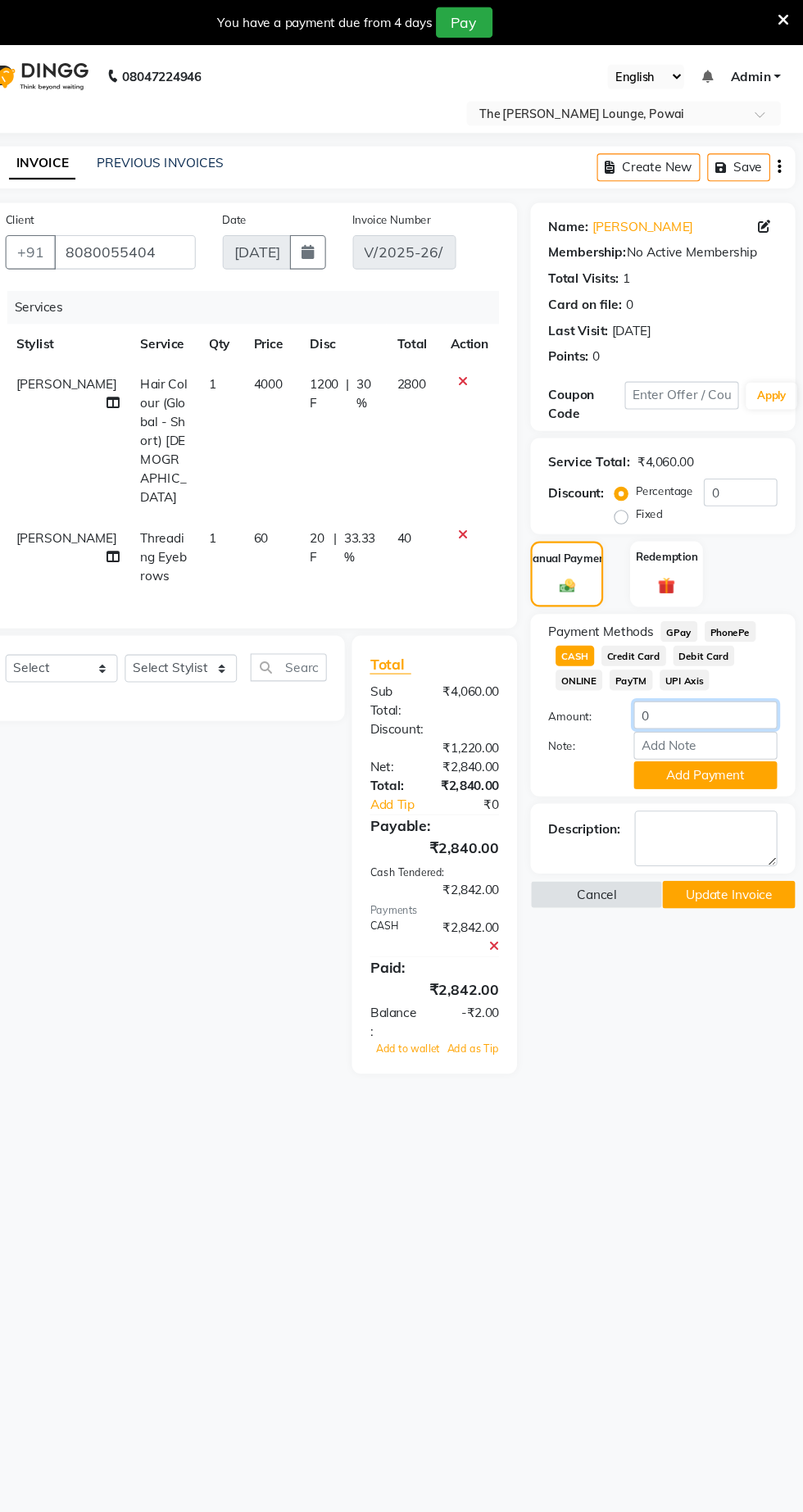
click at [720, 652] on input "0" at bounding box center [713, 652] width 131 height 26
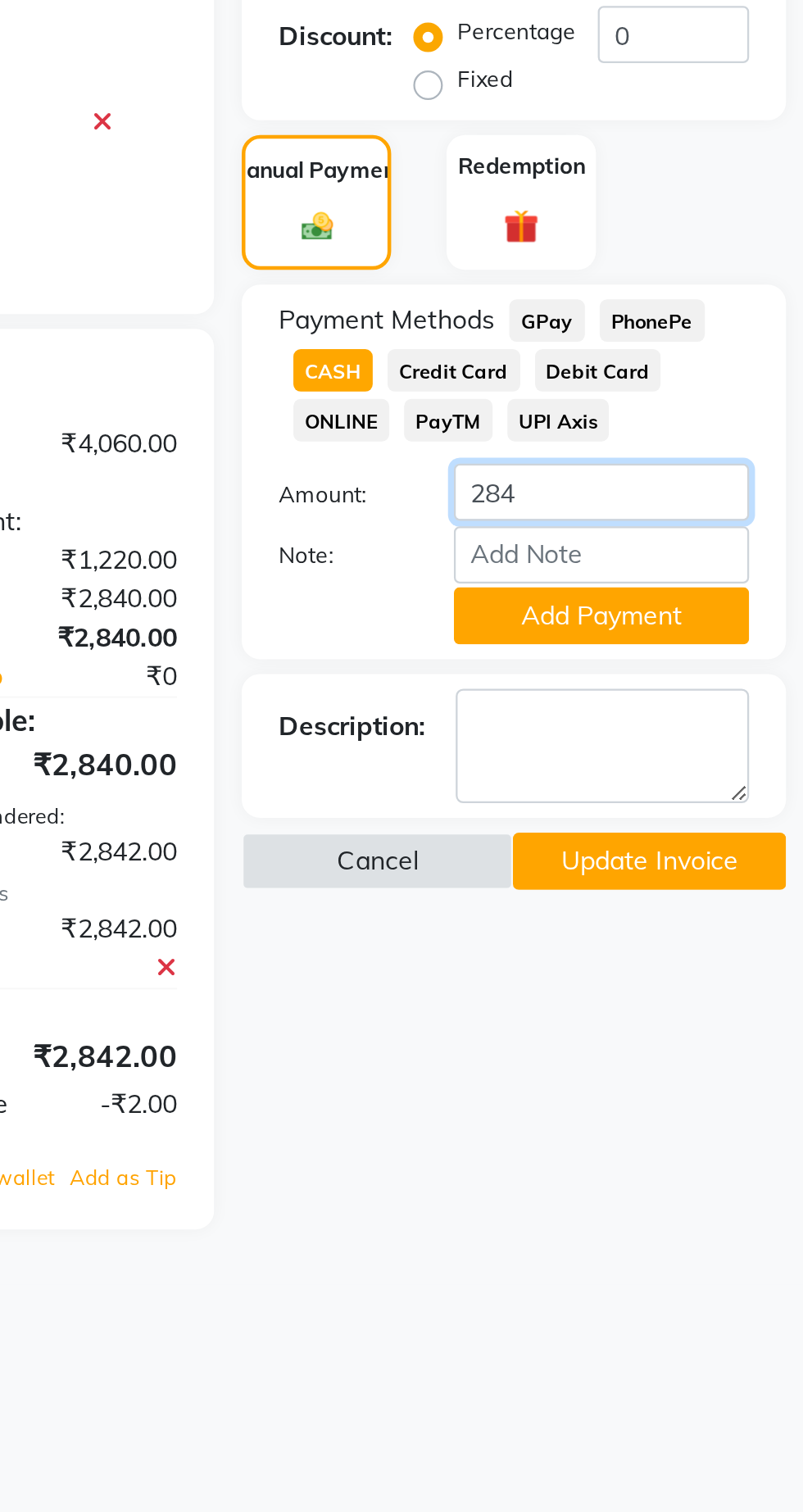
type input "2840"
click at [743, 716] on button "Add Payment" at bounding box center [713, 707] width 131 height 26
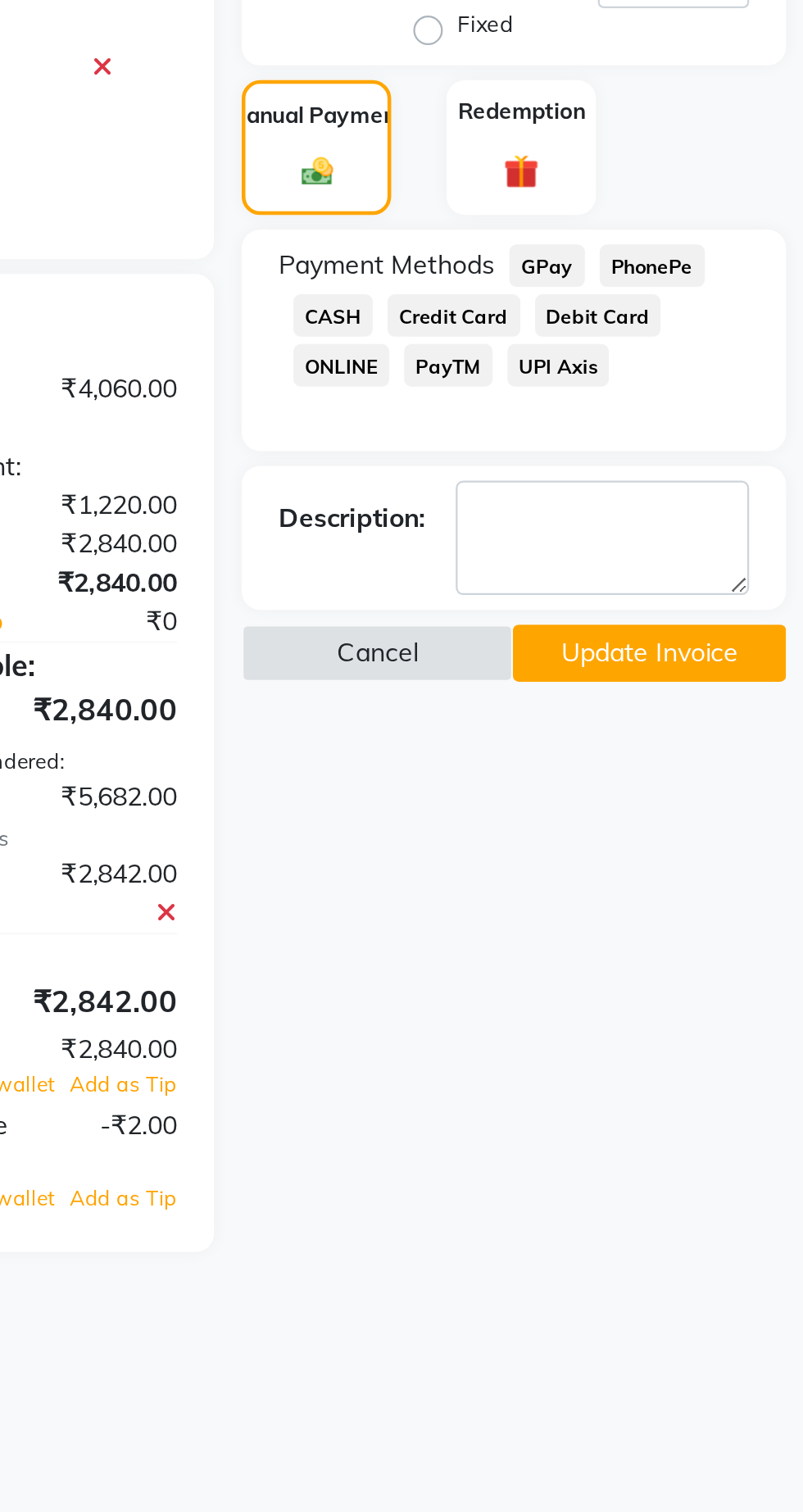
click at [743, 752] on button "Update Invoice" at bounding box center [734, 748] width 120 height 26
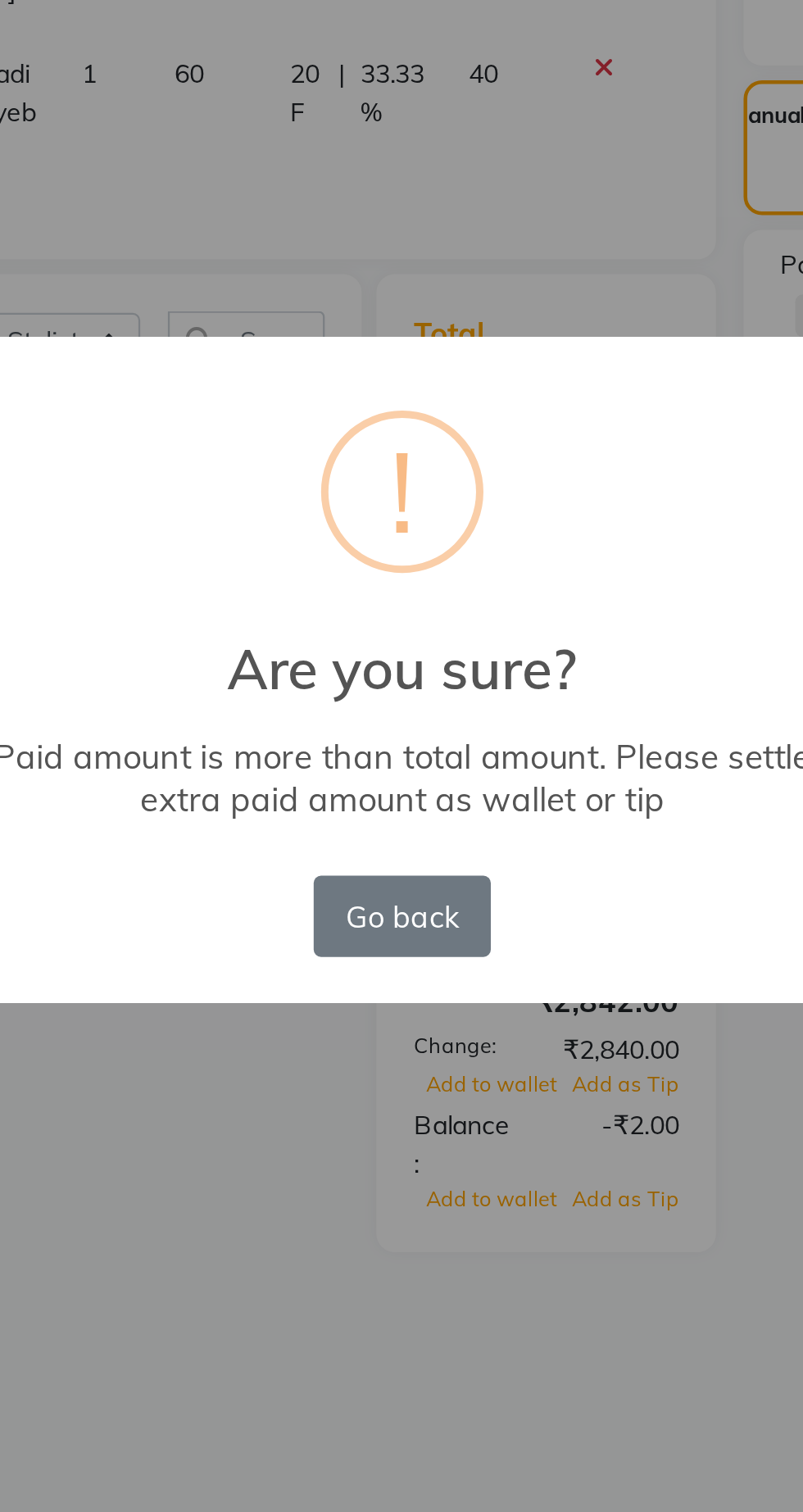
click at [406, 881] on button "Go back" at bounding box center [401, 865] width 79 height 36
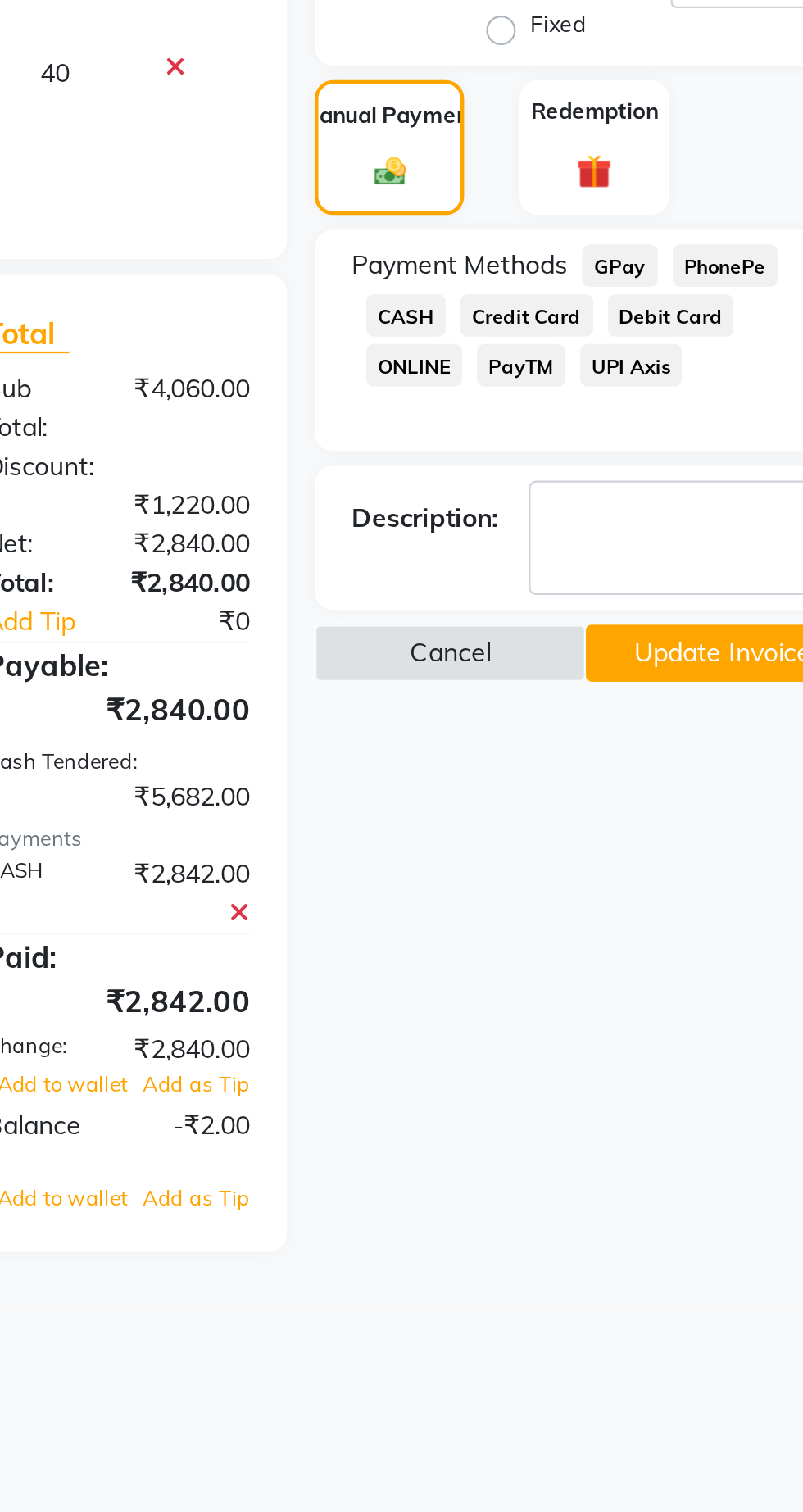
click at [602, 861] on div "Name: [PERSON_NAME] Membership: No Active Membership Total Visits: 1 Card on fi…" at bounding box center [680, 599] width 254 height 829
